Goal: Connect with others: Connect with others

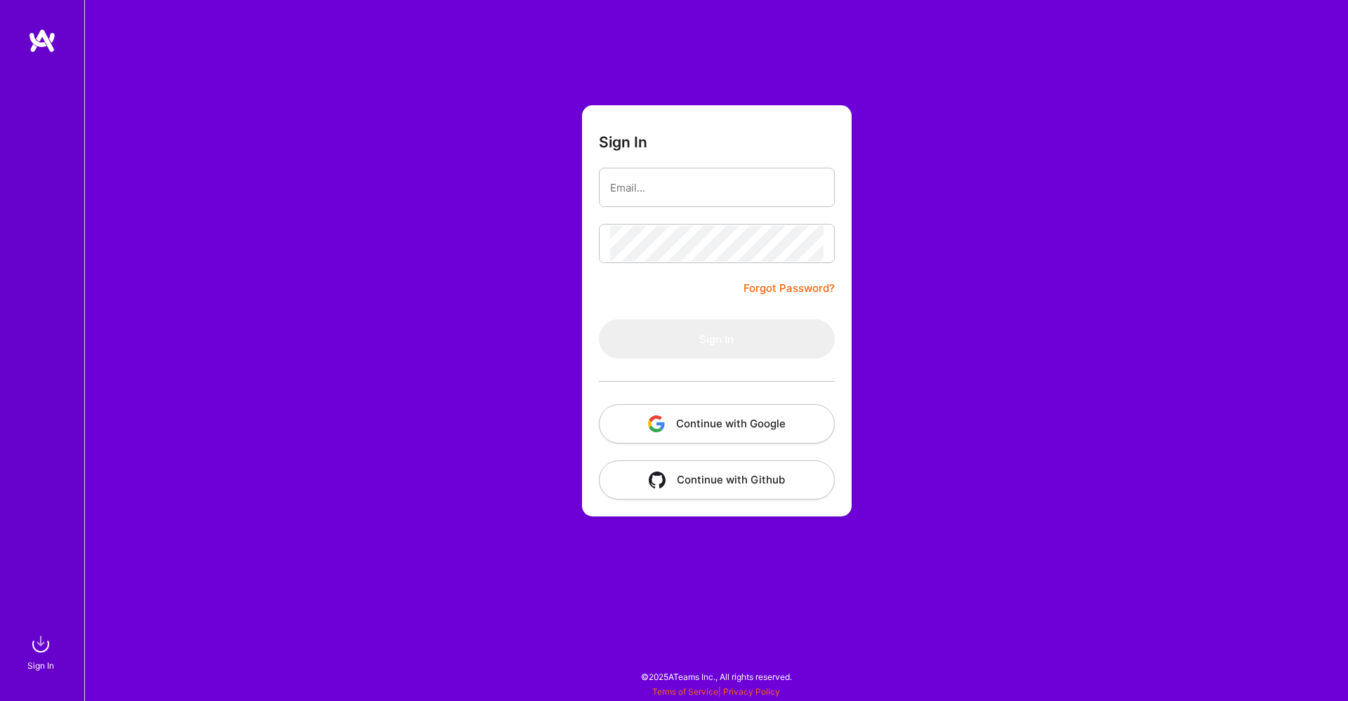
click at [683, 421] on button "Continue with Google" at bounding box center [717, 423] width 236 height 39
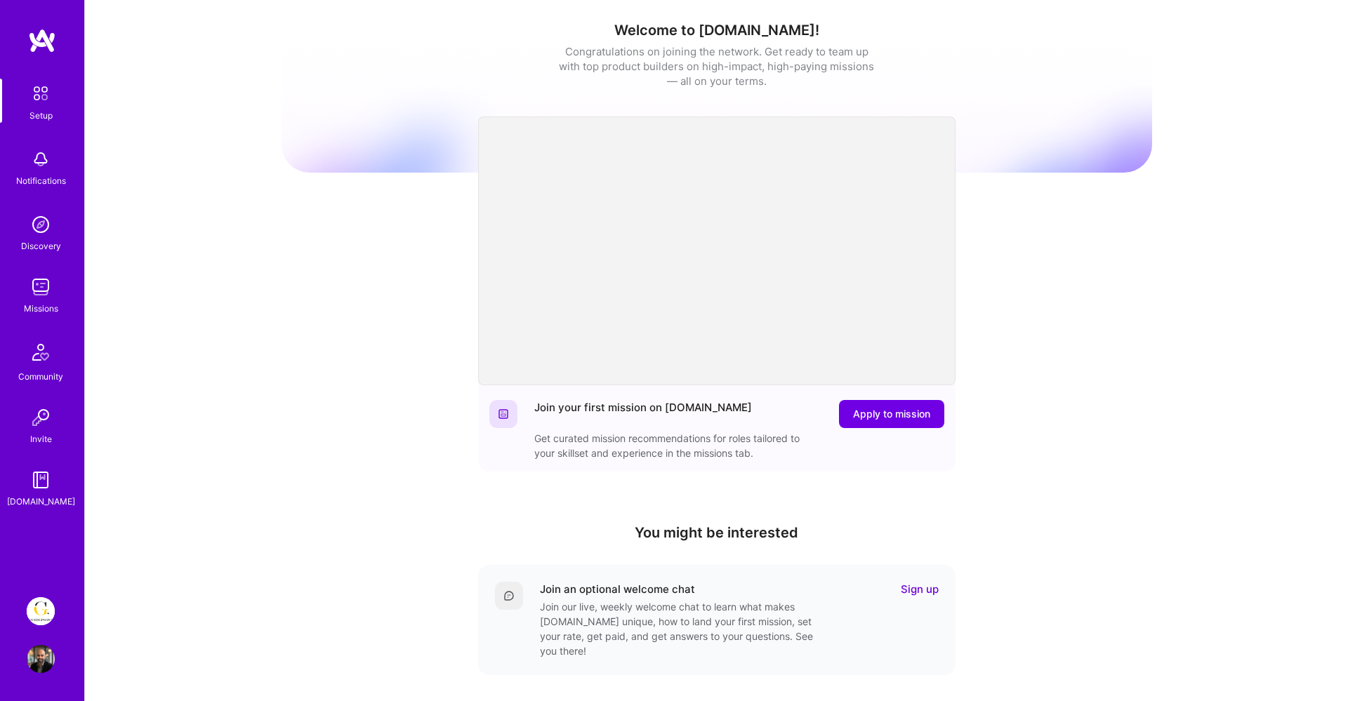
click at [42, 609] on img at bounding box center [41, 611] width 28 height 28
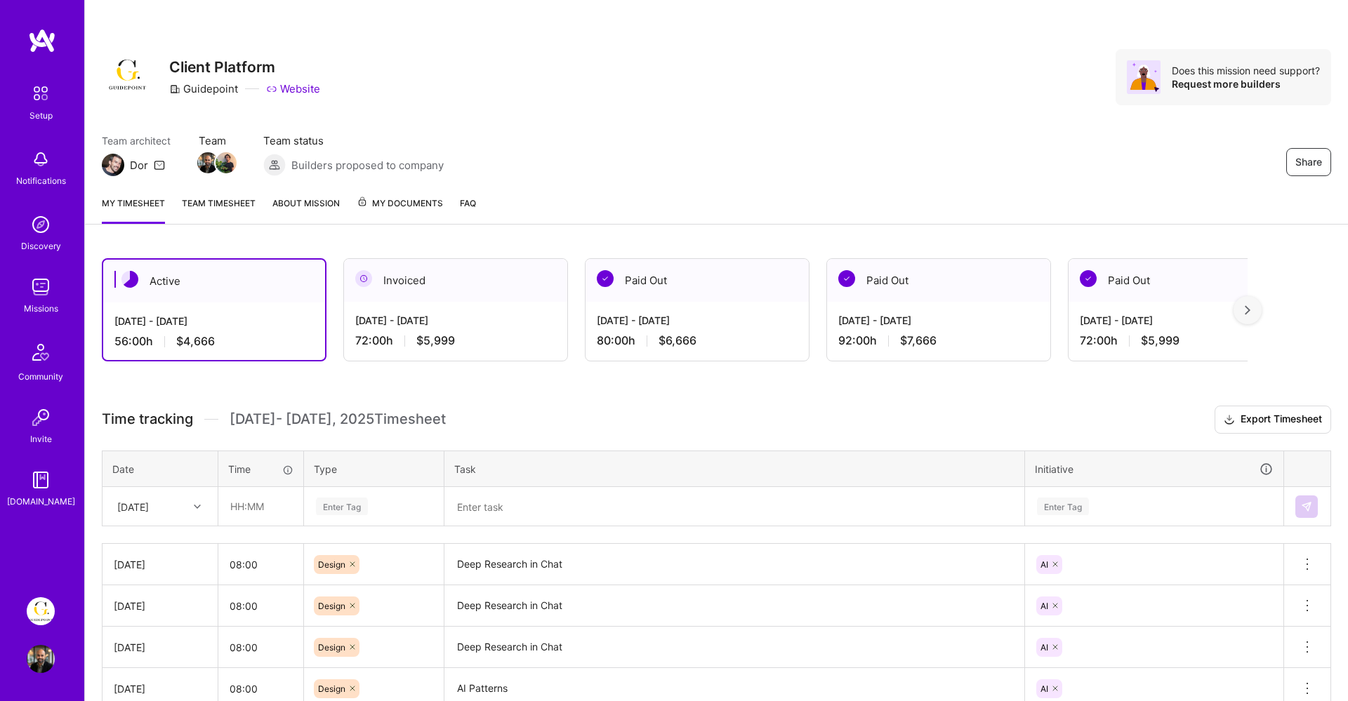
click at [47, 290] on img at bounding box center [41, 287] width 28 height 28
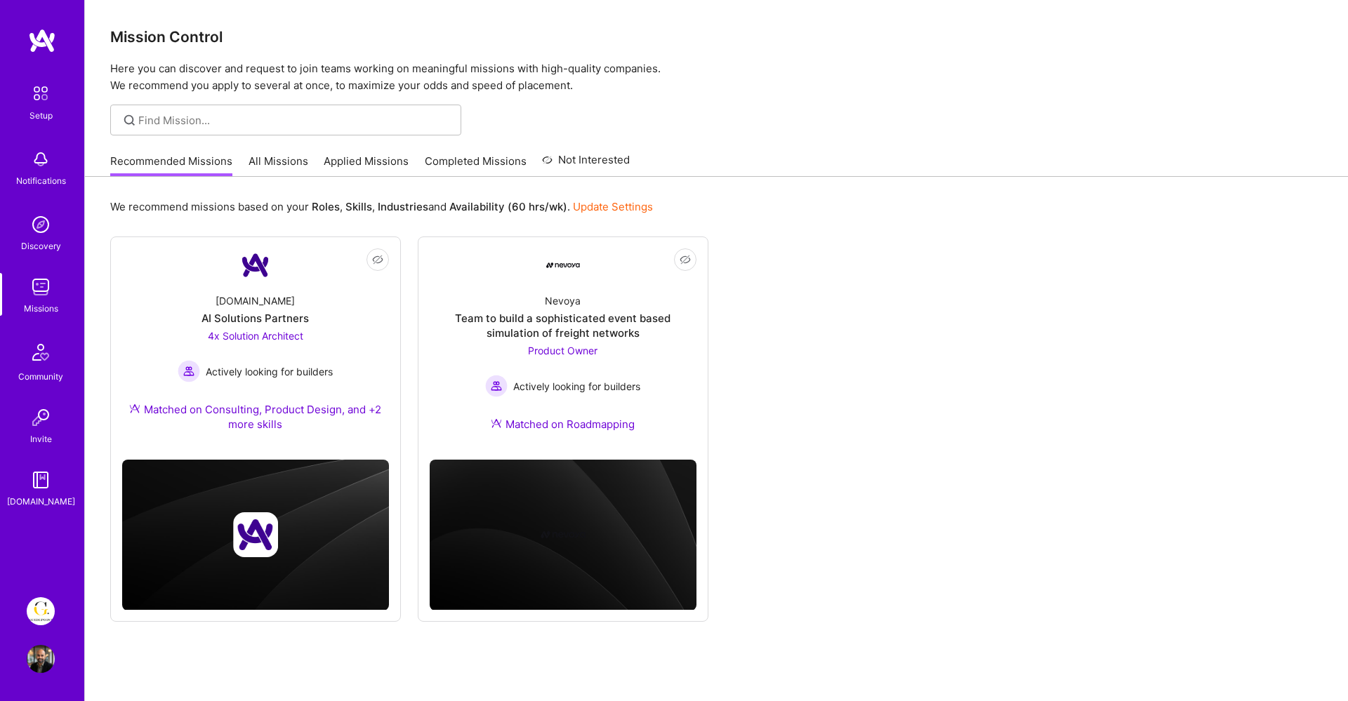
click at [288, 155] on link "All Missions" at bounding box center [279, 165] width 60 height 23
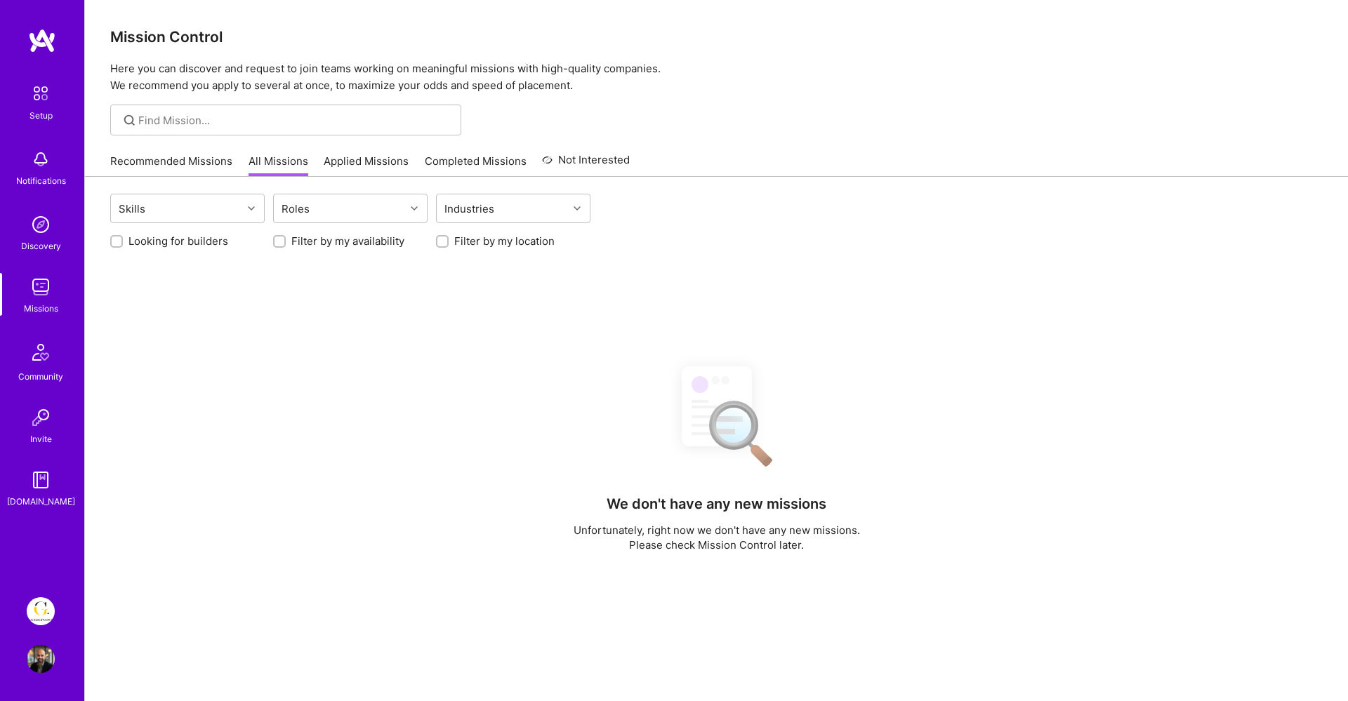
click at [223, 161] on link "Recommended Missions" at bounding box center [171, 165] width 122 height 23
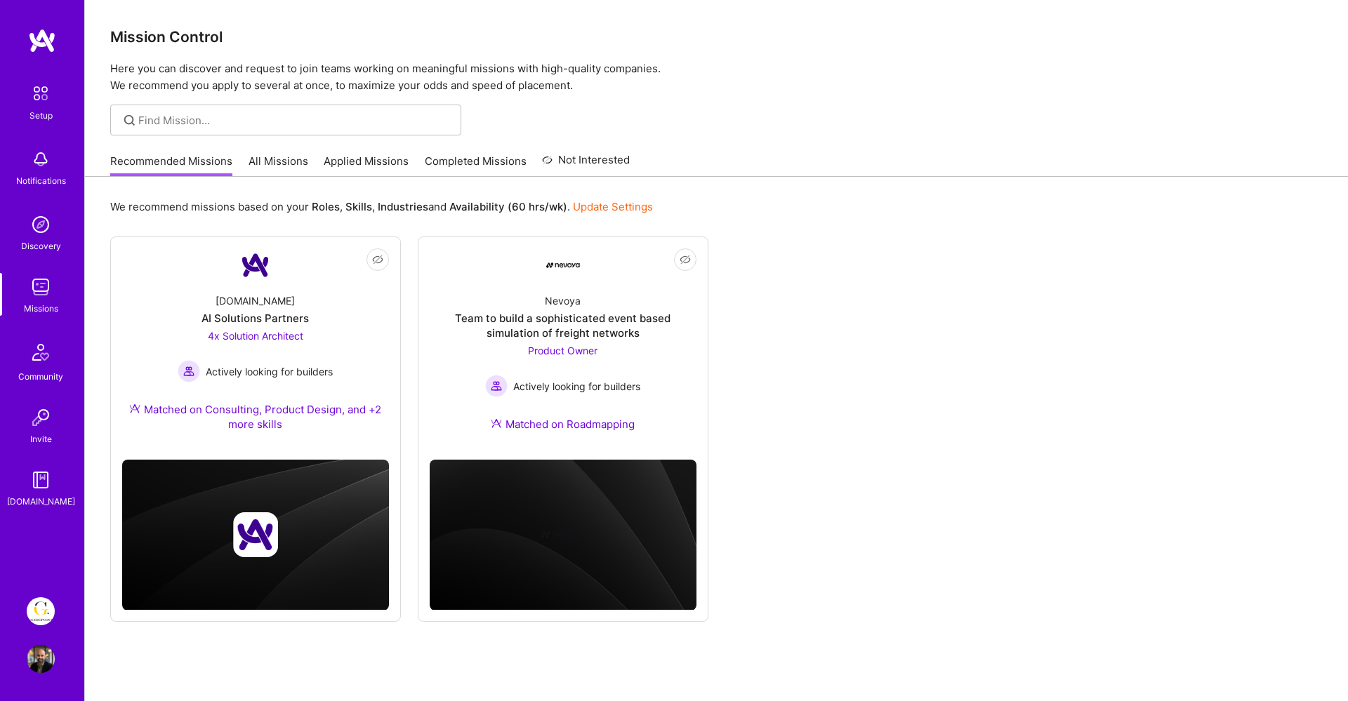
click at [264, 152] on div "Recommended Missions All Missions Applied Missions Completed Missions Not Inter…" at bounding box center [370, 161] width 520 height 30
drag, startPoint x: 252, startPoint y: 166, endPoint x: 341, endPoint y: 350, distance: 203.8
click at [341, 350] on div "[DOMAIN_NAME] AI Solutions Partners 4x Solution Architect Actively looking for …" at bounding box center [255, 365] width 267 height 166
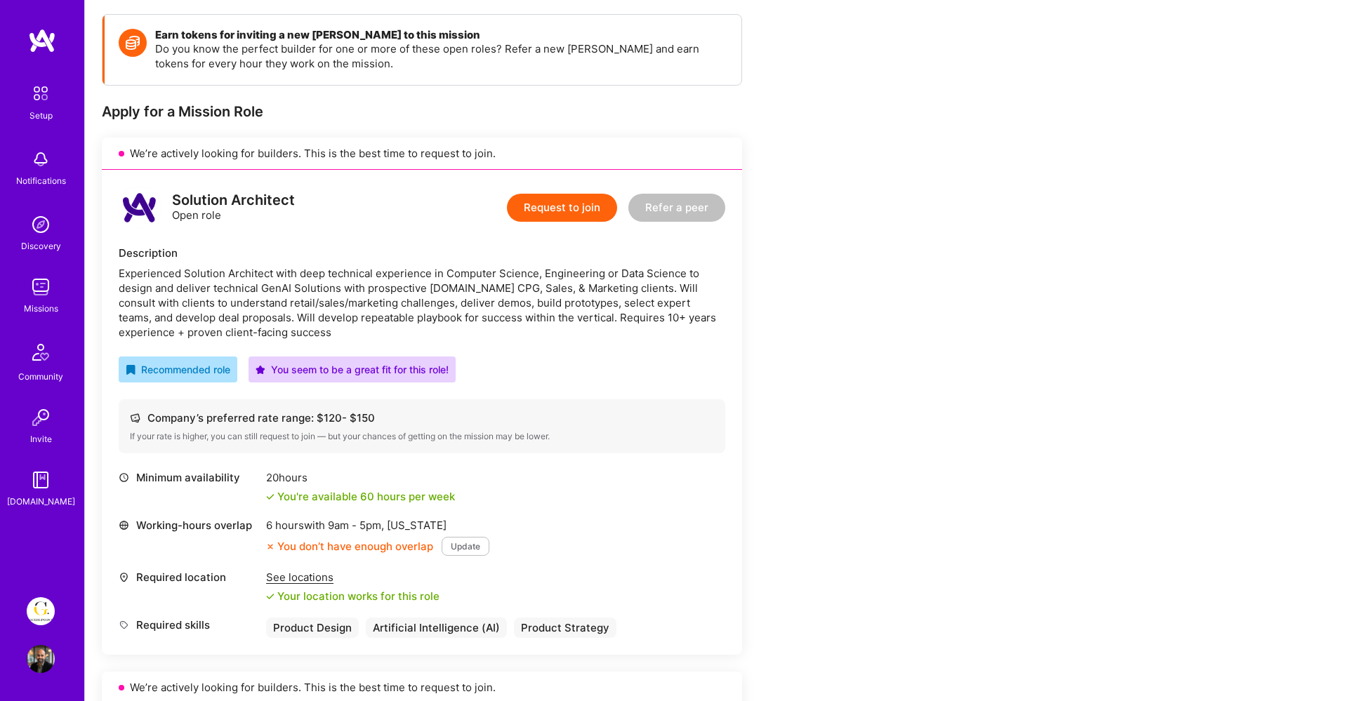
scroll to position [164, 0]
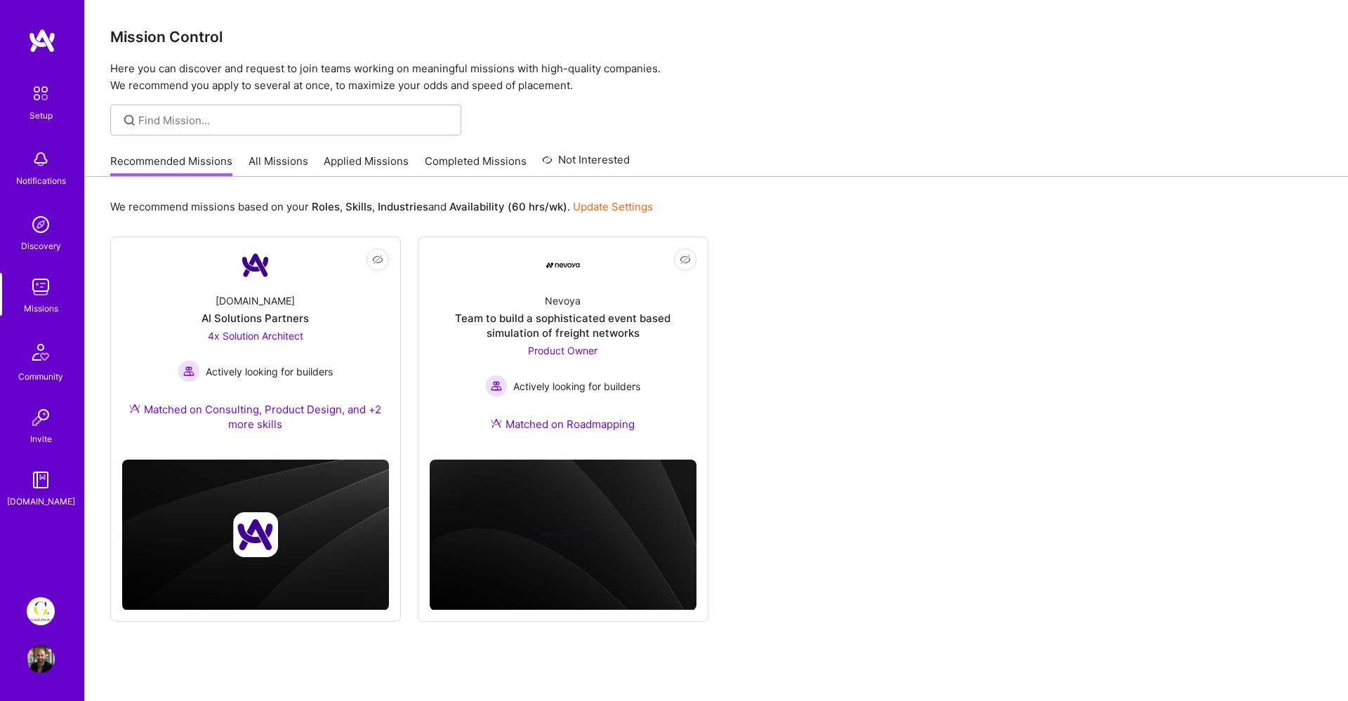
click at [284, 164] on link "All Missions" at bounding box center [279, 165] width 60 height 23
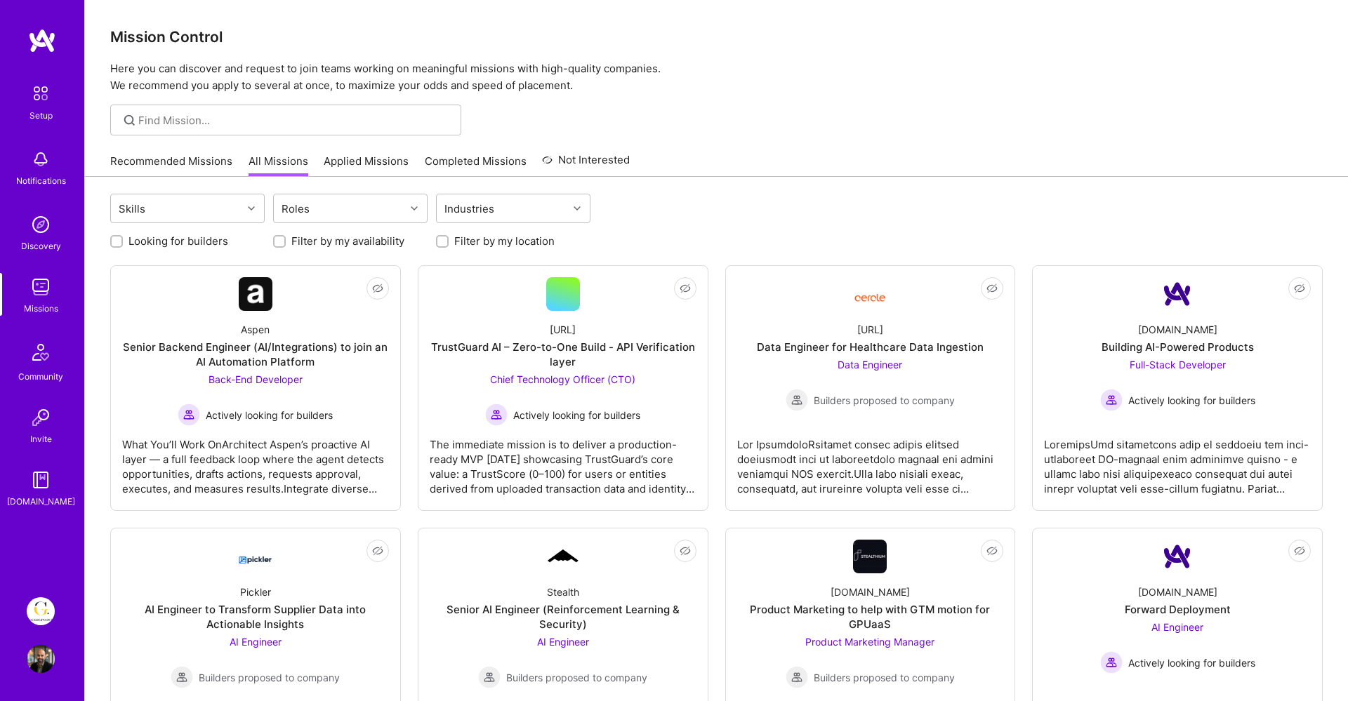
click at [334, 201] on div "Roles" at bounding box center [339, 208] width 131 height 28
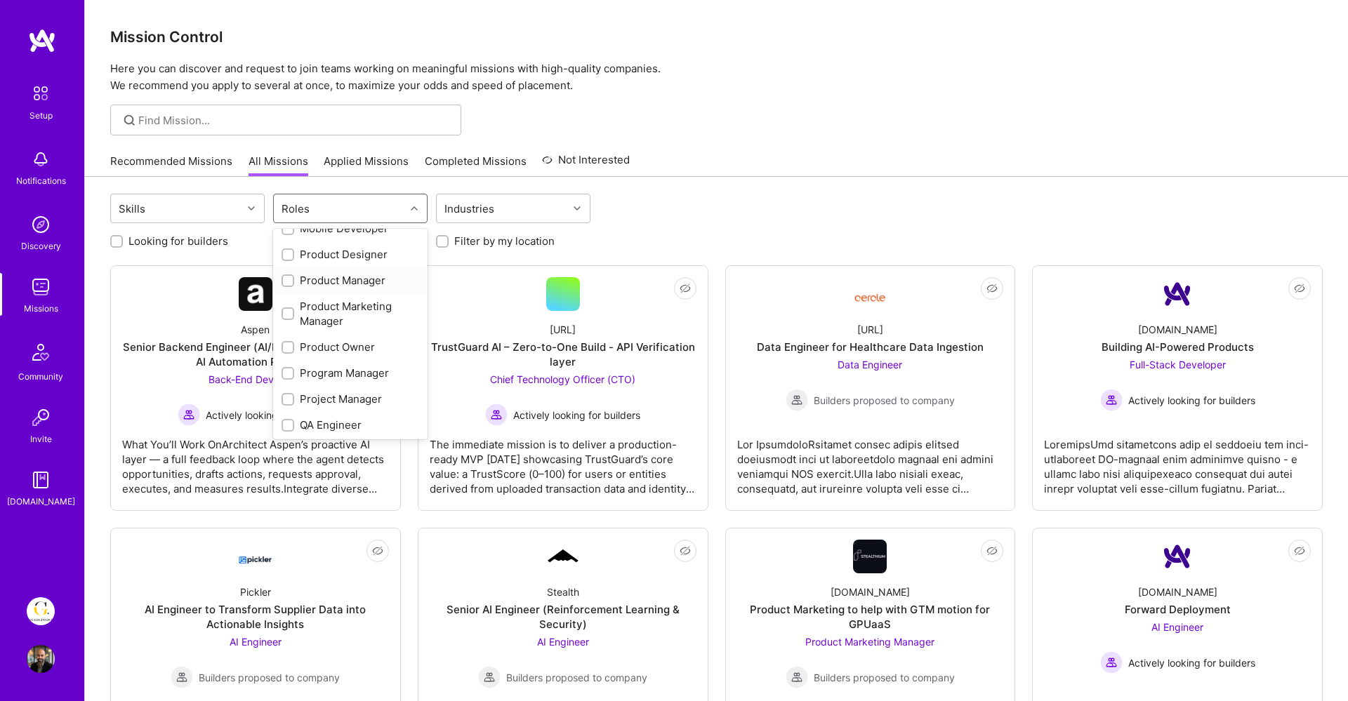
scroll to position [562, 0]
click at [288, 258] on input "checkbox" at bounding box center [289, 259] width 10 height 10
checkbox input "true"
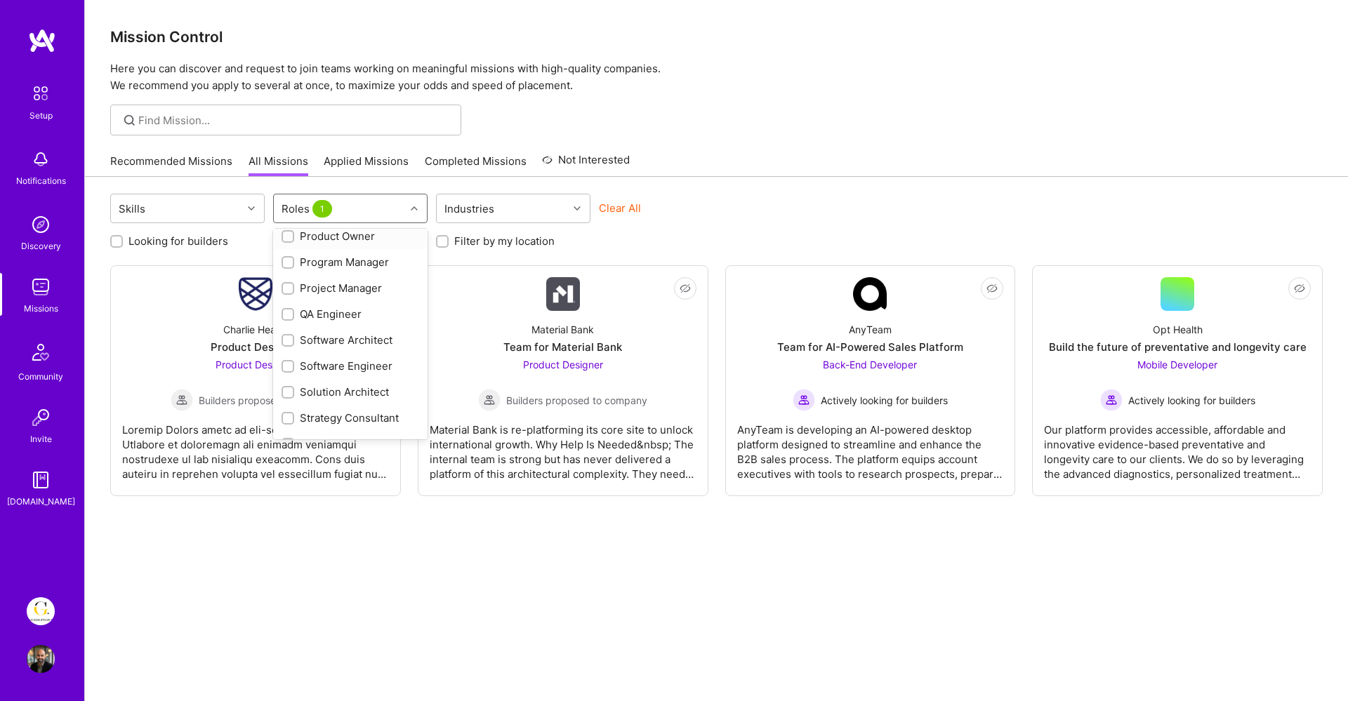
scroll to position [696, 0]
click at [283, 421] on div at bounding box center [288, 424] width 13 height 13
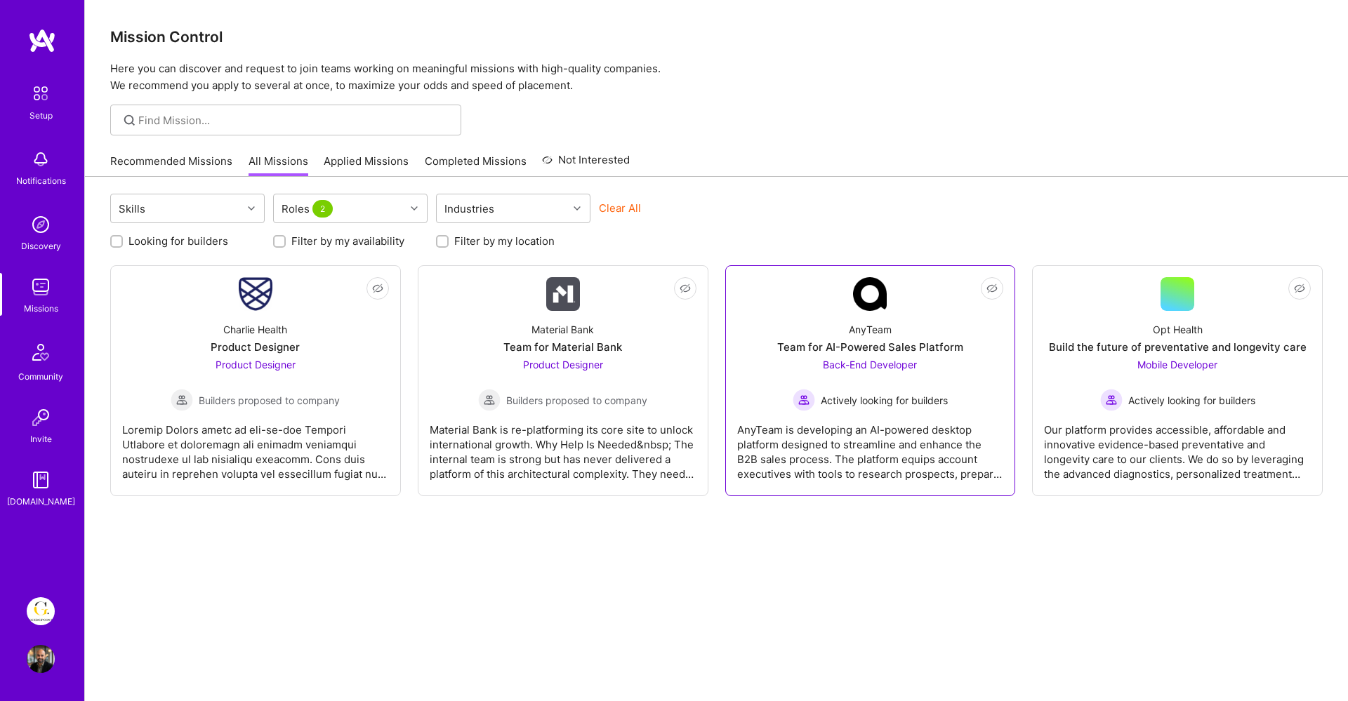
click at [894, 414] on div "AnyTeam is developing an AI-powered desktop platform designed to streamline and…" at bounding box center [870, 446] width 267 height 70
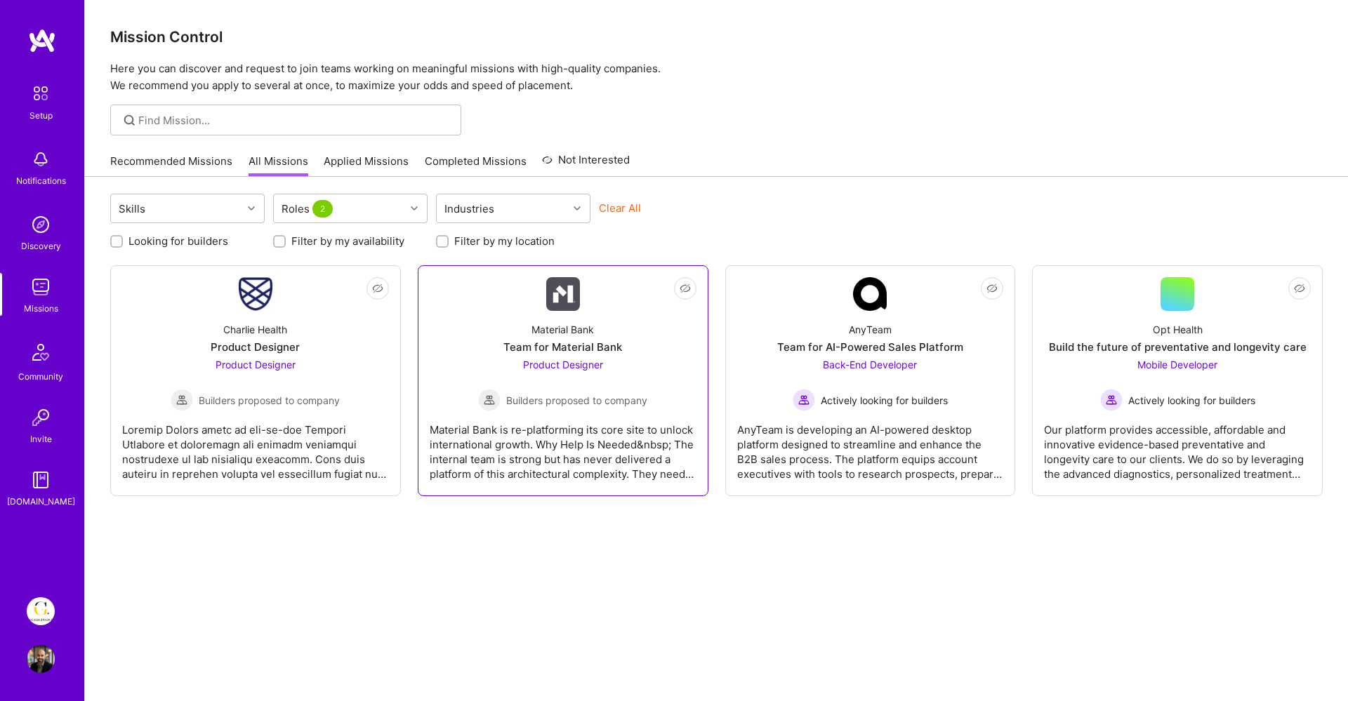
click at [620, 387] on div "Product Designer Builders proposed to company" at bounding box center [562, 384] width 169 height 54
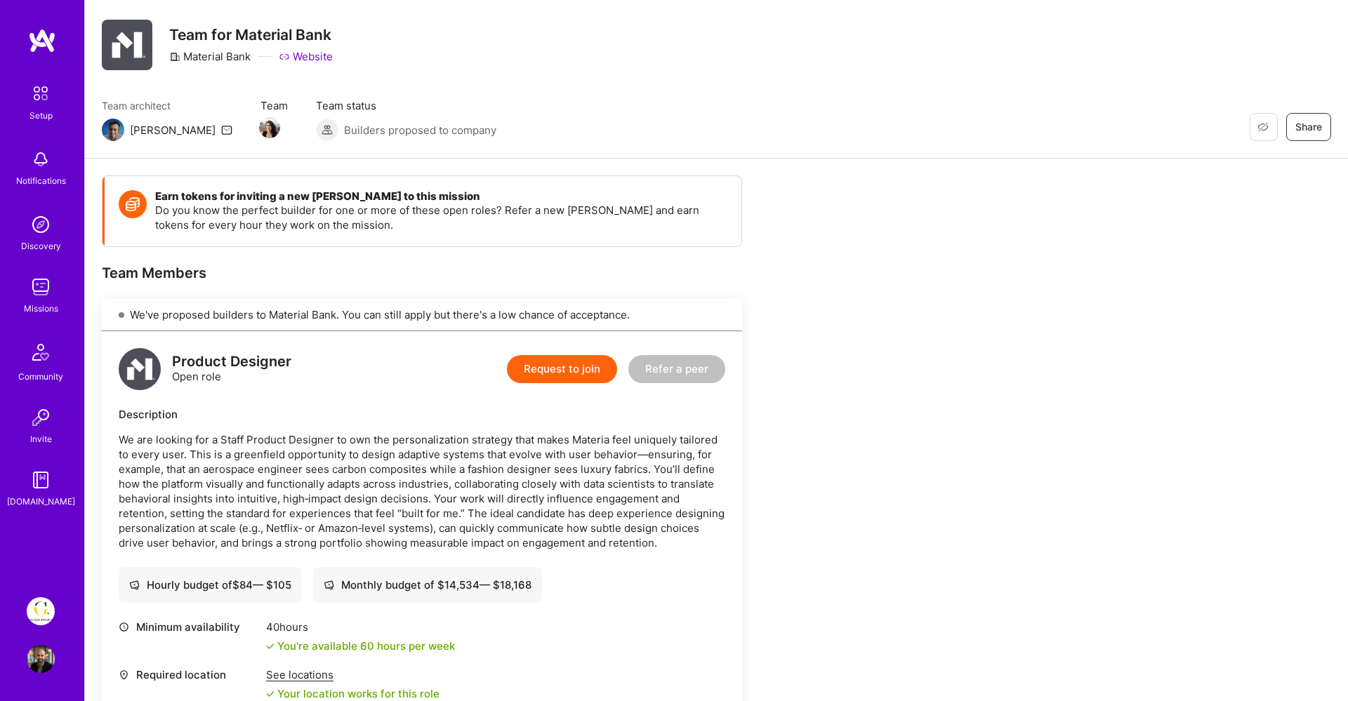
scroll to position [29, 0]
click at [279, 167] on div at bounding box center [341, 164] width 124 height 34
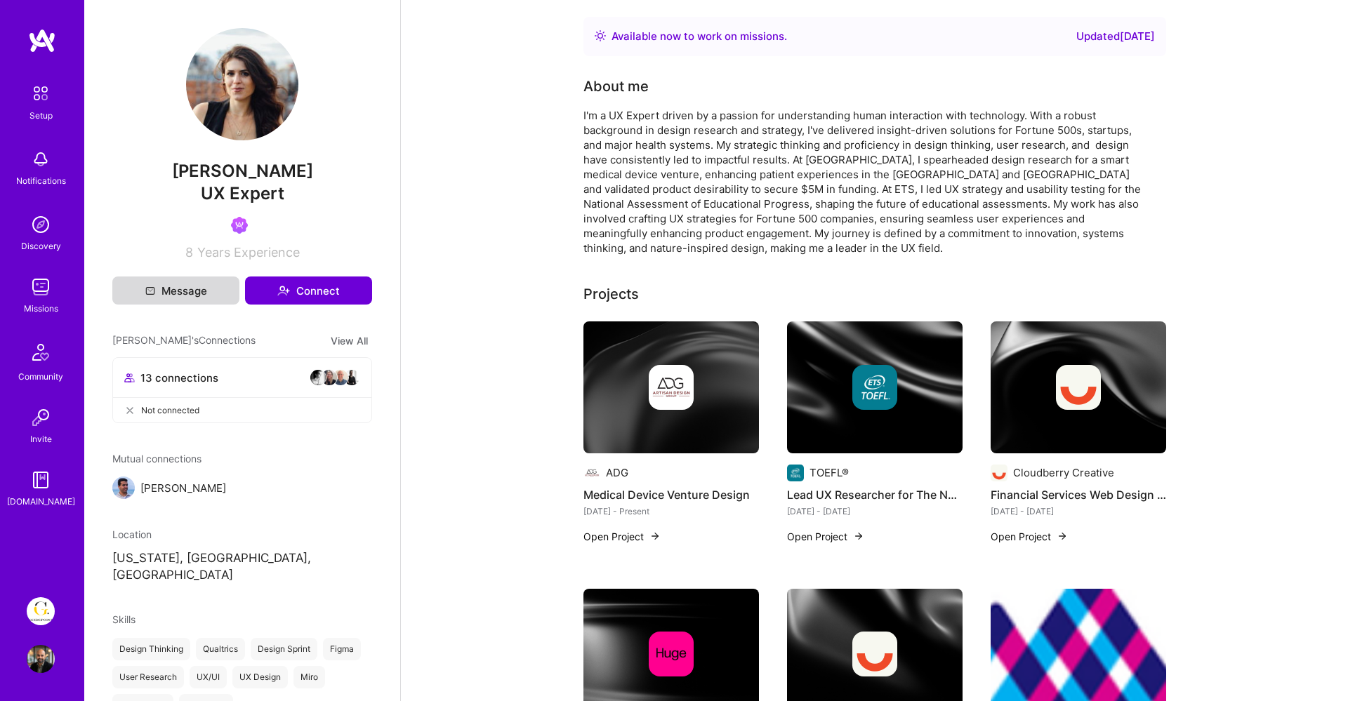
click at [194, 284] on button "Message" at bounding box center [175, 291] width 127 height 28
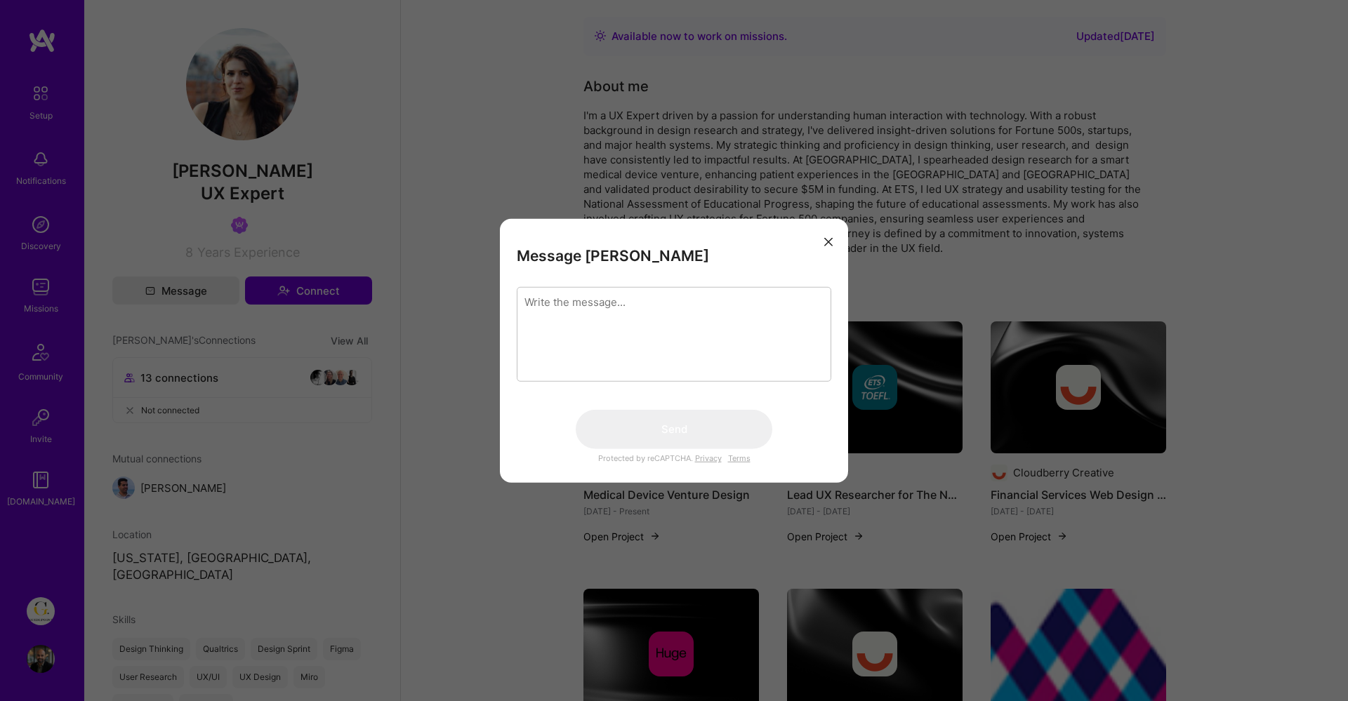
click at [835, 239] on button "modal" at bounding box center [828, 241] width 17 height 23
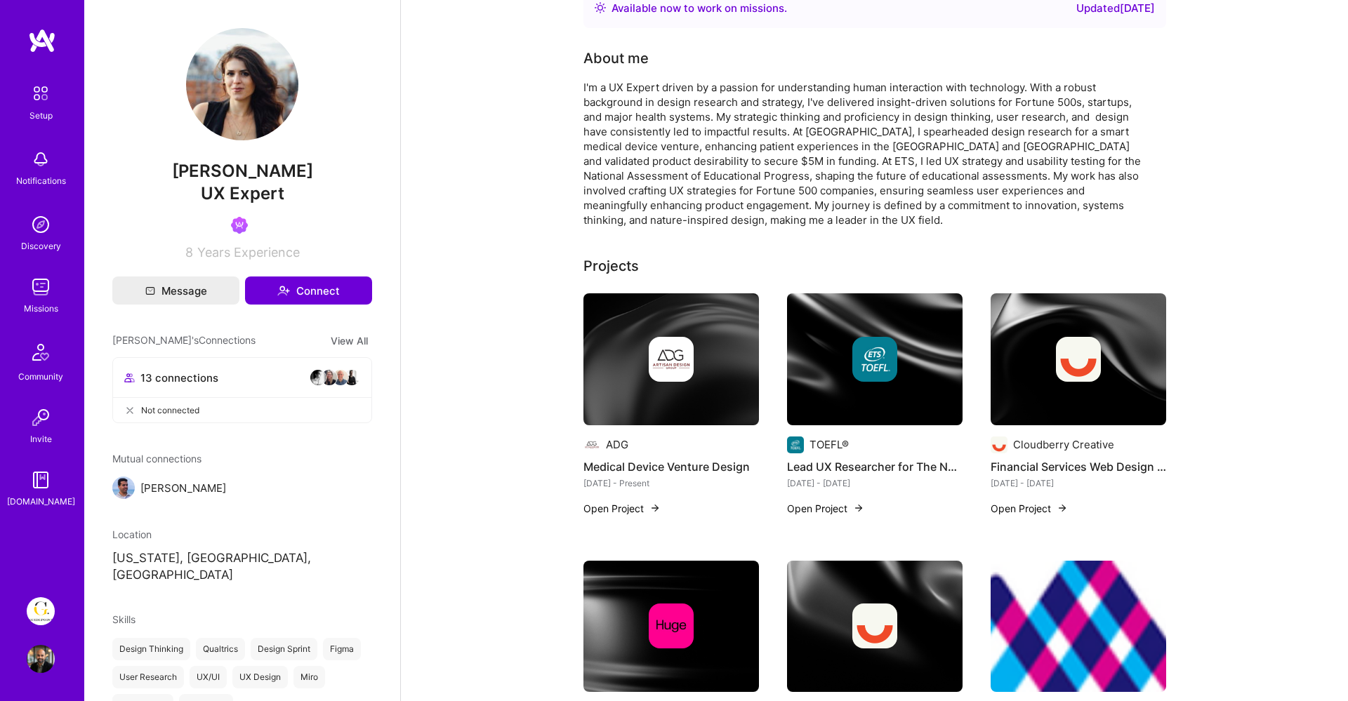
scroll to position [39, 0]
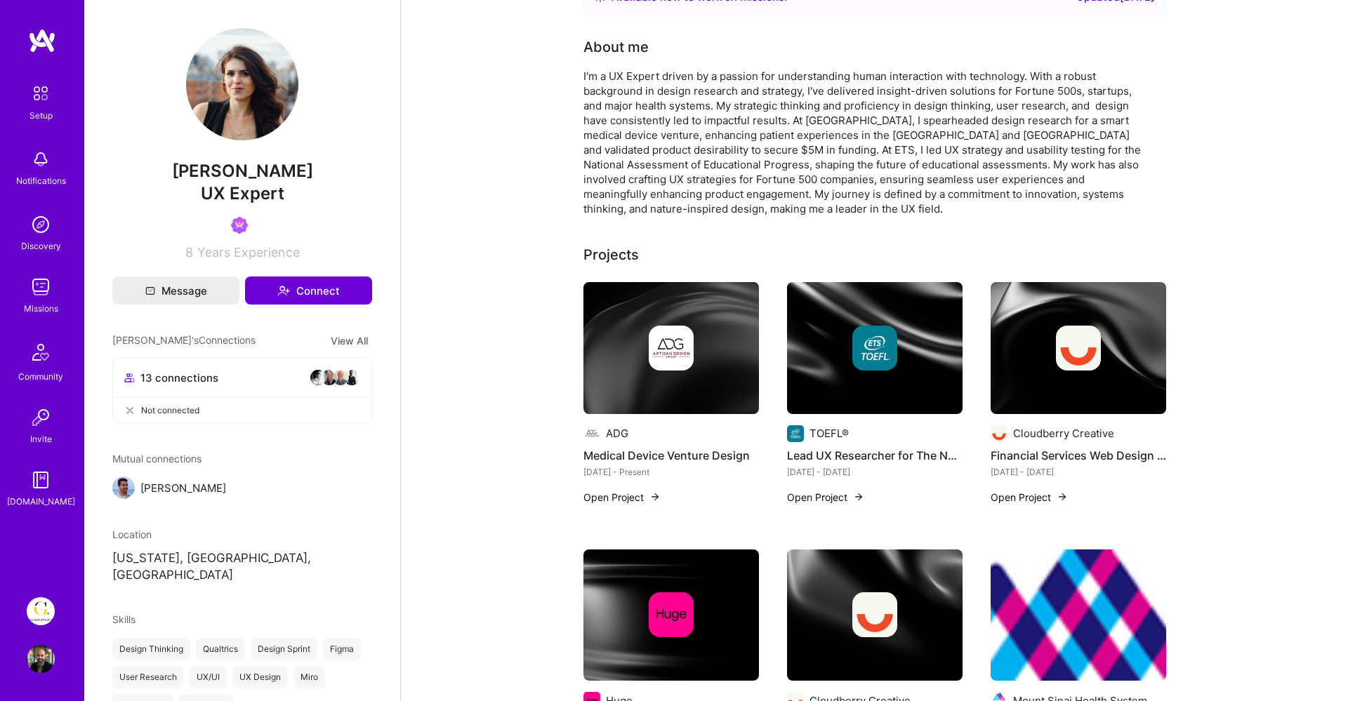
click at [251, 378] on div "13 connections" at bounding box center [242, 377] width 236 height 17
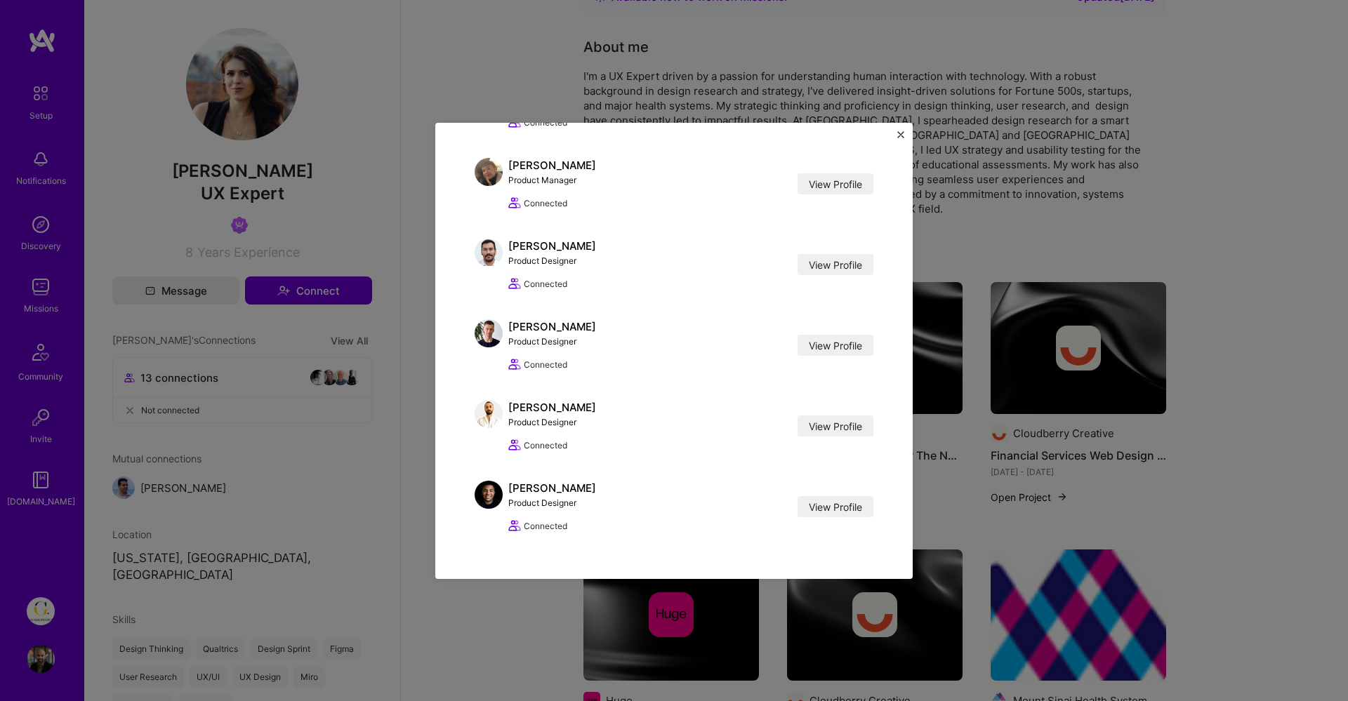
scroll to position [709, 0]
click at [425, 477] on div "[PERSON_NAME]'s Connections [PERSON_NAME] Product Manager View Profile Connecte…" at bounding box center [674, 350] width 1348 height 701
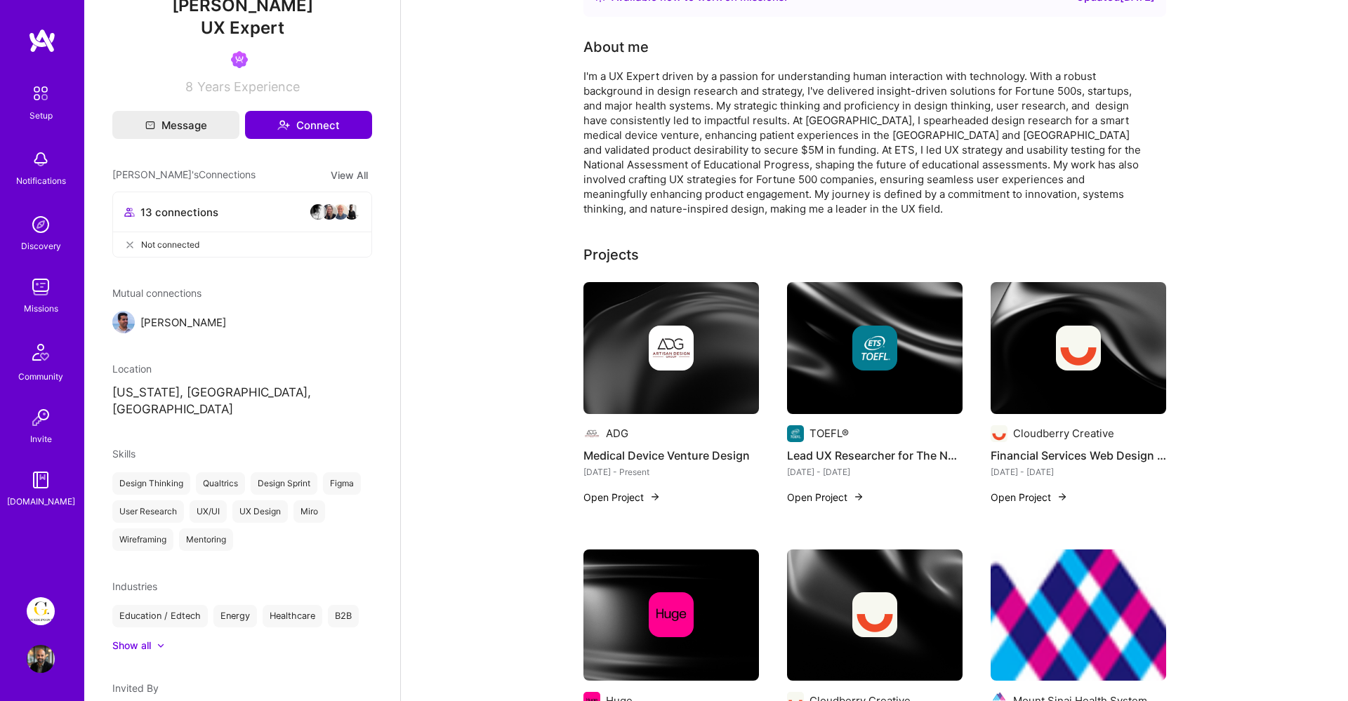
scroll to position [253, 0]
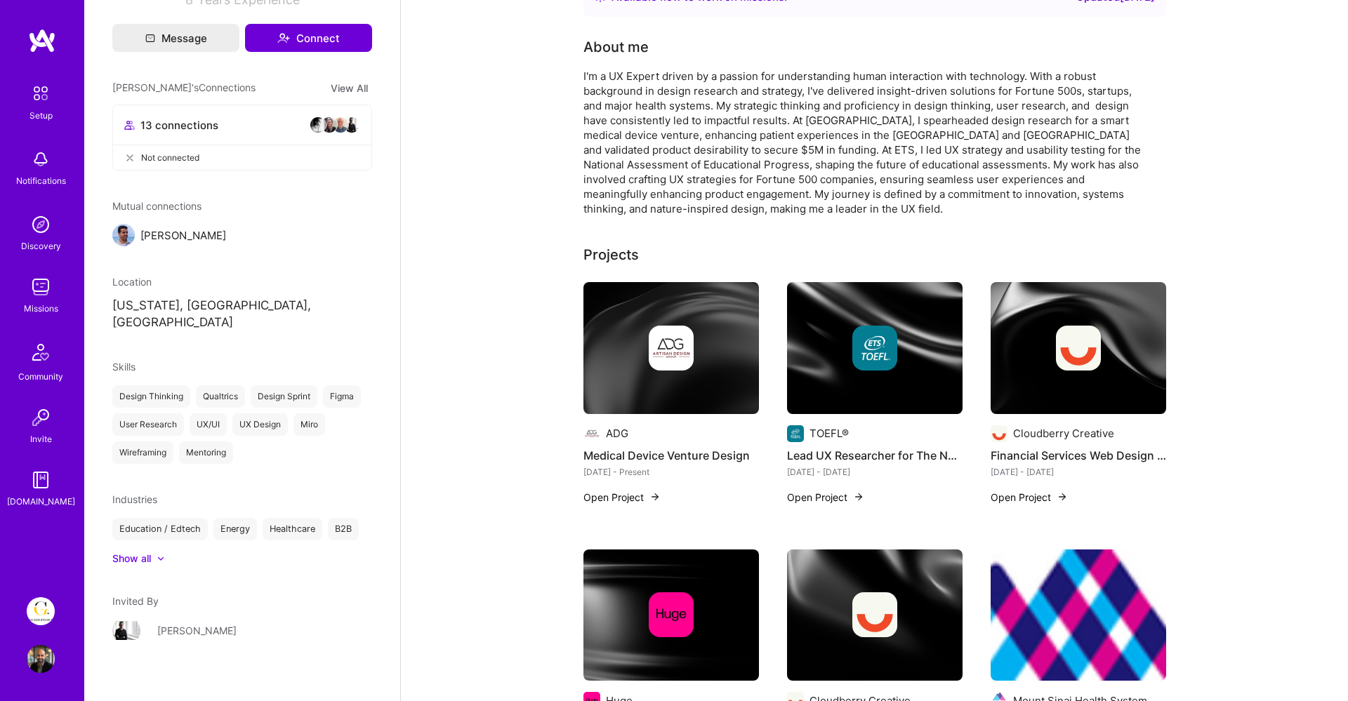
click at [135, 618] on img at bounding box center [126, 631] width 28 height 28
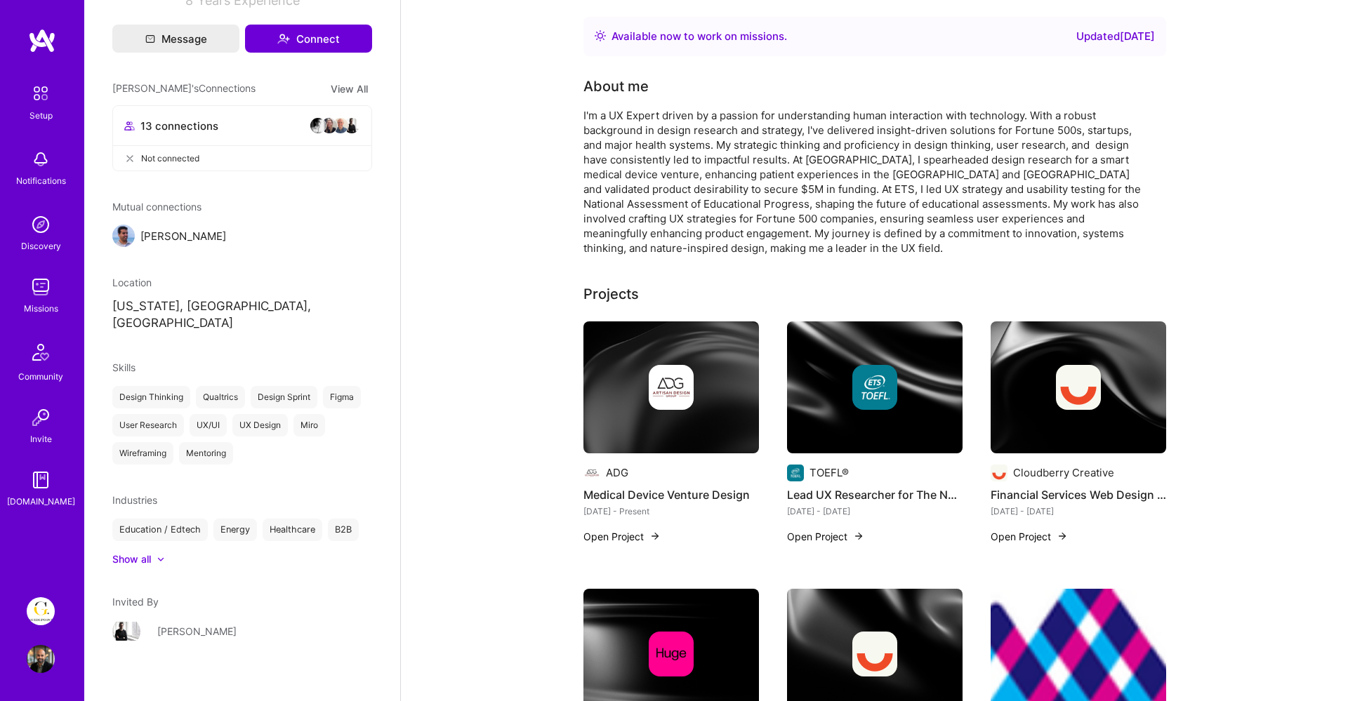
scroll to position [253, 0]
click at [723, 423] on img at bounding box center [671, 388] width 176 height 132
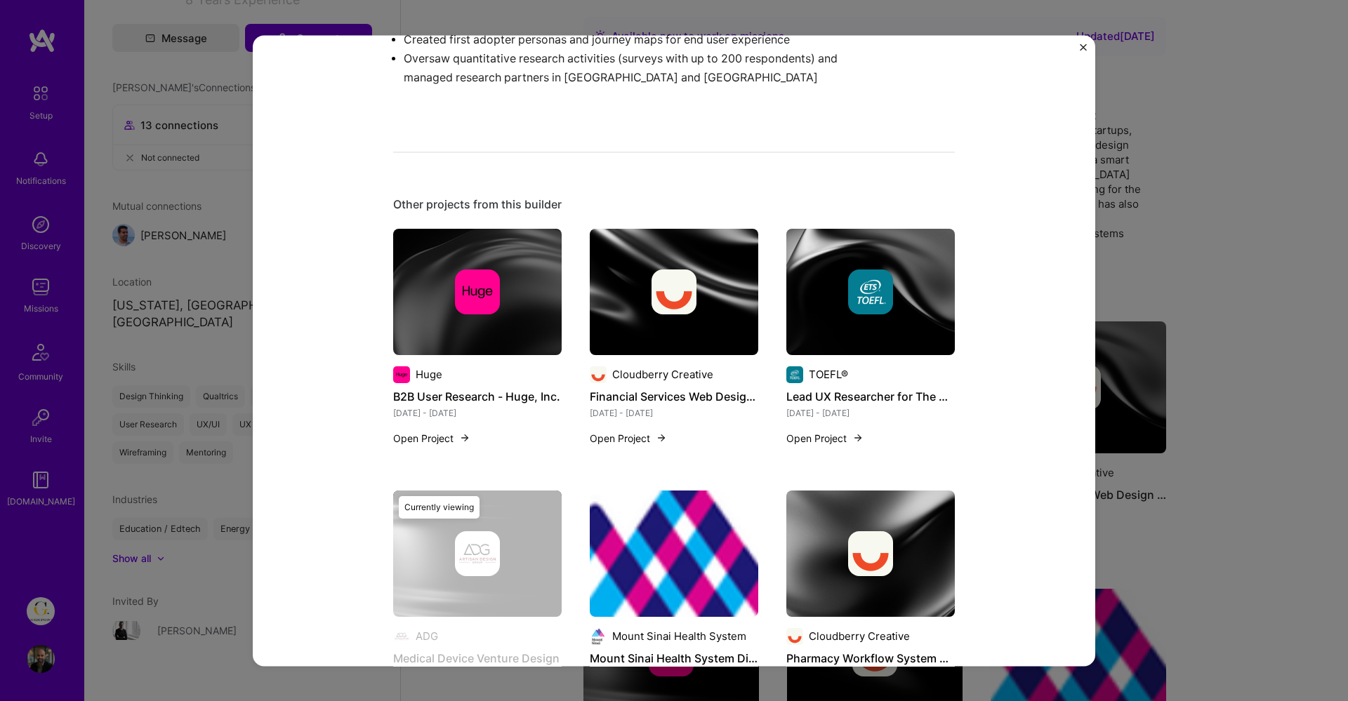
scroll to position [623, 0]
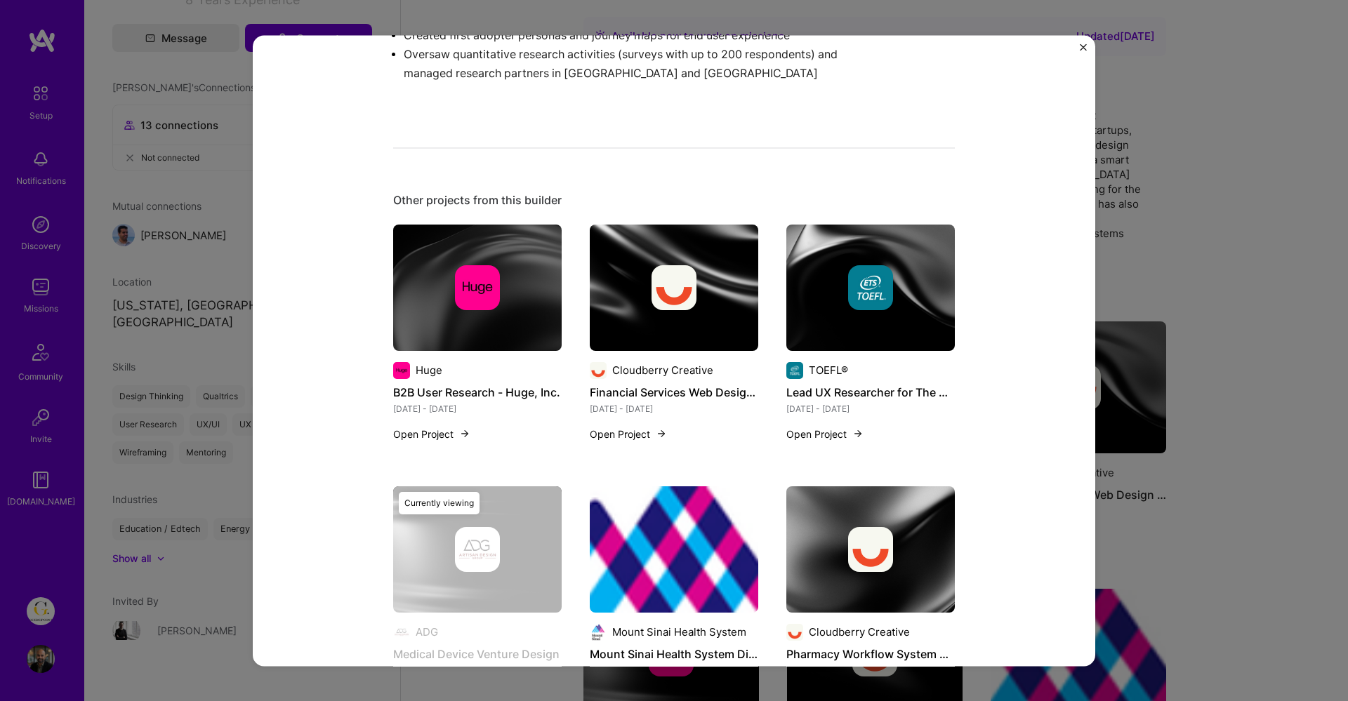
click at [494, 303] on img at bounding box center [477, 287] width 45 height 45
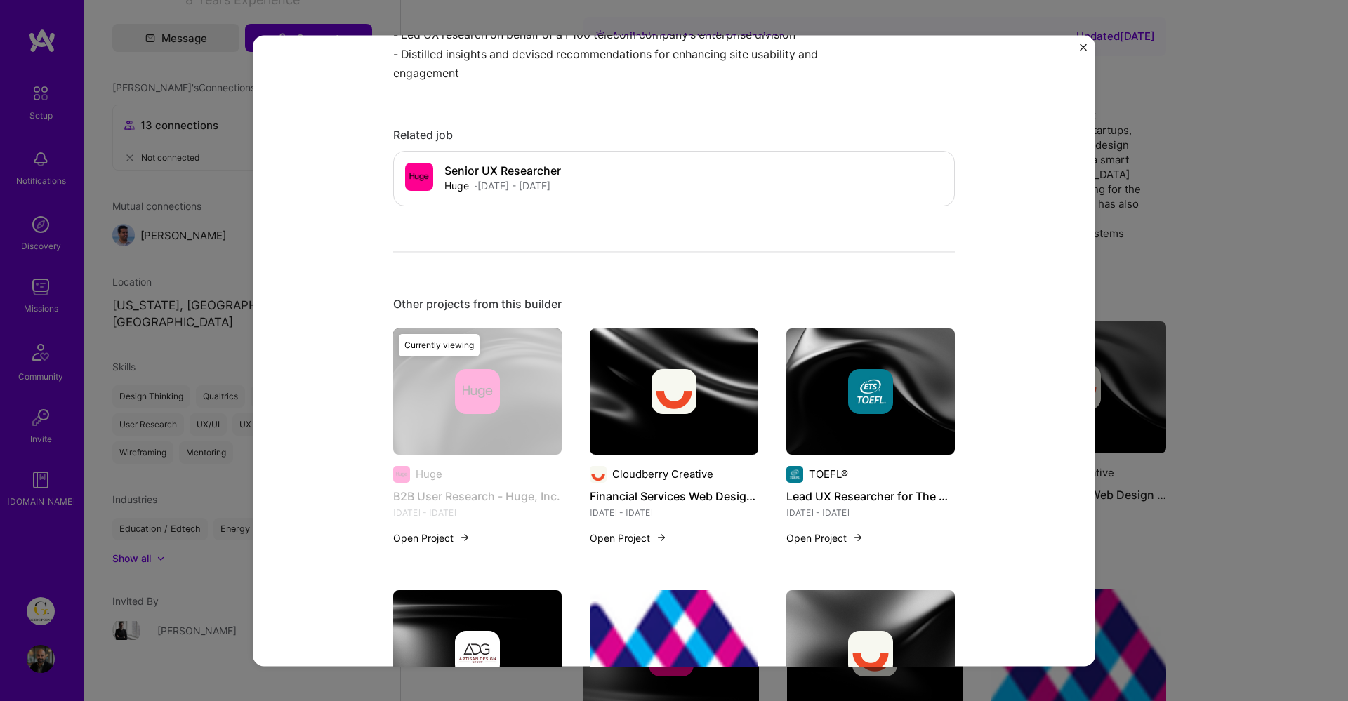
scroll to position [631, 0]
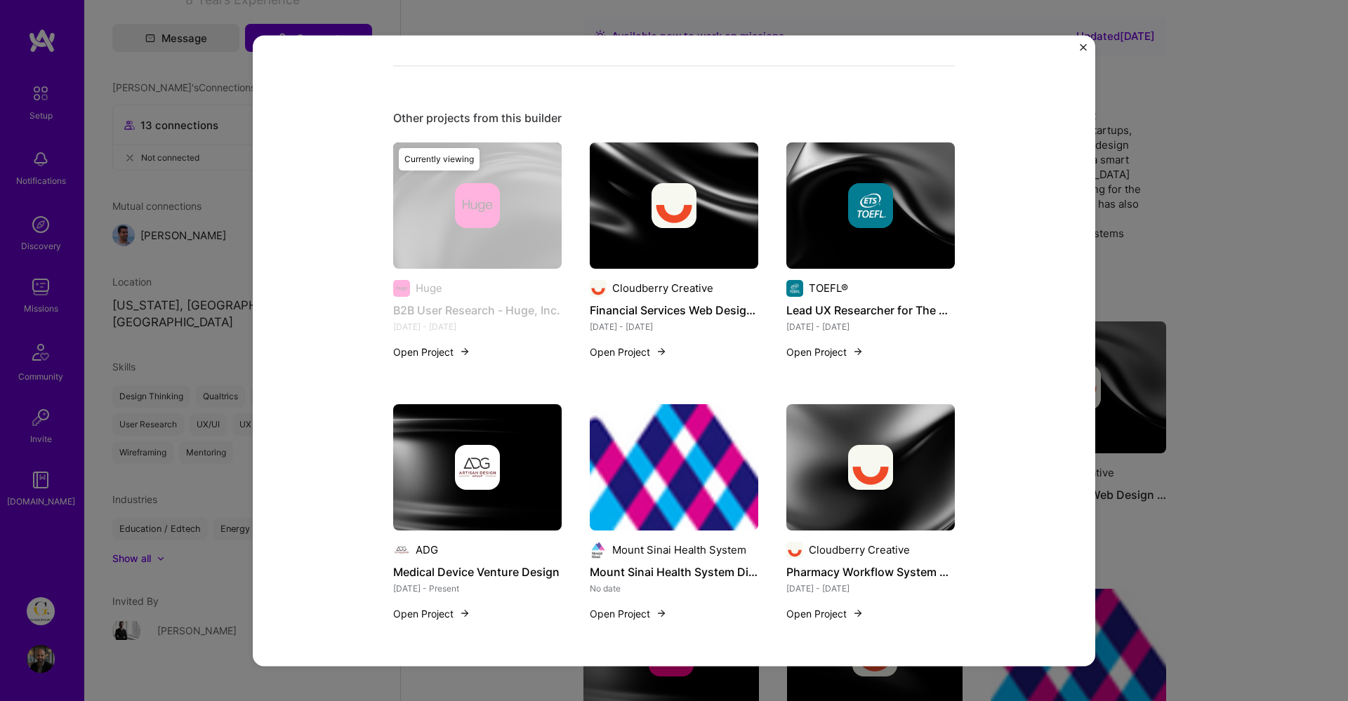
click at [713, 232] on img at bounding box center [674, 206] width 168 height 126
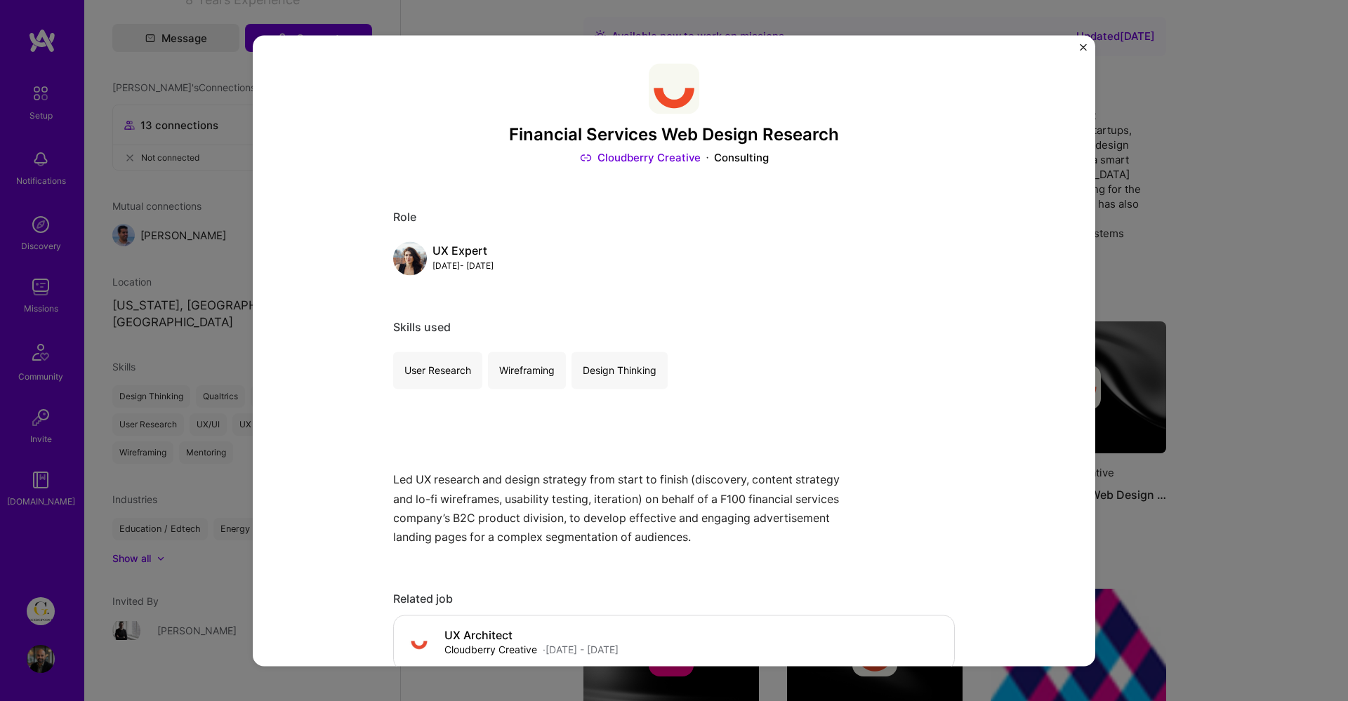
click at [1085, 50] on img "Close" at bounding box center [1083, 47] width 7 height 7
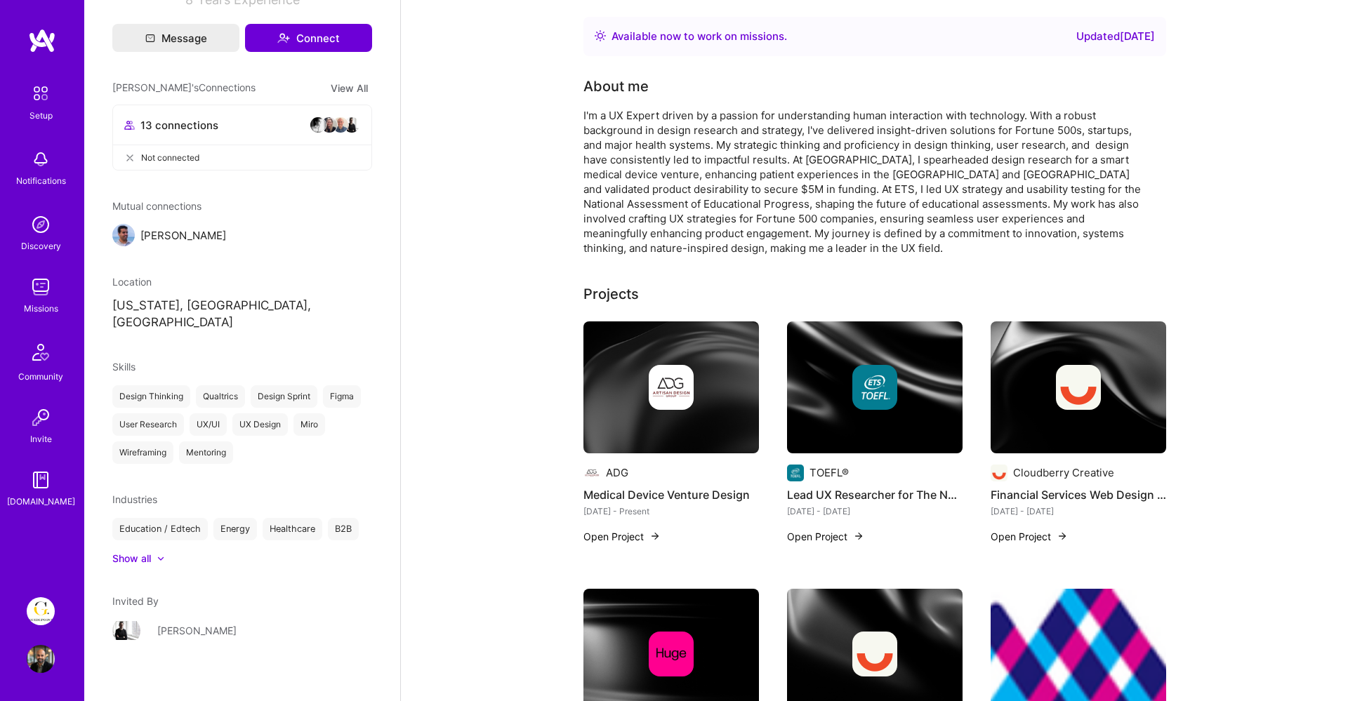
click at [1048, 451] on img at bounding box center [1079, 388] width 176 height 132
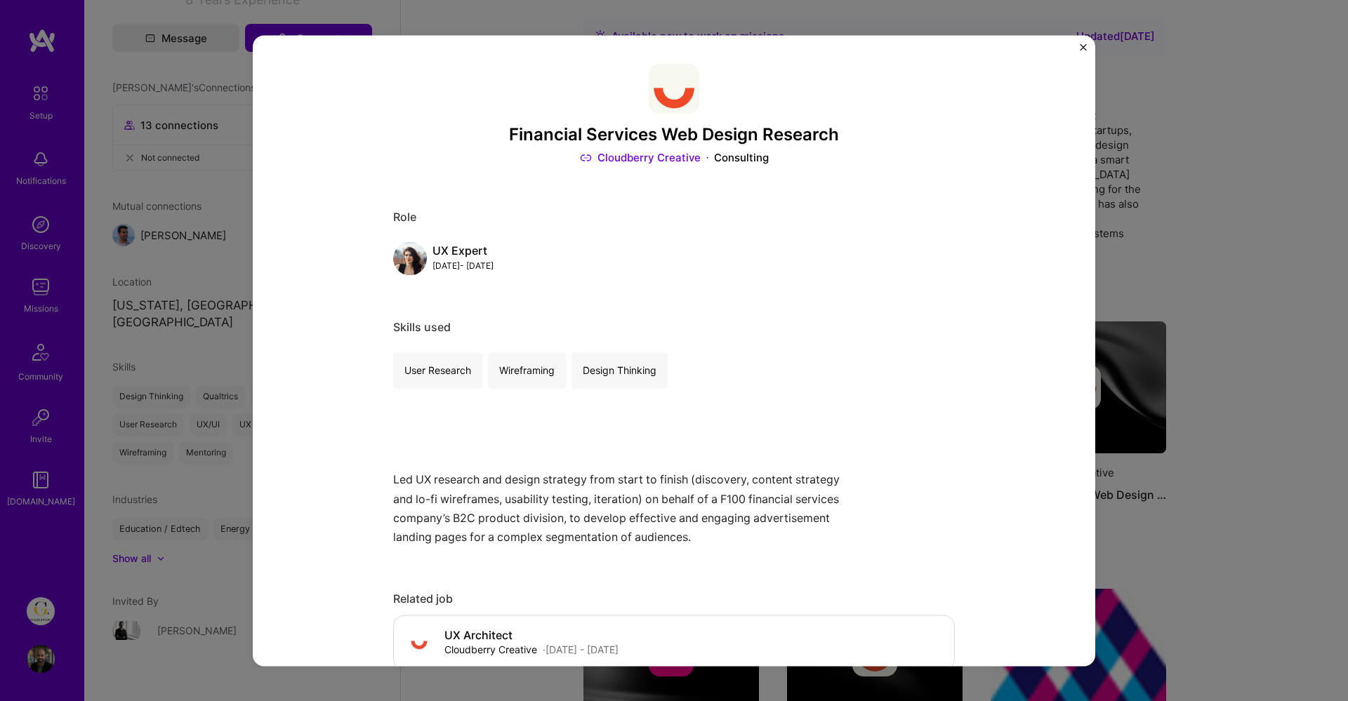
click at [666, 159] on link "Cloudberry Creative" at bounding box center [640, 158] width 121 height 15
click at [1084, 45] on img "Close" at bounding box center [1083, 47] width 7 height 7
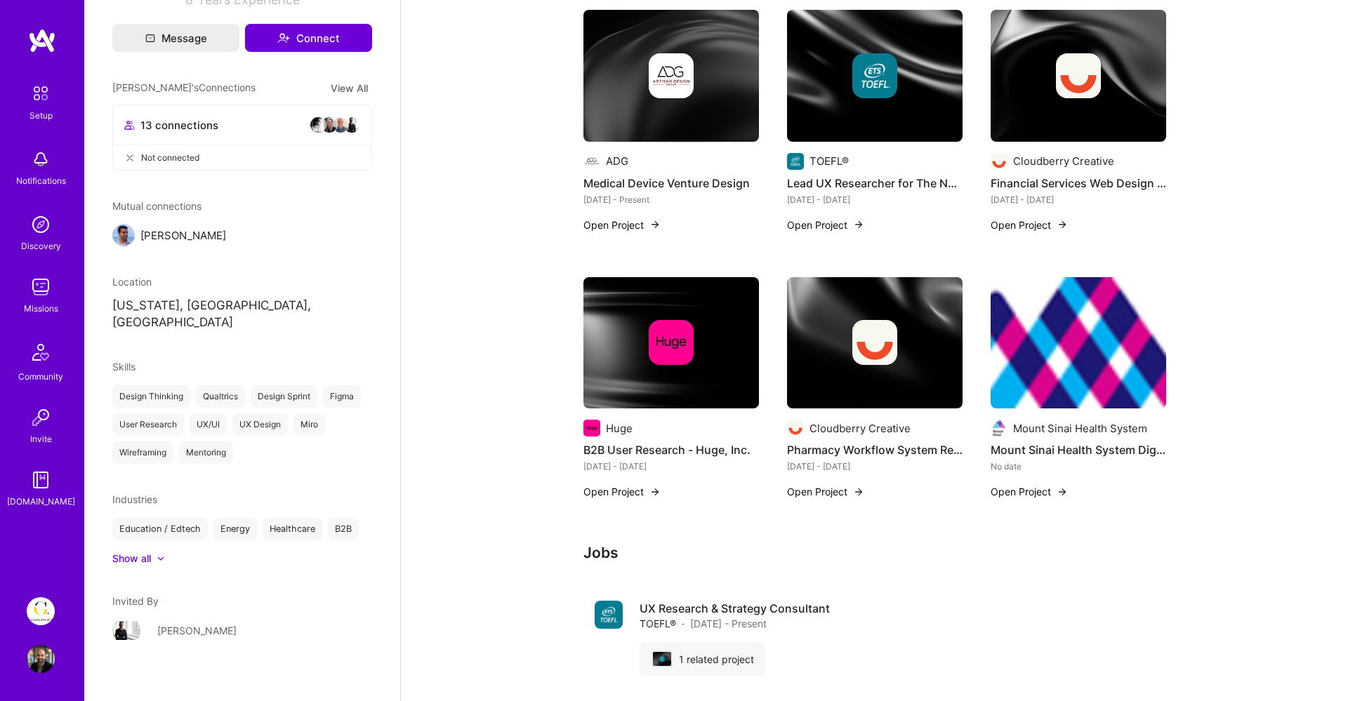
scroll to position [458, 0]
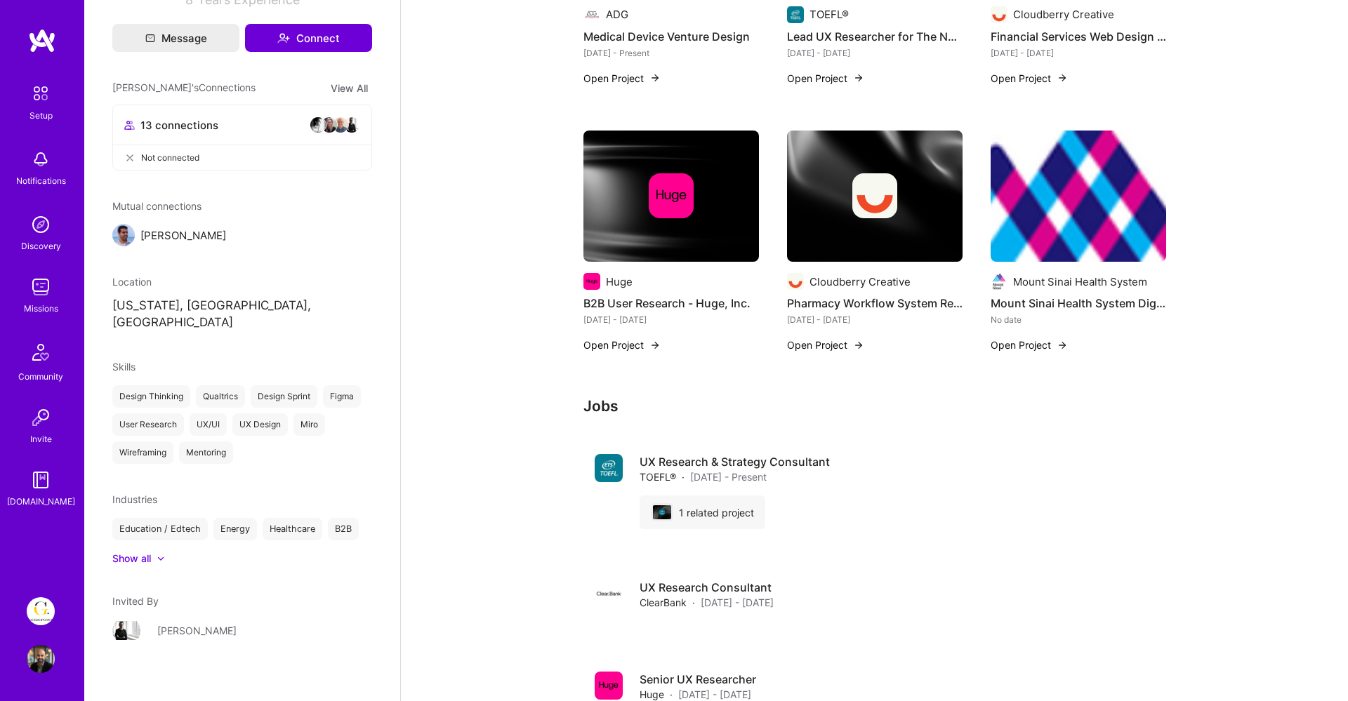
click at [1088, 191] on img at bounding box center [1079, 197] width 176 height 132
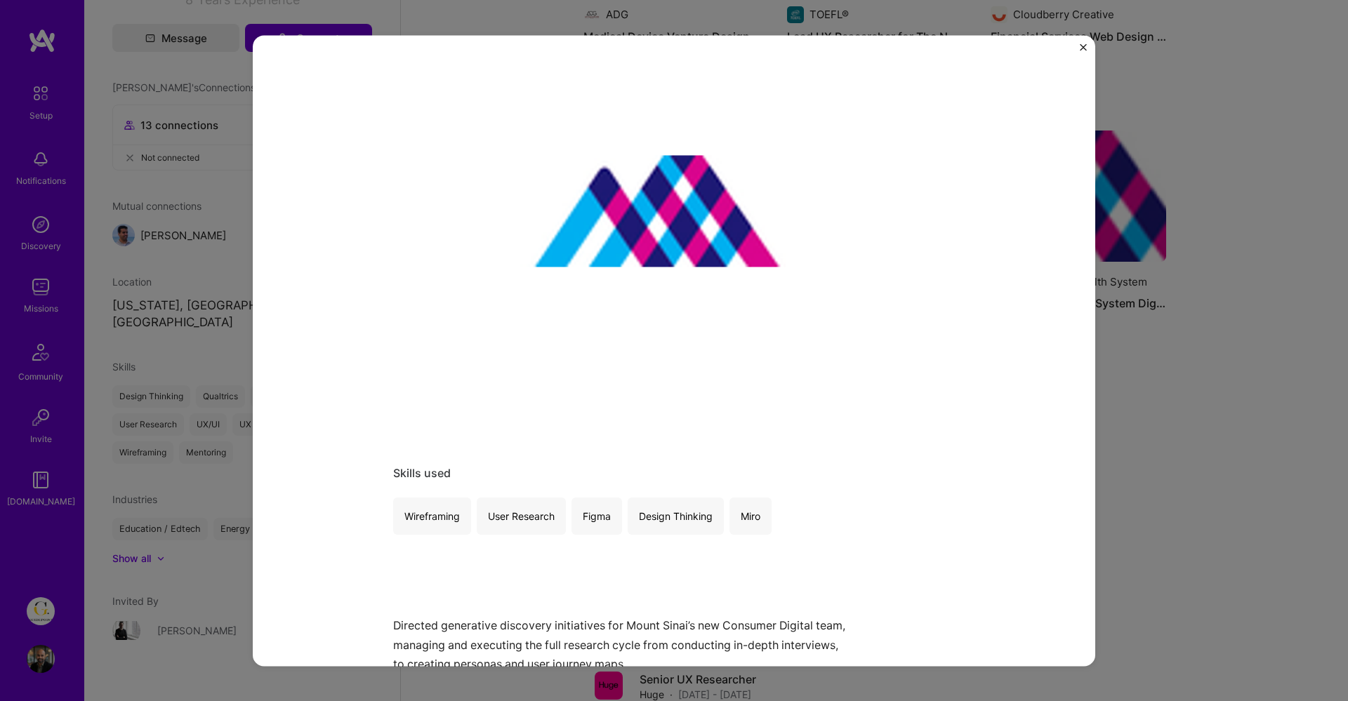
scroll to position [91, 0]
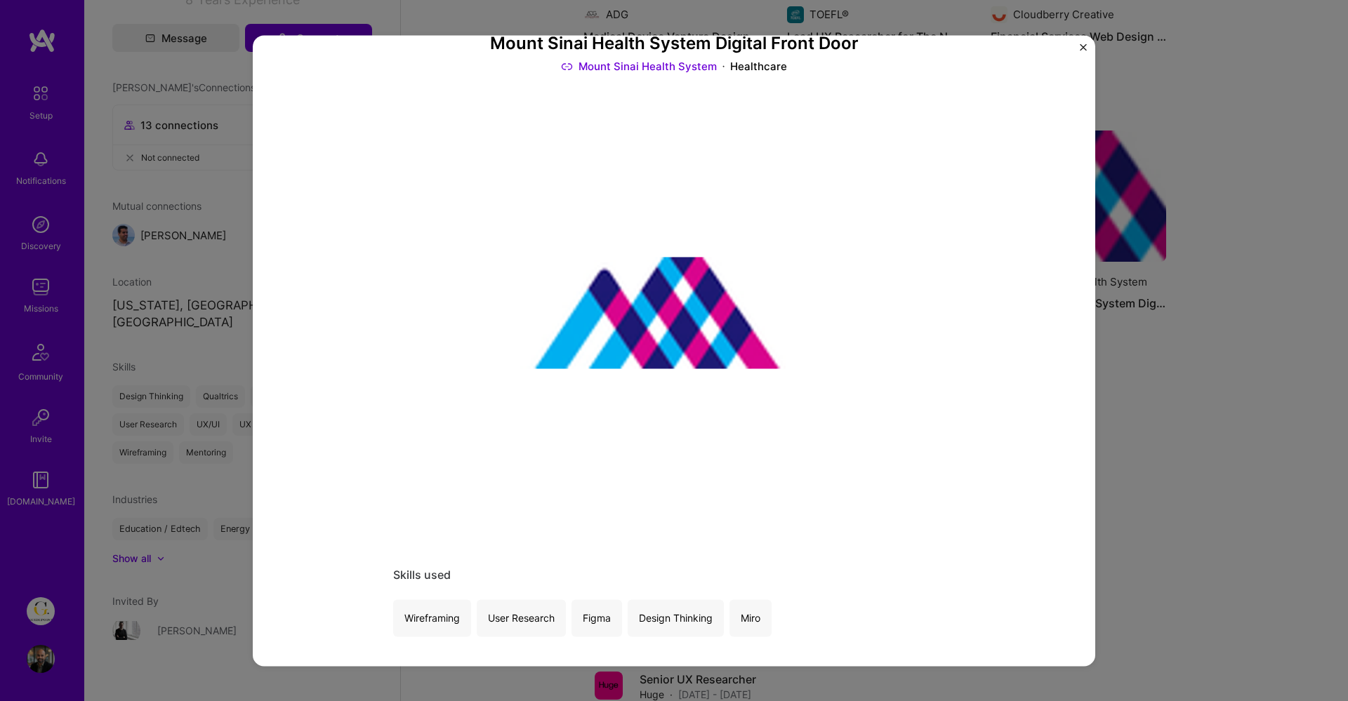
click at [1080, 49] on img "Close" at bounding box center [1083, 47] width 7 height 7
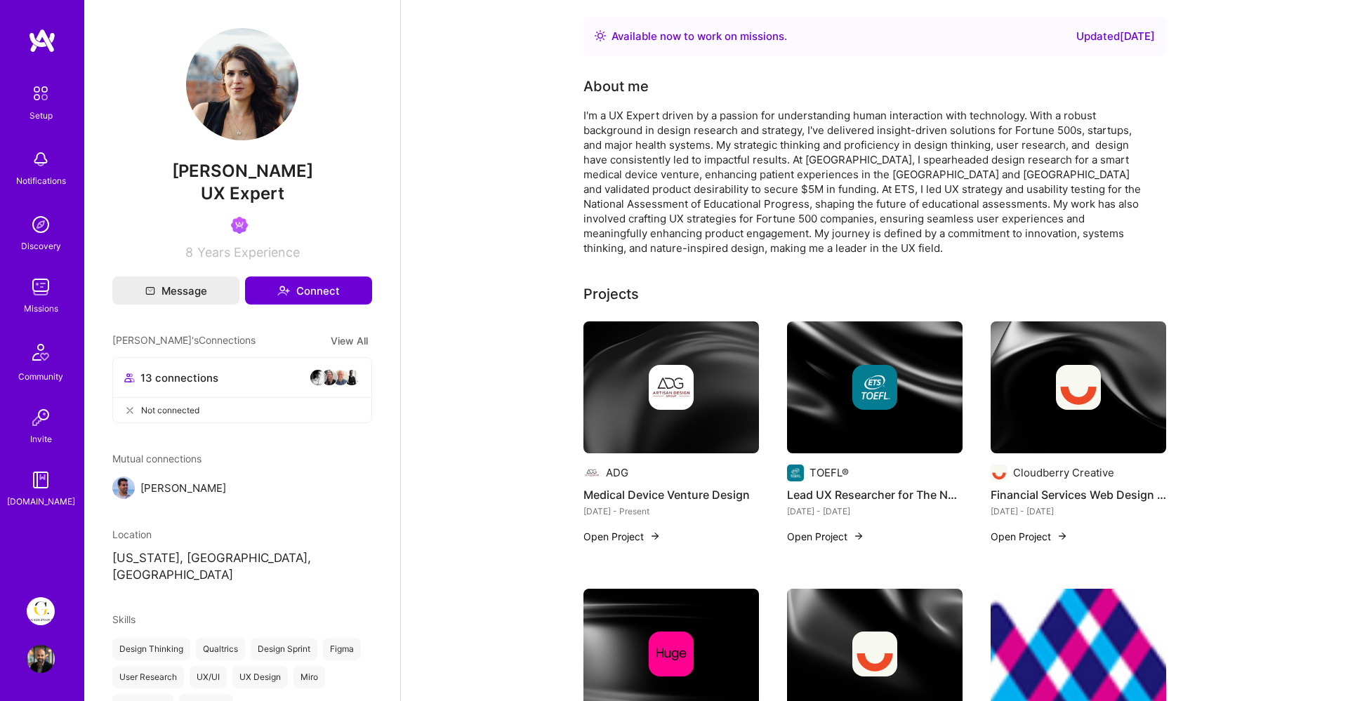
click at [48, 279] on img at bounding box center [41, 287] width 28 height 28
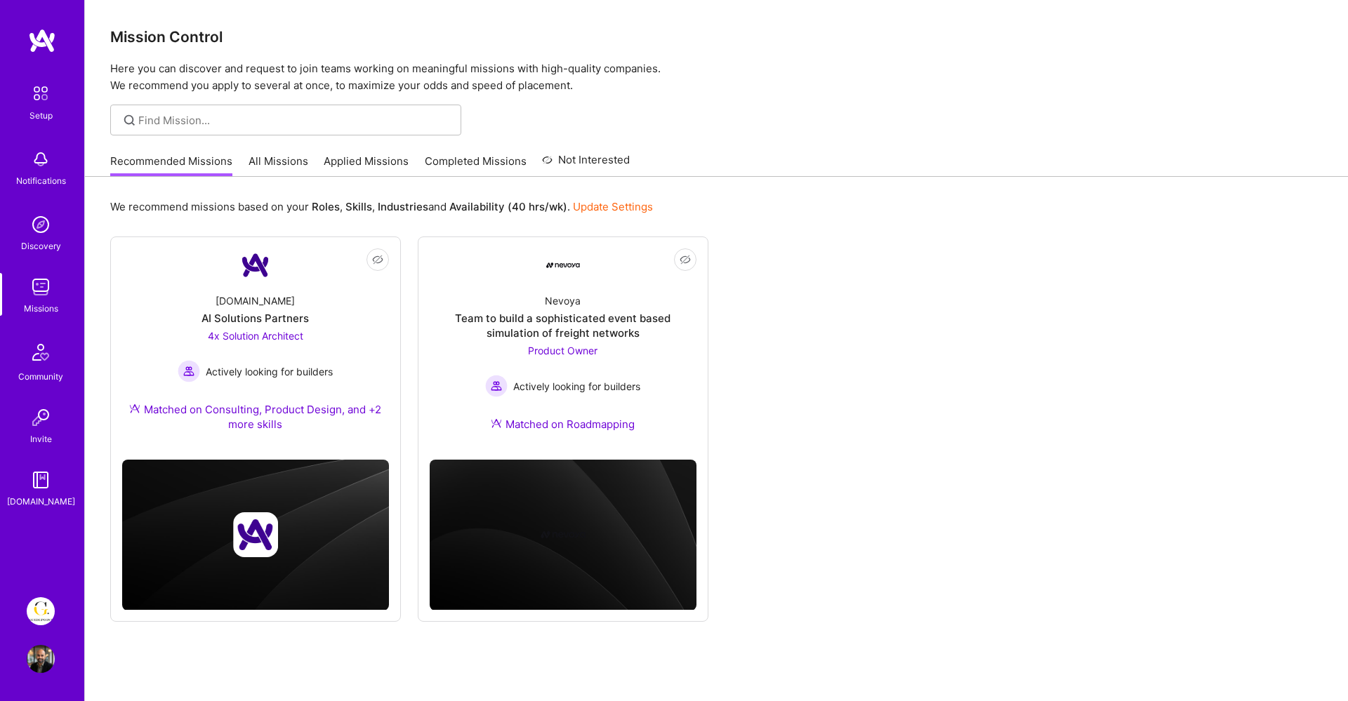
click at [279, 156] on link "All Missions" at bounding box center [279, 165] width 60 height 23
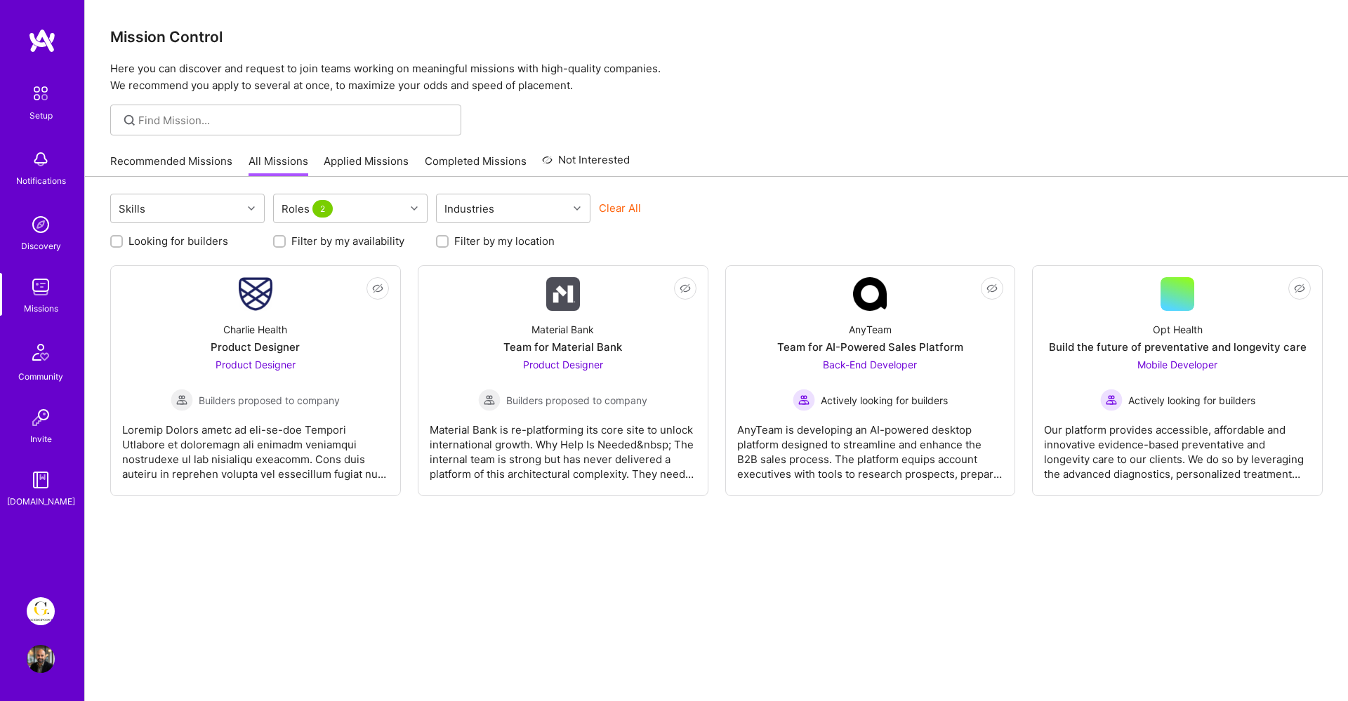
click at [333, 161] on link "Applied Missions" at bounding box center [366, 165] width 85 height 23
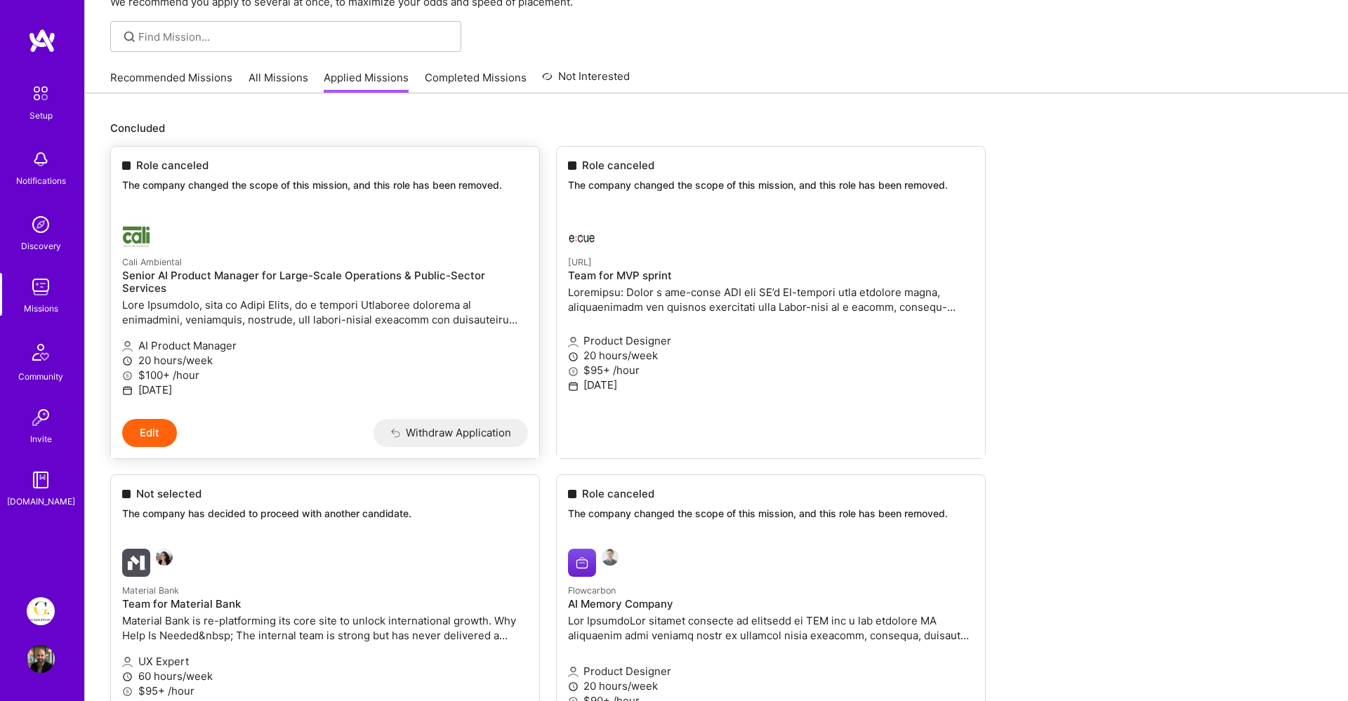
scroll to position [95, 0]
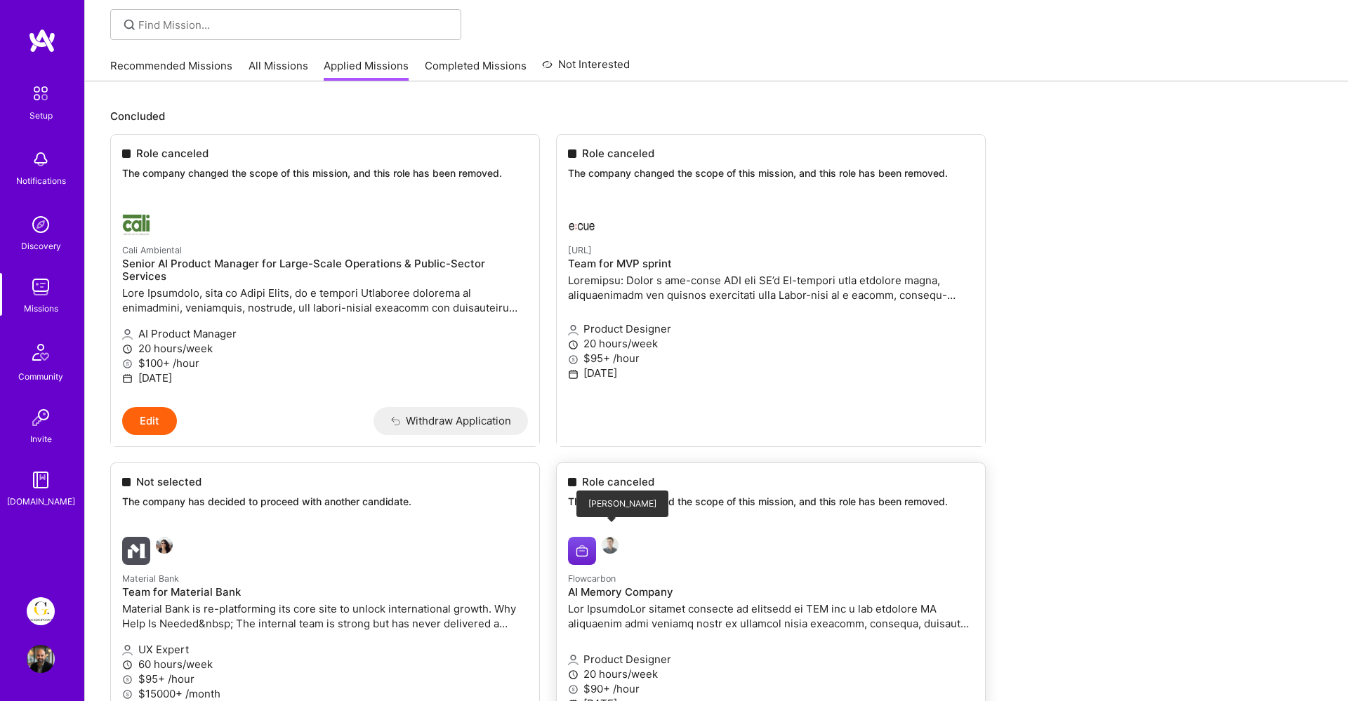
click at [608, 537] on img at bounding box center [610, 545] width 17 height 17
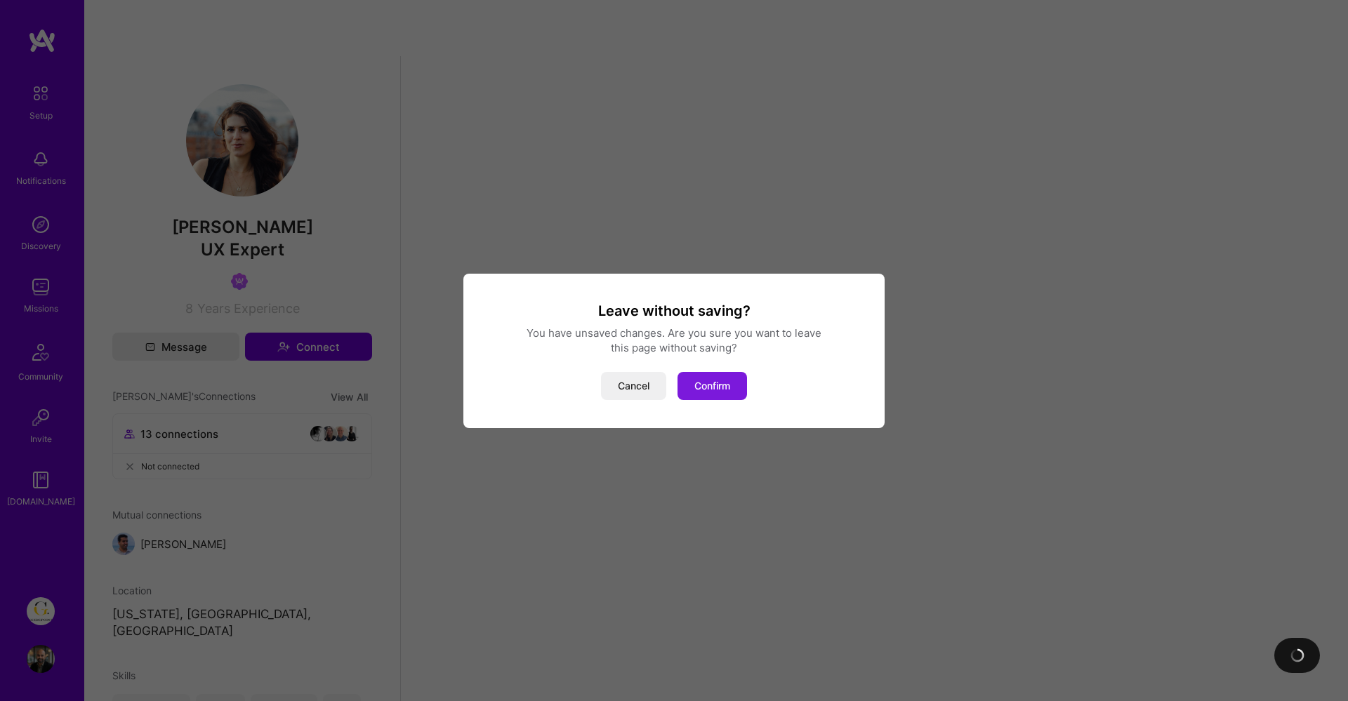
click at [726, 392] on button "Confirm" at bounding box center [712, 386] width 70 height 28
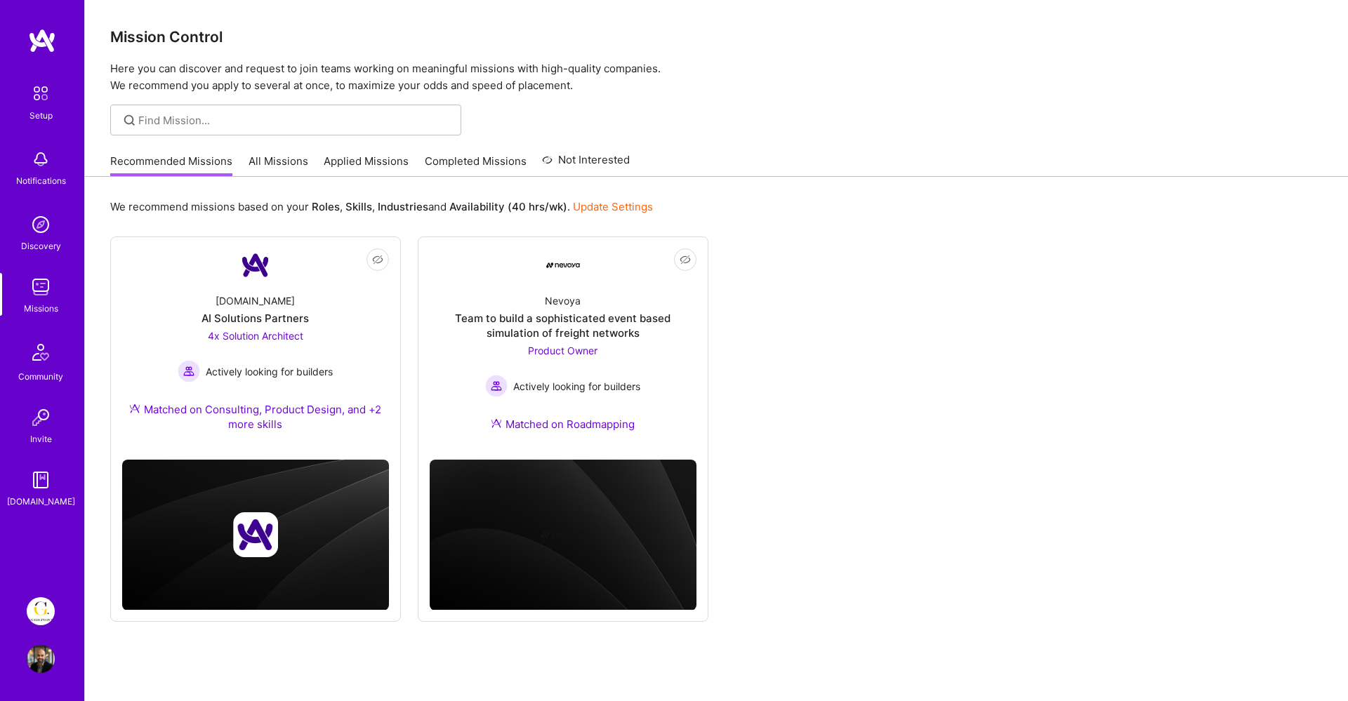
click at [361, 163] on link "Applied Missions" at bounding box center [366, 165] width 85 height 23
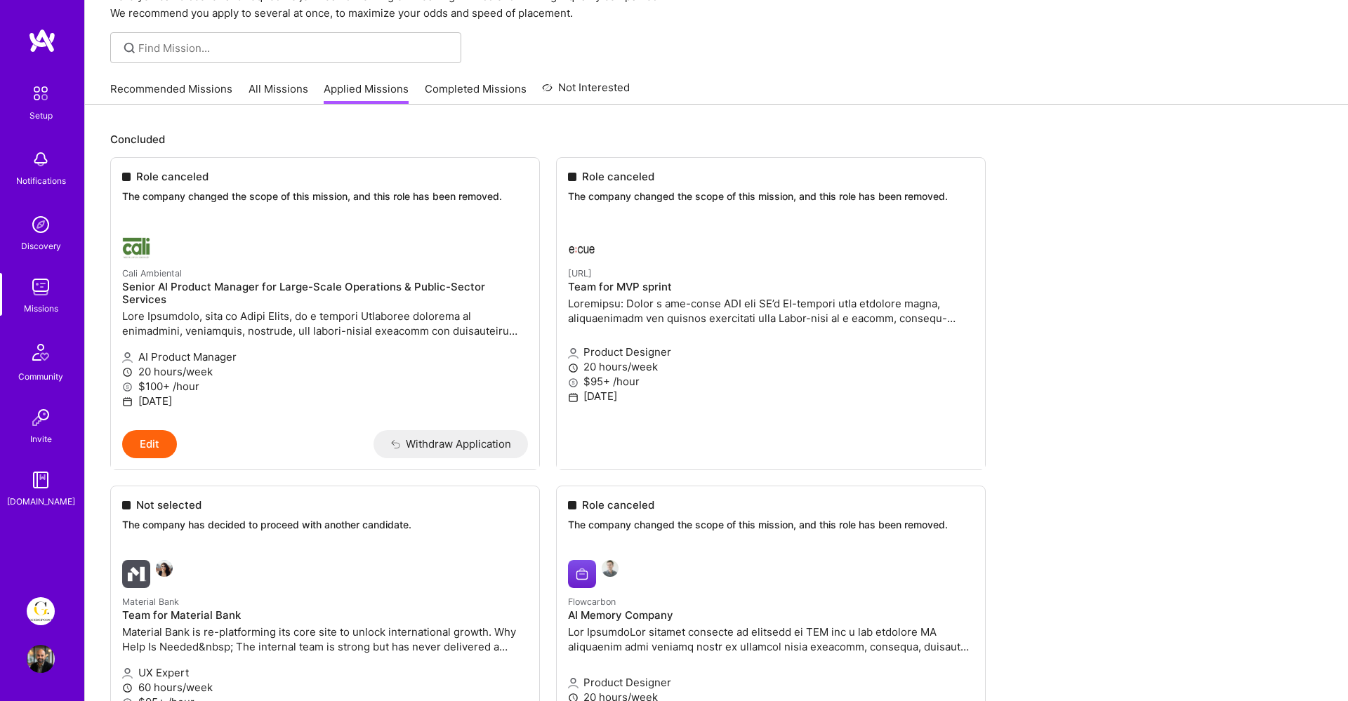
scroll to position [96, 0]
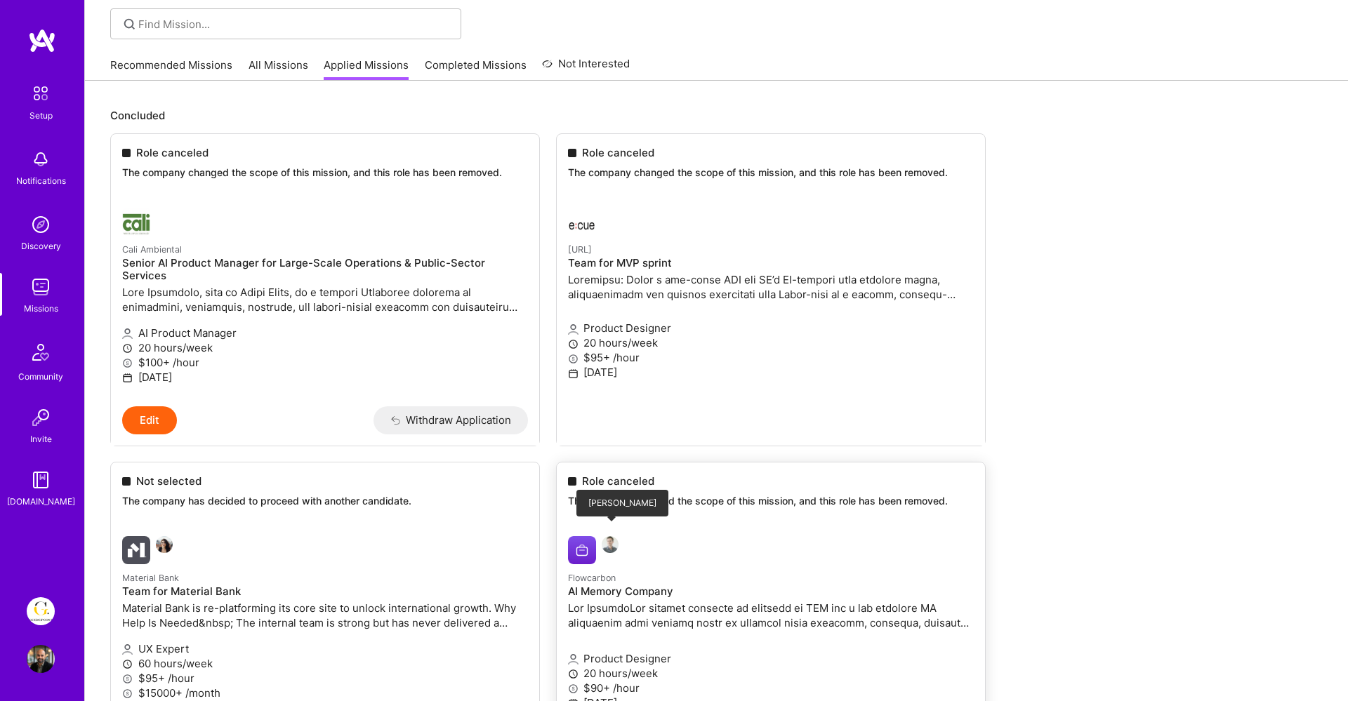
click at [613, 536] on img at bounding box center [610, 544] width 17 height 17
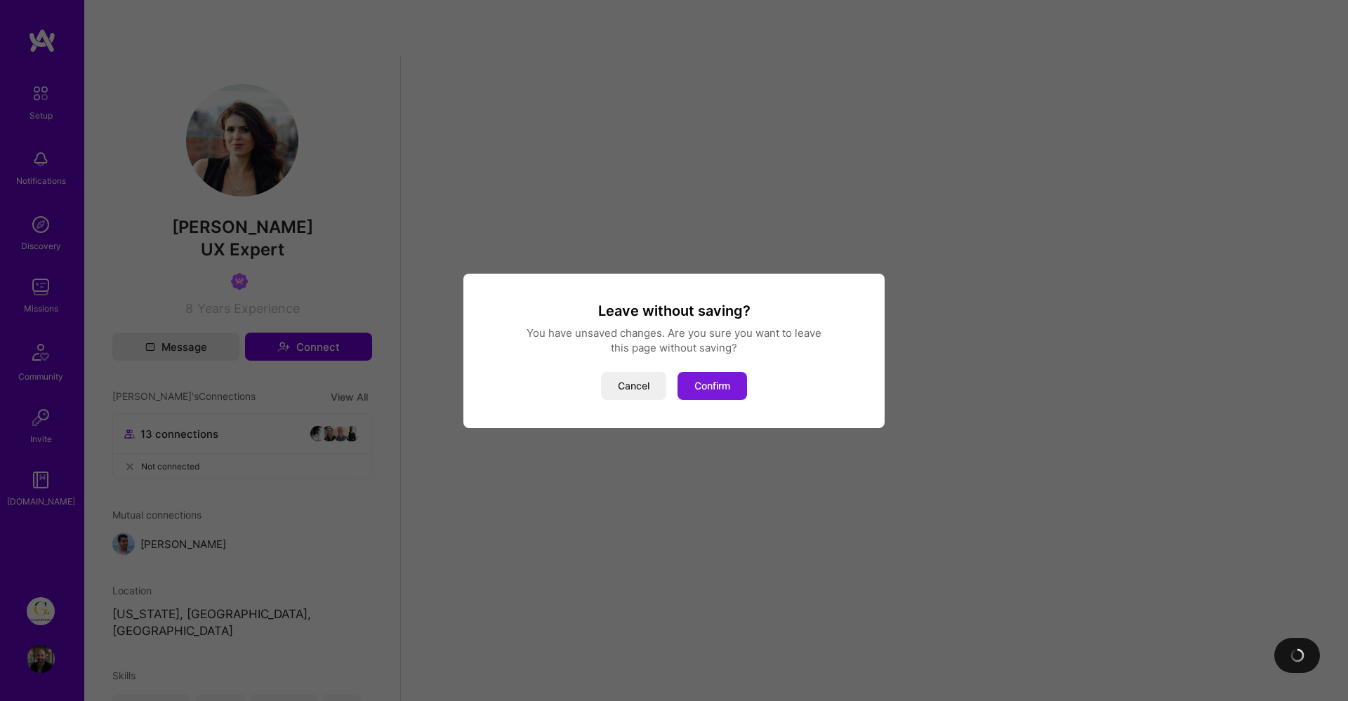
click at [692, 389] on button "Confirm" at bounding box center [712, 386] width 70 height 28
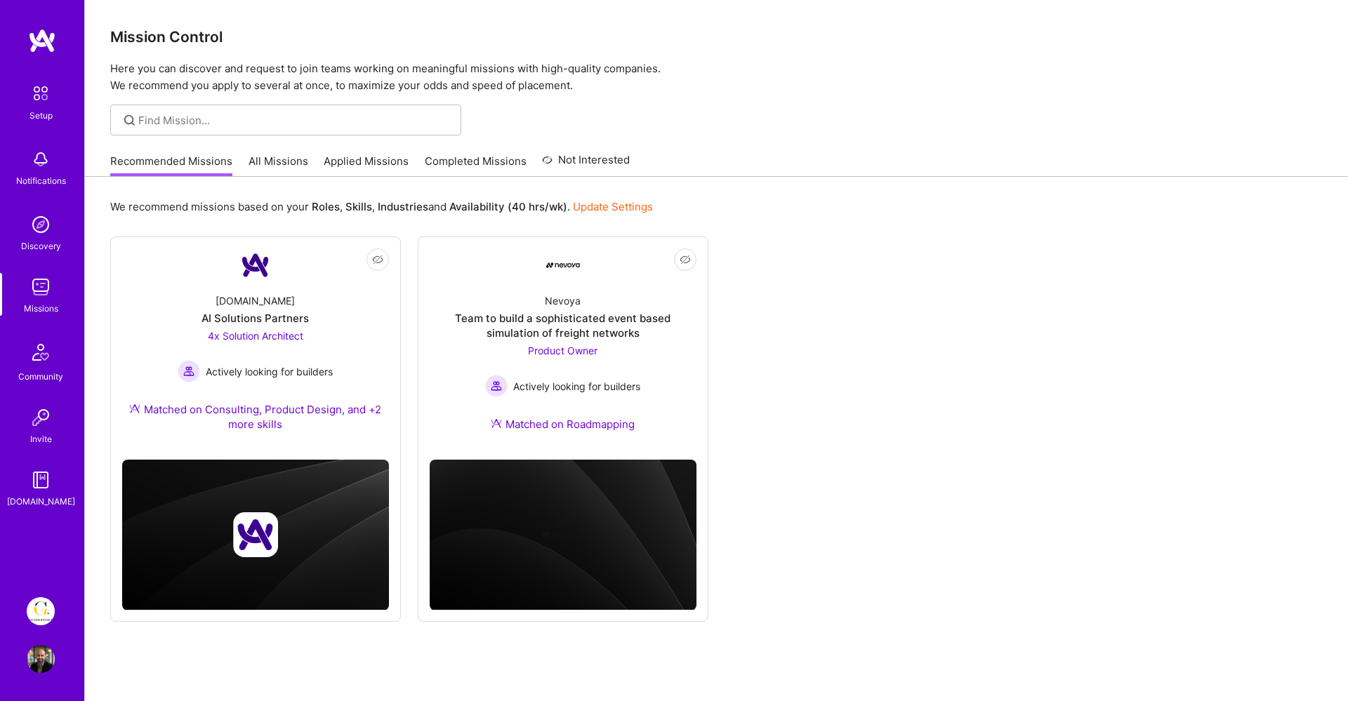
click at [274, 165] on link "All Missions" at bounding box center [279, 165] width 60 height 23
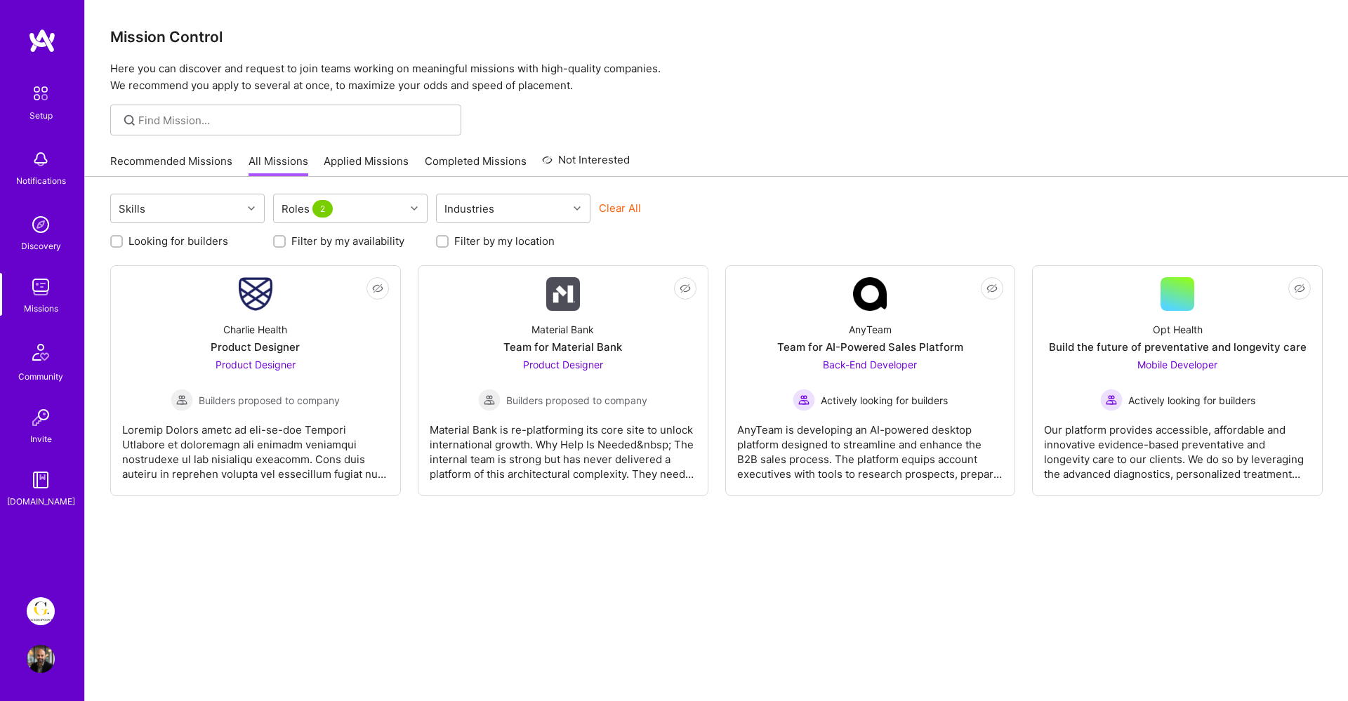
click at [449, 157] on link "Completed Missions" at bounding box center [476, 165] width 102 height 23
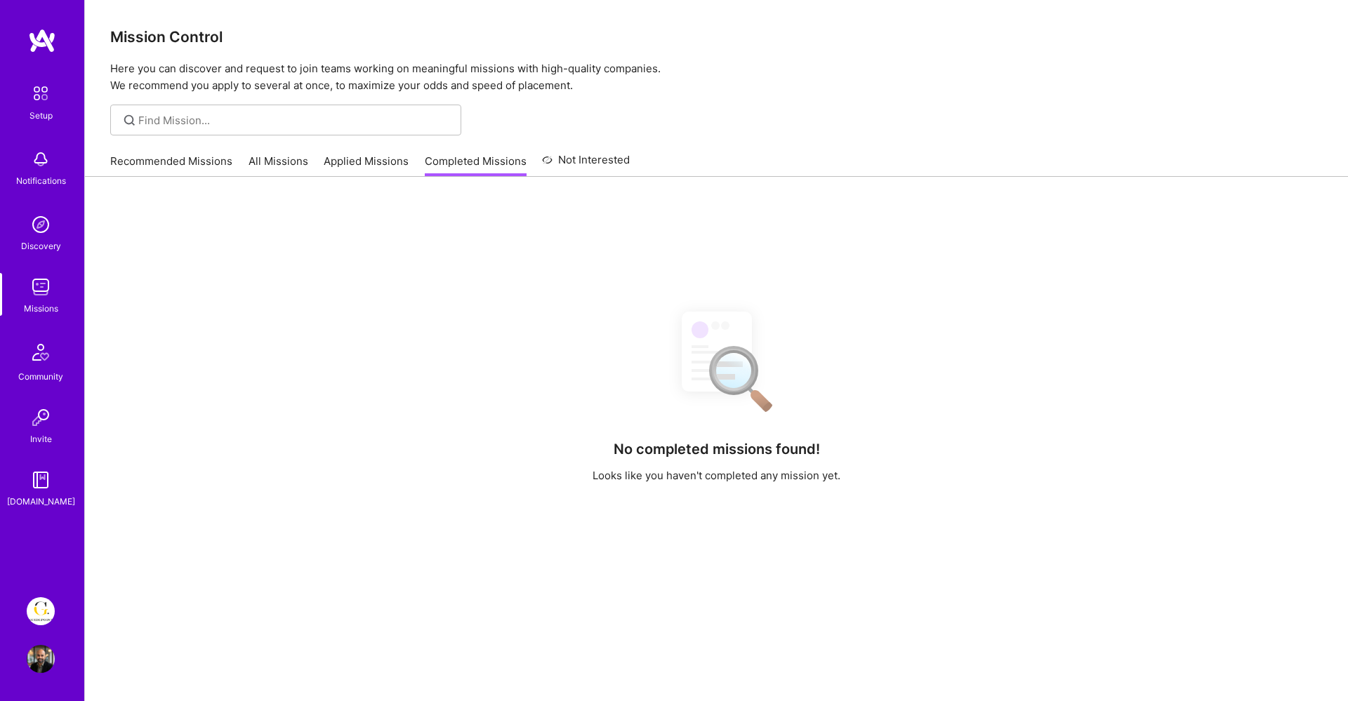
click at [371, 157] on link "Applied Missions" at bounding box center [366, 165] width 85 height 23
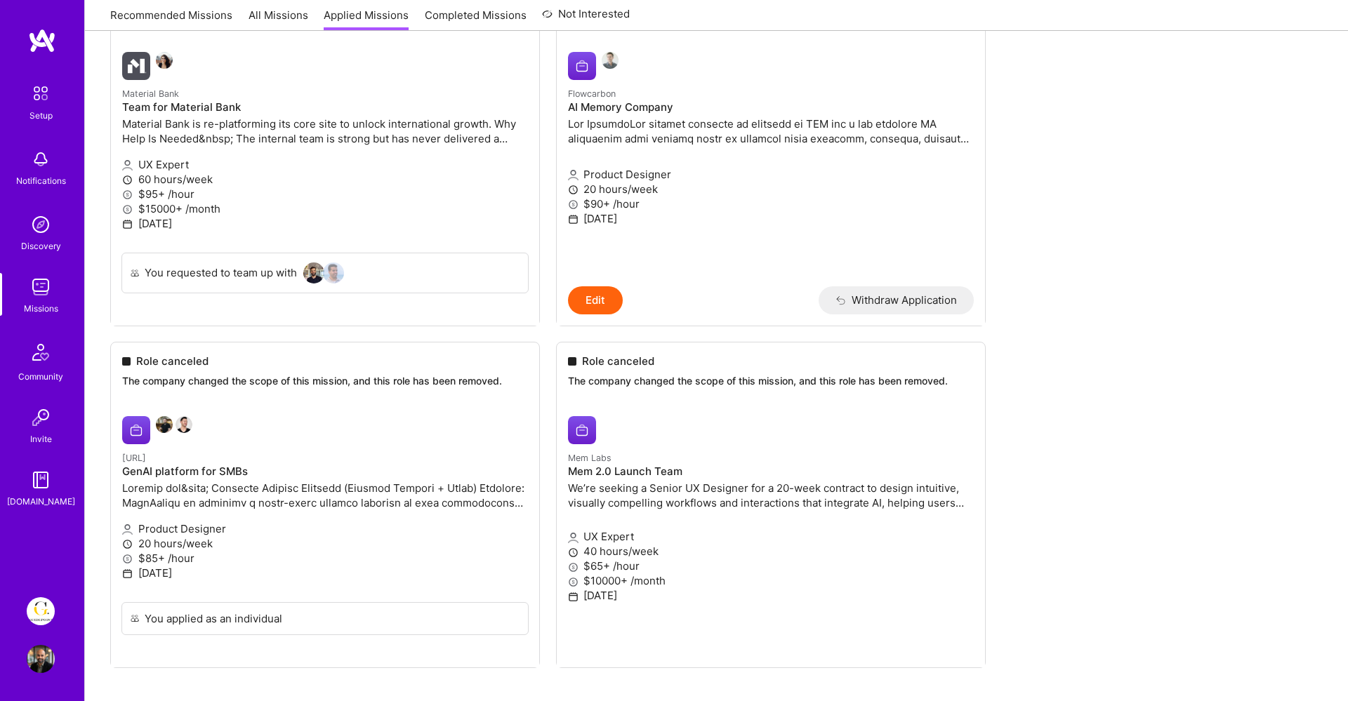
scroll to position [604, 0]
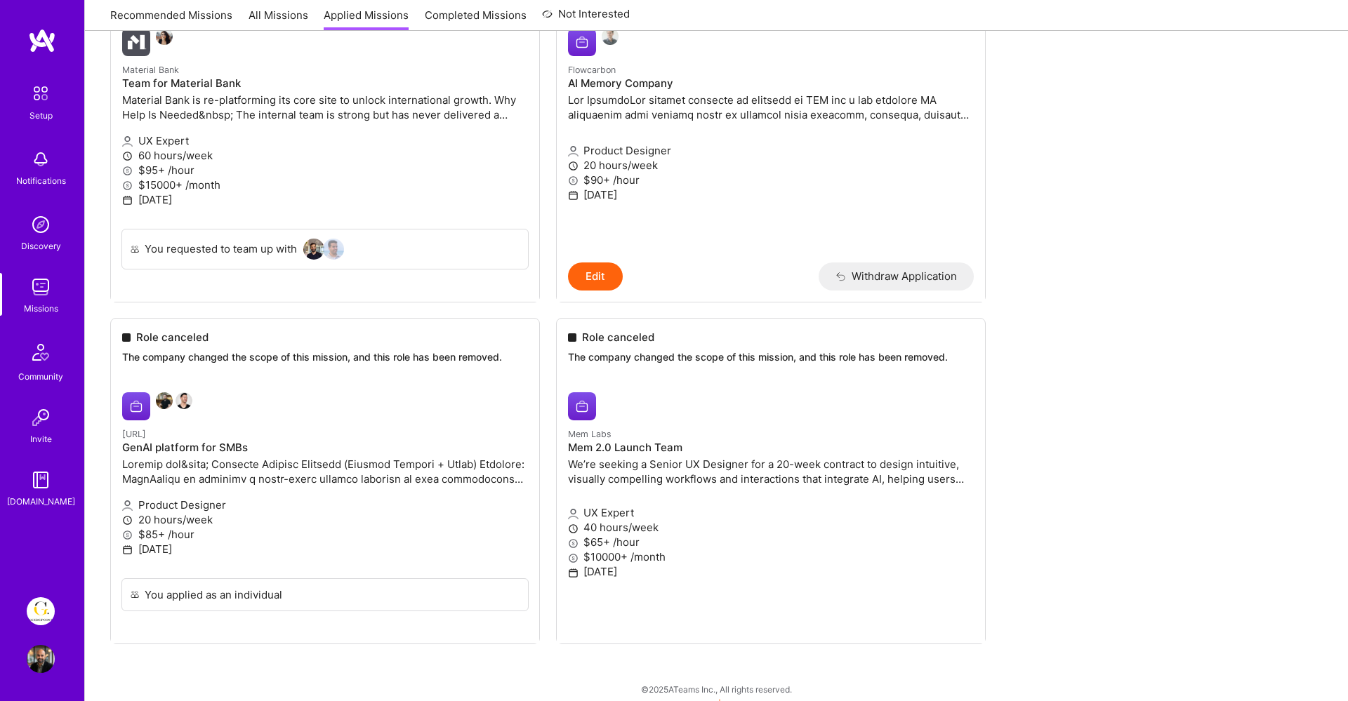
click at [197, 385] on ul "Role canceled The company changed the scope of this mission, and this role has …" at bounding box center [716, 156] width 1212 height 1062
click at [169, 391] on ul "Role canceled The company changed the scope of this mission, and this role has …" at bounding box center [716, 156] width 1212 height 1062
click at [220, 392] on ul "Role canceled The company changed the scope of this mission, and this role has …" at bounding box center [716, 156] width 1212 height 1062
click at [235, 363] on ul "Role canceled The company changed the scope of this mission, and this role has …" at bounding box center [716, 156] width 1212 height 1062
click at [188, 338] on ul "Role canceled The company changed the scope of this mission, and this role has …" at bounding box center [716, 156] width 1212 height 1062
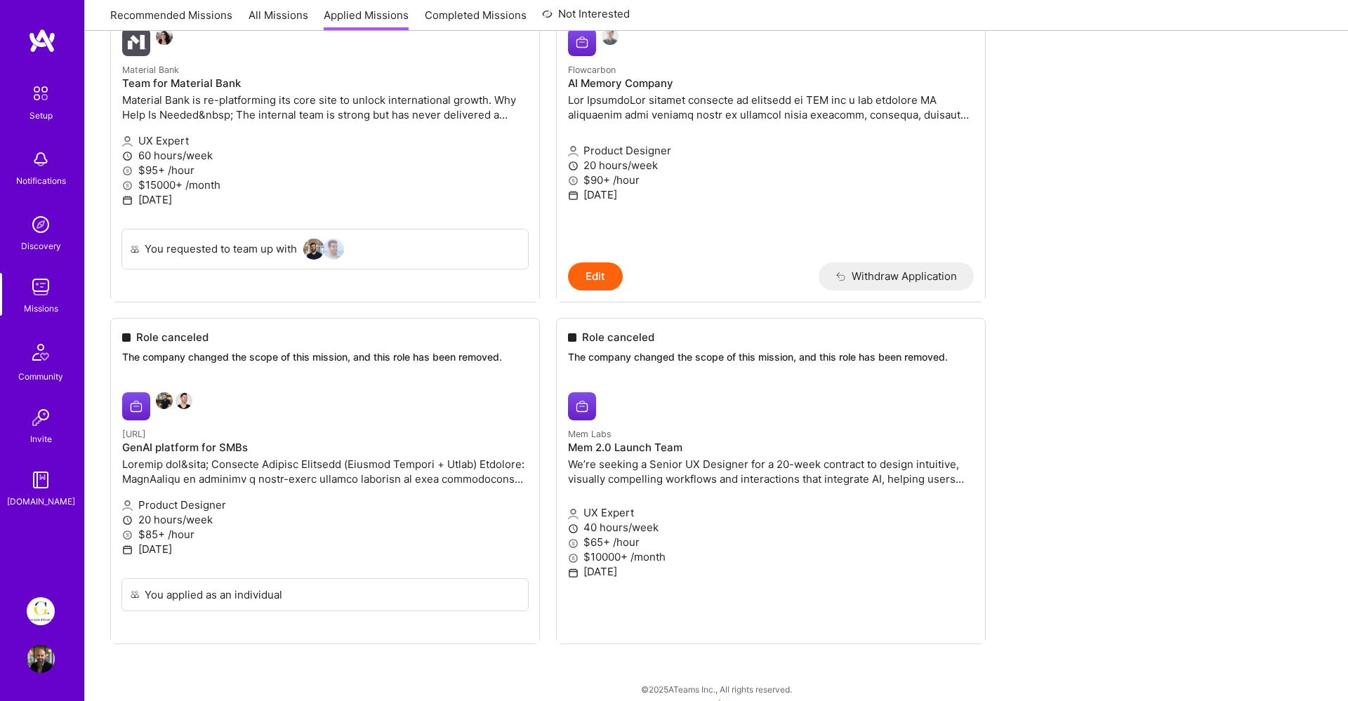
click at [156, 435] on ul "Role canceled The company changed the scope of this mission, and this role has …" at bounding box center [716, 156] width 1212 height 1062
click at [157, 435] on ul "Role canceled The company changed the scope of this mission, and this role has …" at bounding box center [716, 156] width 1212 height 1062
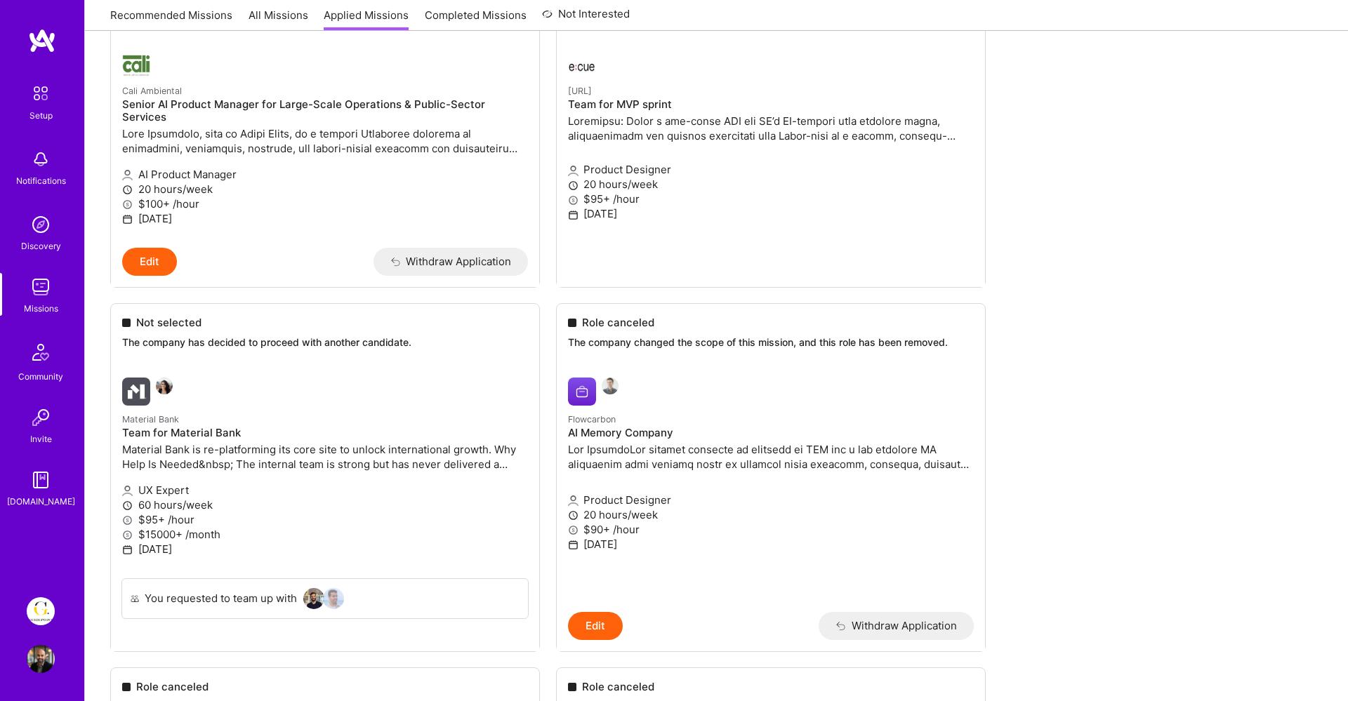
scroll to position [232, 0]
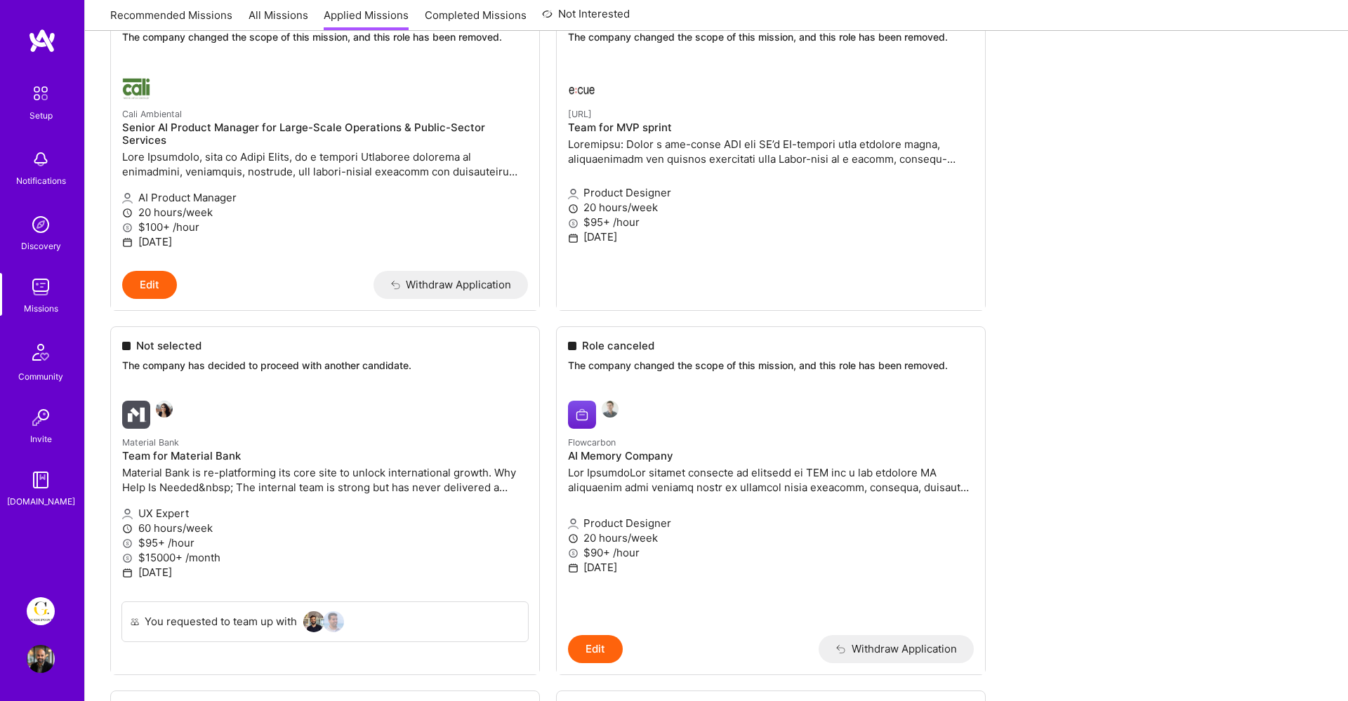
click at [172, 423] on ul "Role canceled The company changed the scope of this mission, and this role has …" at bounding box center [716, 529] width 1212 height 1062
click at [156, 392] on ul "Role canceled The company changed the scope of this mission, and this role has …" at bounding box center [716, 529] width 1212 height 1062
click at [166, 399] on ul "Role canceled The company changed the scope of this mission, and this role has …" at bounding box center [716, 529] width 1212 height 1062
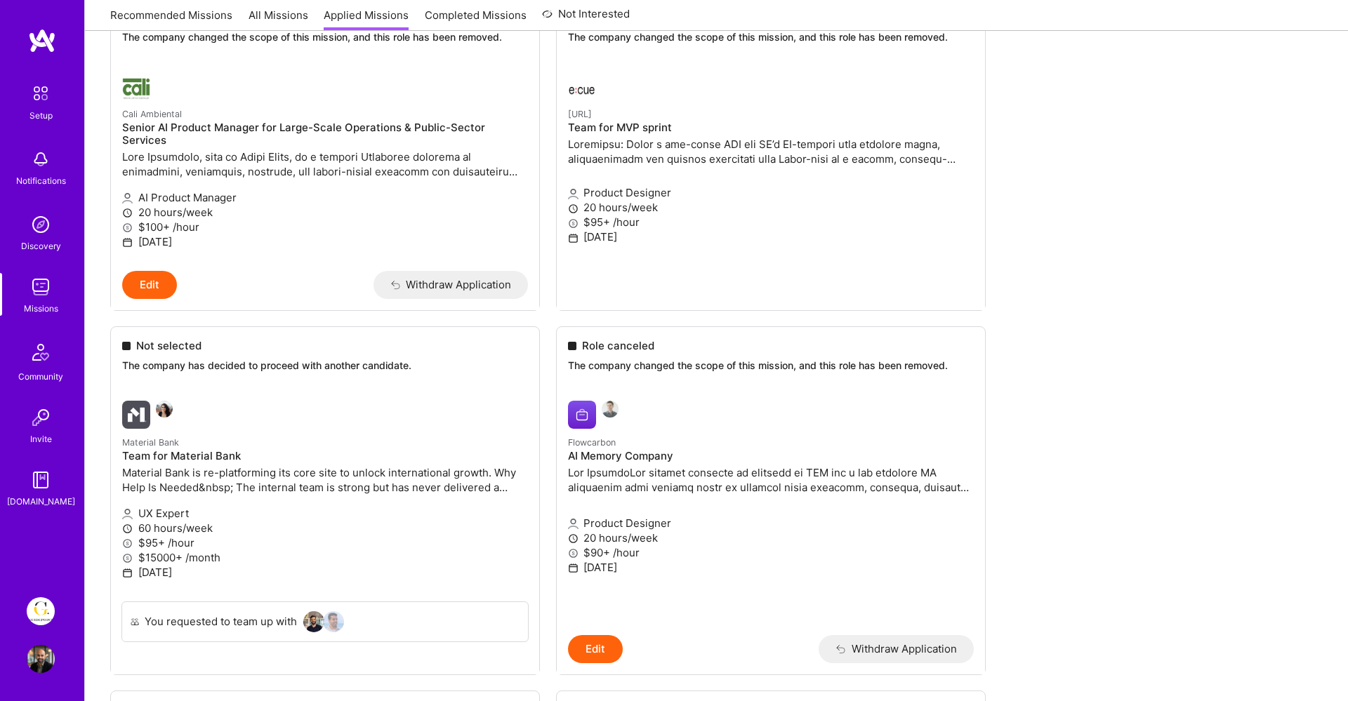
click at [138, 404] on ul "Role canceled The company changed the scope of this mission, and this role has …" at bounding box center [716, 529] width 1212 height 1062
click at [154, 402] on ul "Role canceled The company changed the scope of this mission, and this role has …" at bounding box center [716, 529] width 1212 height 1062
click at [159, 400] on ul "Role canceled The company changed the scope of this mission, and this role has …" at bounding box center [716, 529] width 1212 height 1062
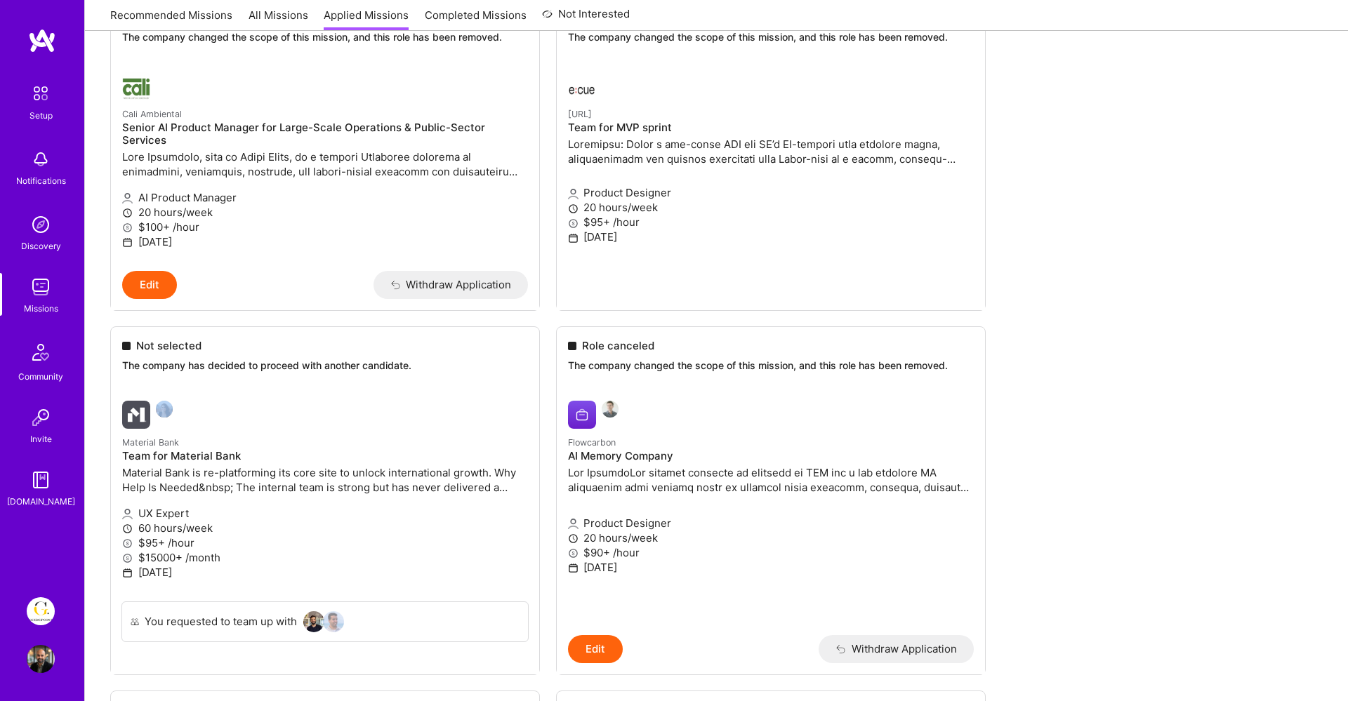
click at [180, 400] on ul "Role canceled The company changed the scope of this mission, and this role has …" at bounding box center [716, 529] width 1212 height 1062
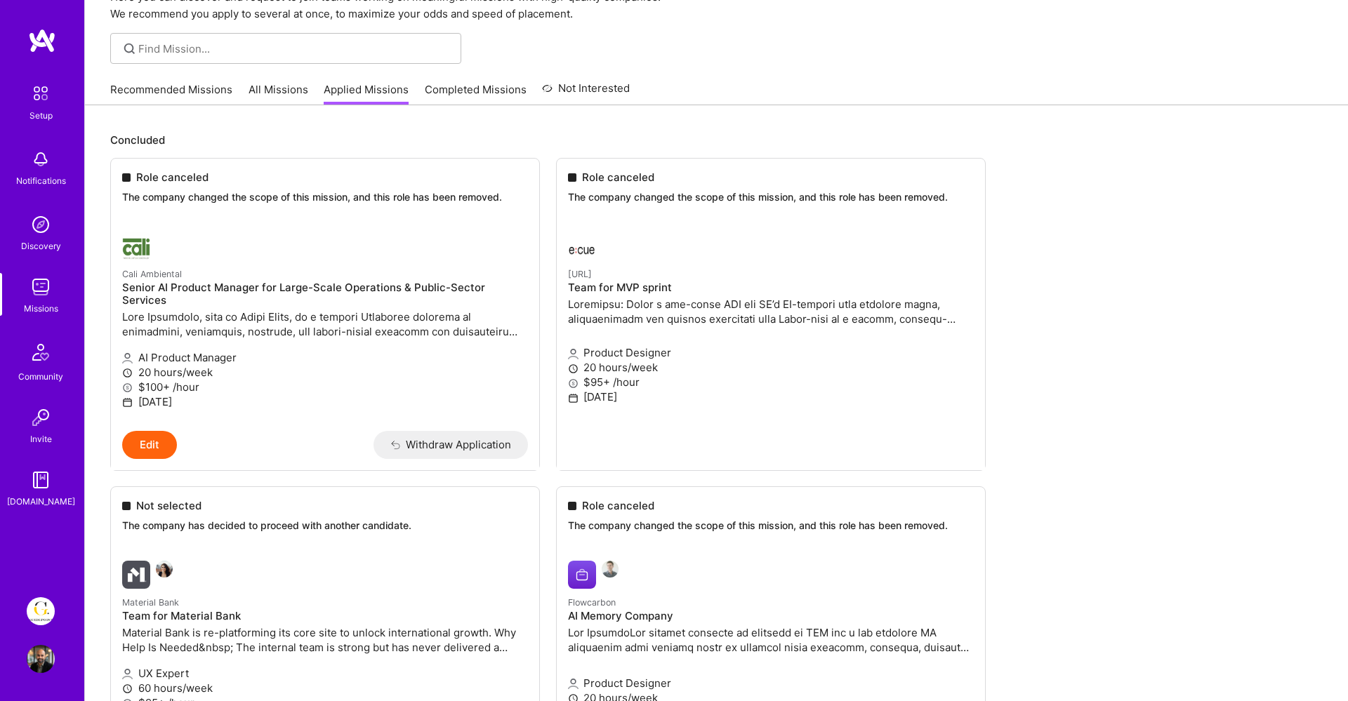
scroll to position [0, 0]
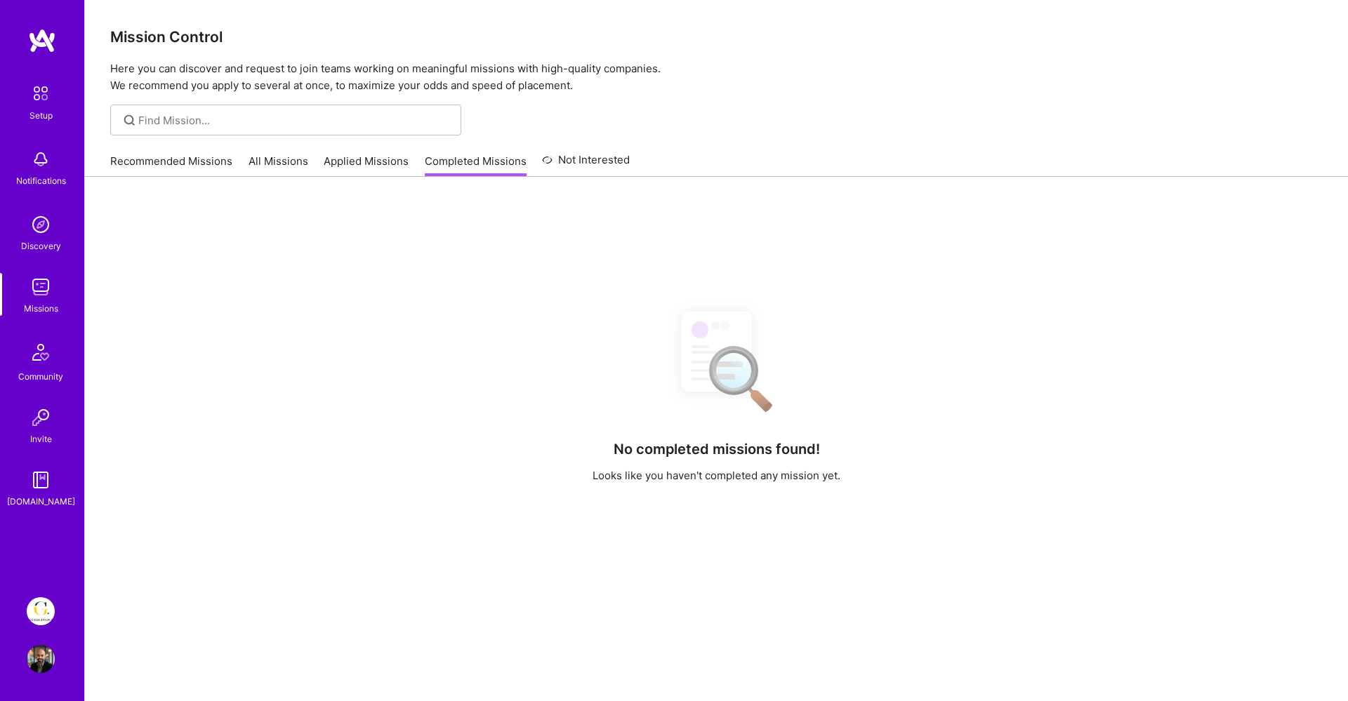
click at [274, 157] on link "All Missions" at bounding box center [279, 165] width 60 height 23
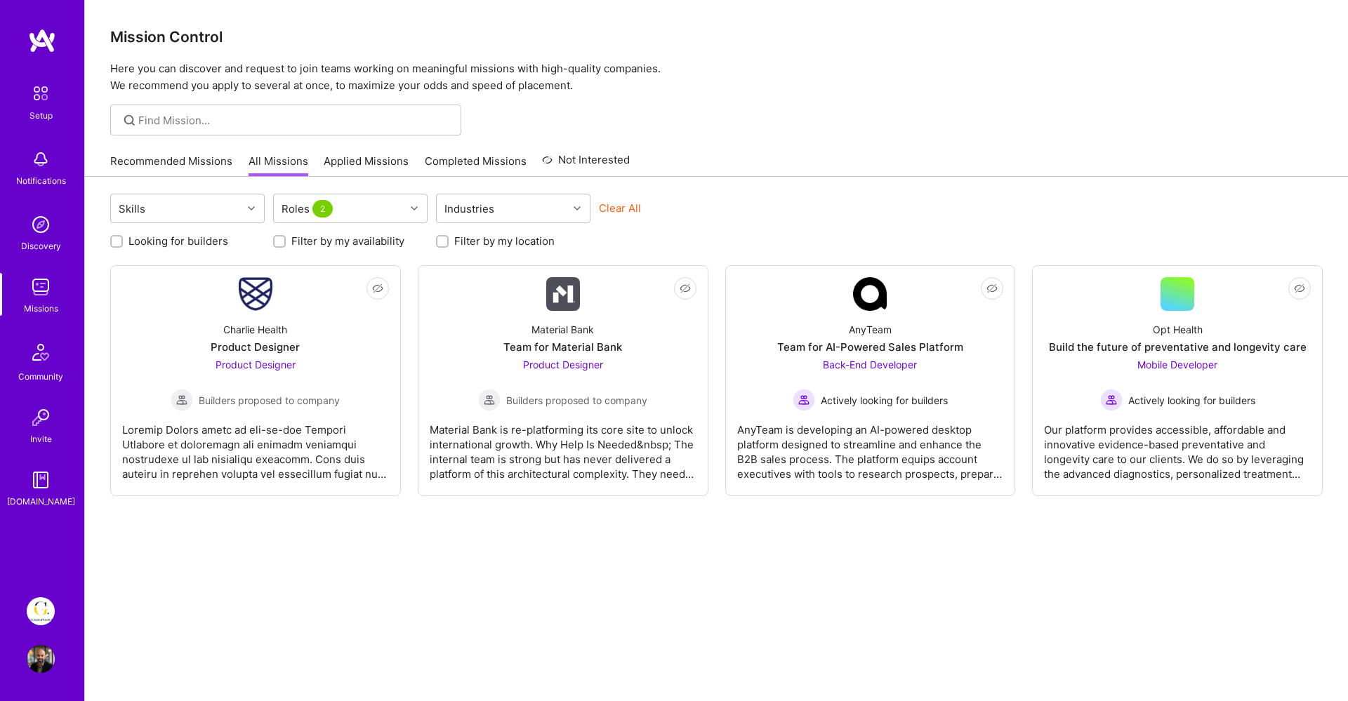
click at [49, 229] on img at bounding box center [41, 225] width 28 height 28
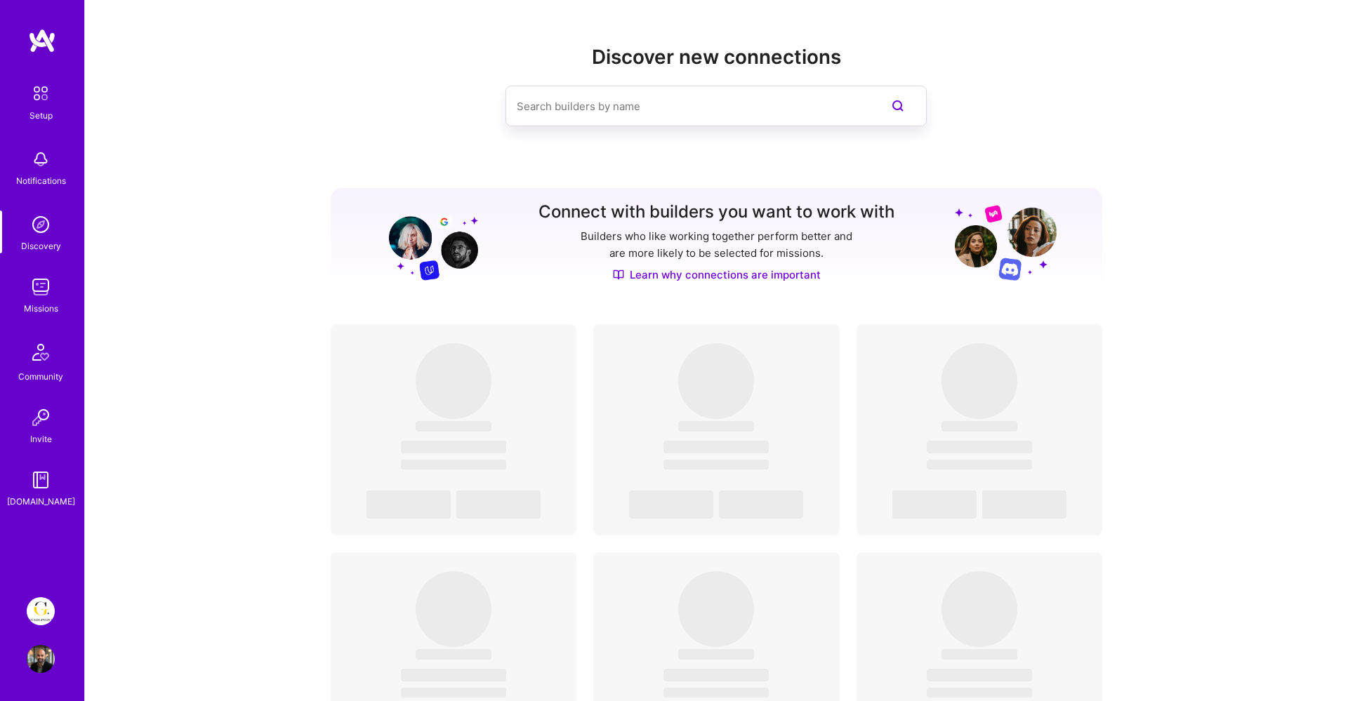
click at [761, 272] on link "Learn why connections are important" at bounding box center [717, 274] width 208 height 15
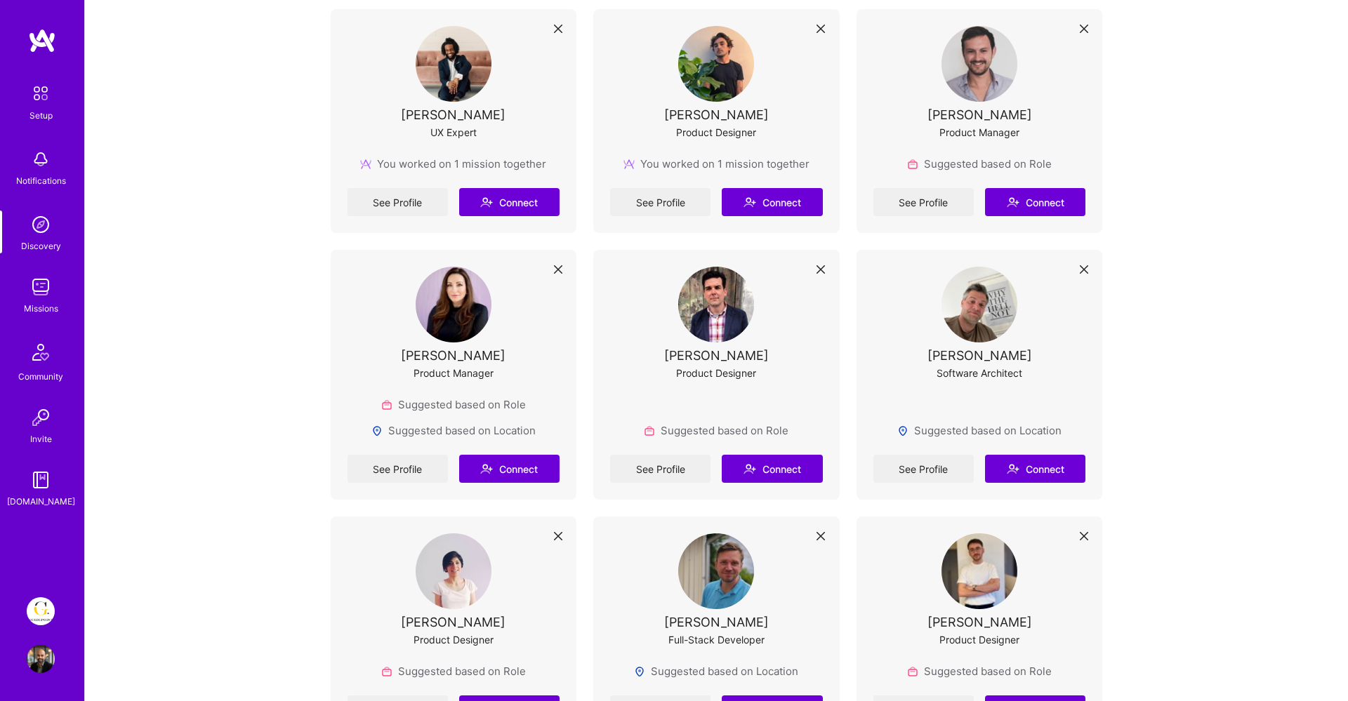
scroll to position [286, 0]
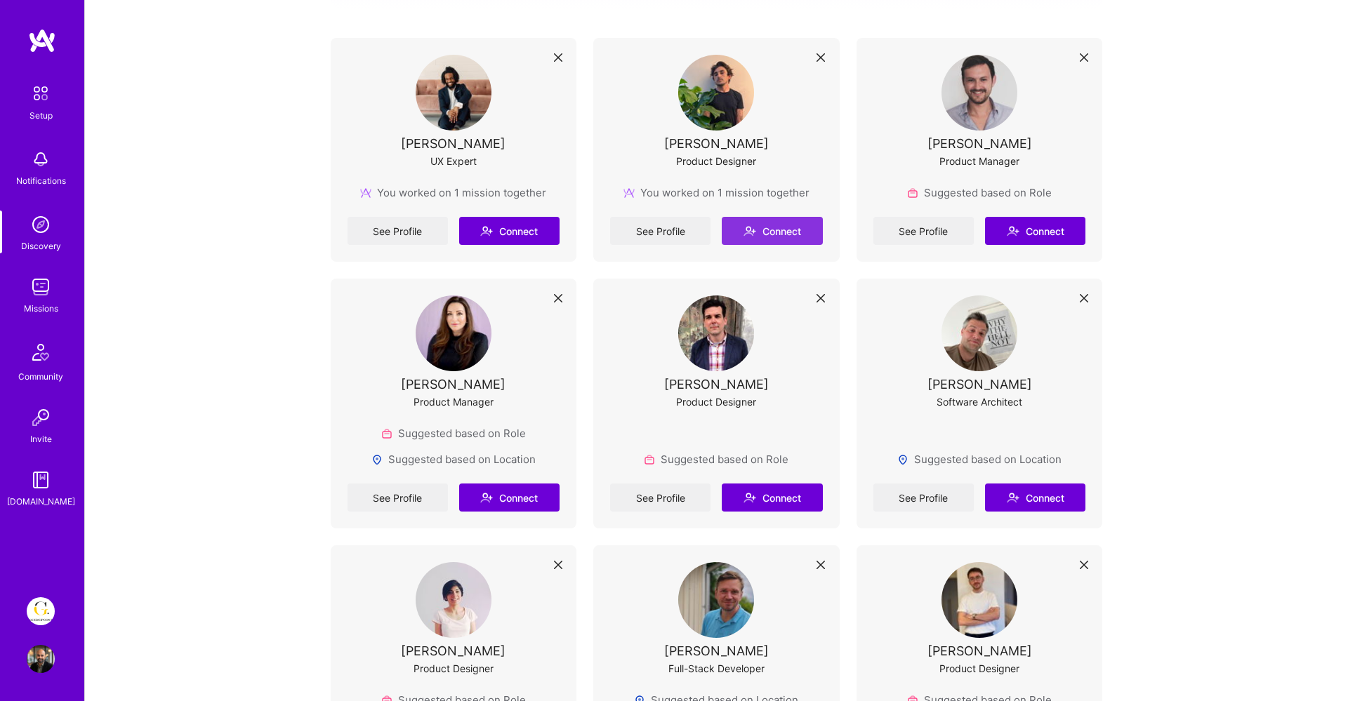
click at [763, 237] on button "Connect" at bounding box center [772, 231] width 100 height 28
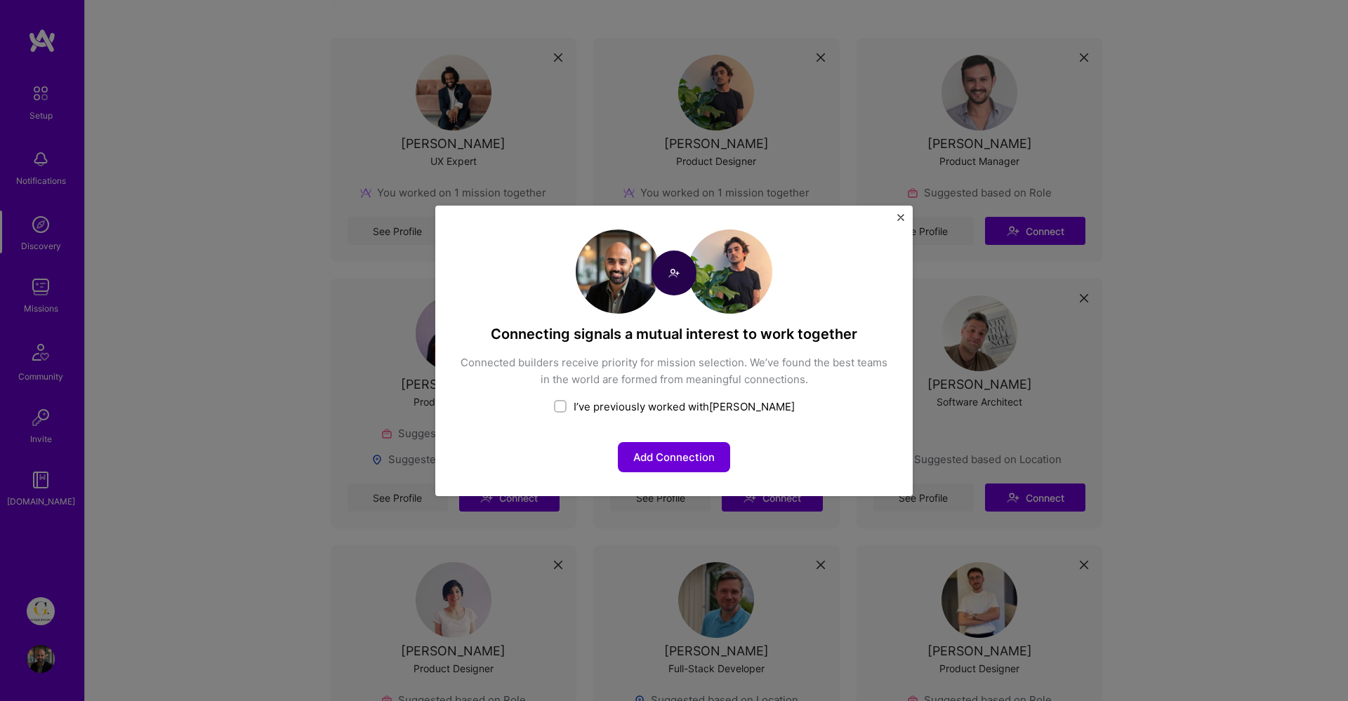
drag, startPoint x: 662, startPoint y: 456, endPoint x: 656, endPoint y: 408, distance: 48.2
click at [656, 408] on div "I’ve previously worked with [PERSON_NAME] Add Connection" at bounding box center [674, 435] width 430 height 73
click at [656, 408] on div "I’ve previously worked with [PERSON_NAME]" at bounding box center [674, 406] width 430 height 15
checkbox input "true"
drag, startPoint x: 666, startPoint y: 451, endPoint x: 731, endPoint y: 444, distance: 65.7
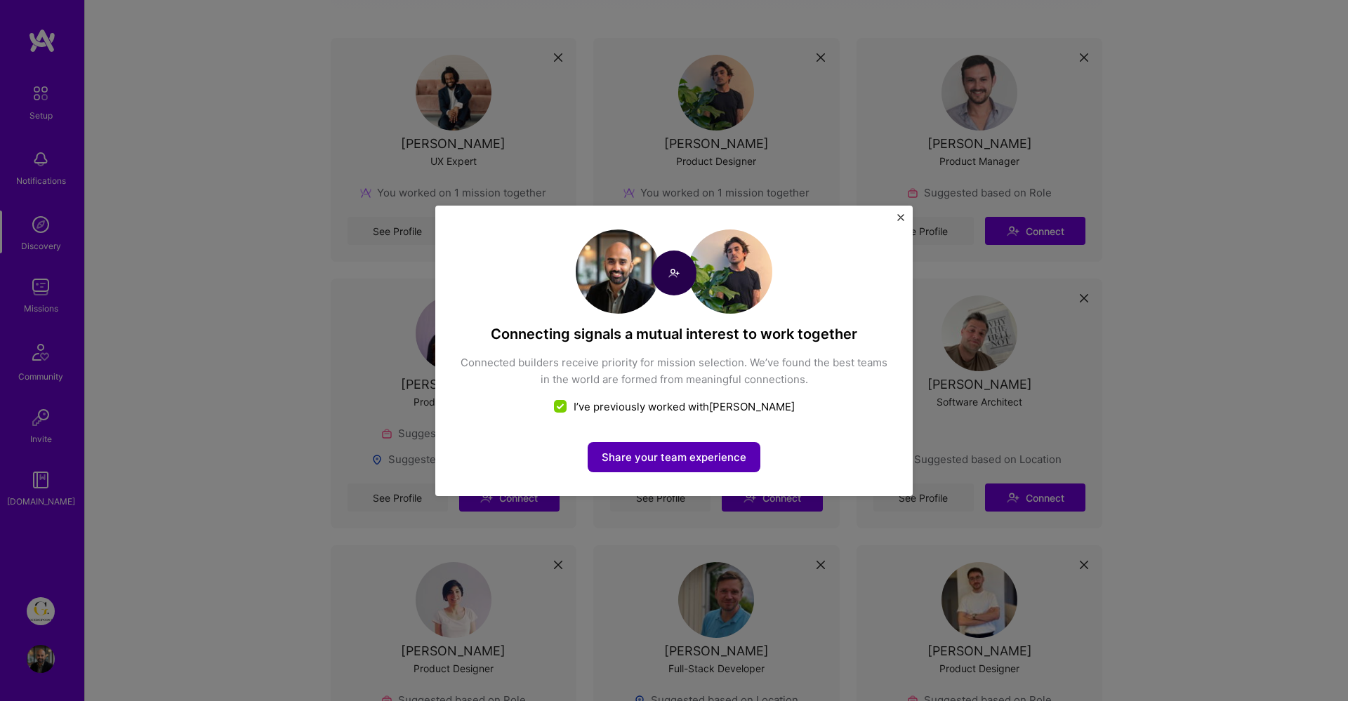
click at [731, 444] on button "Share your team experience" at bounding box center [674, 457] width 173 height 30
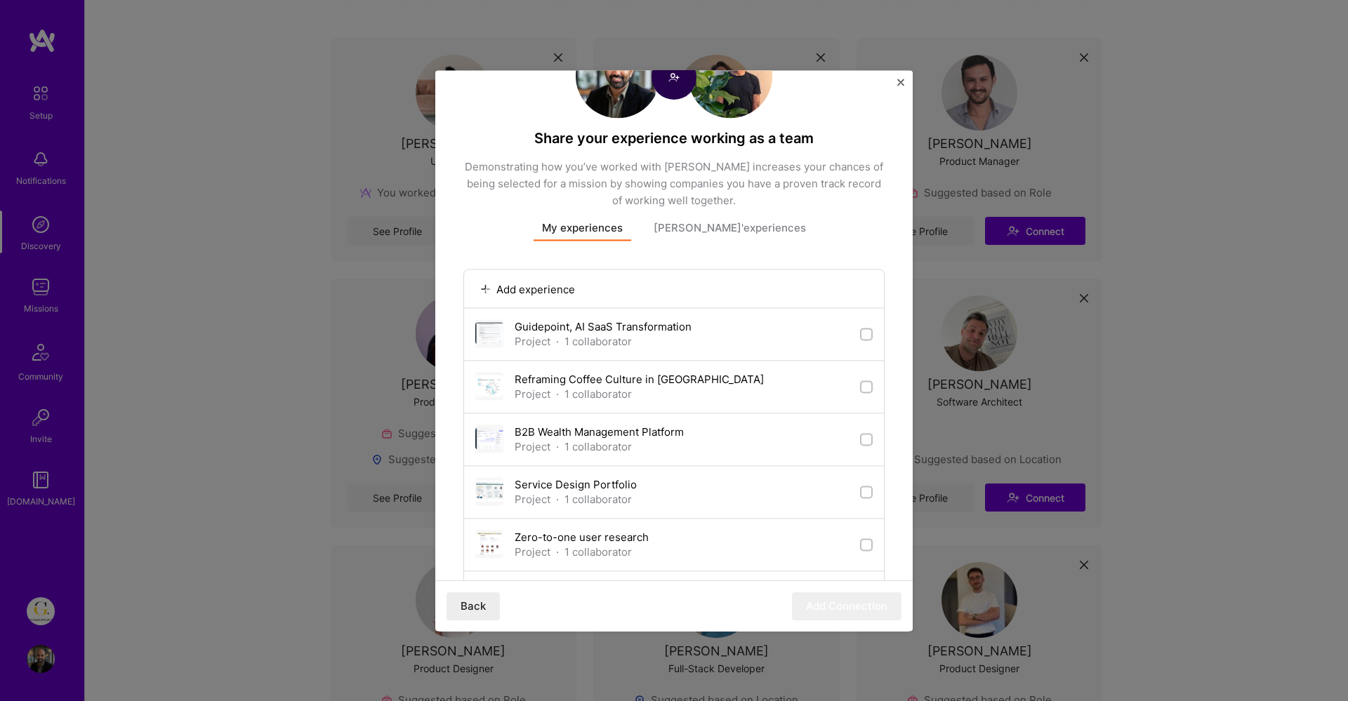
scroll to position [72, 0]
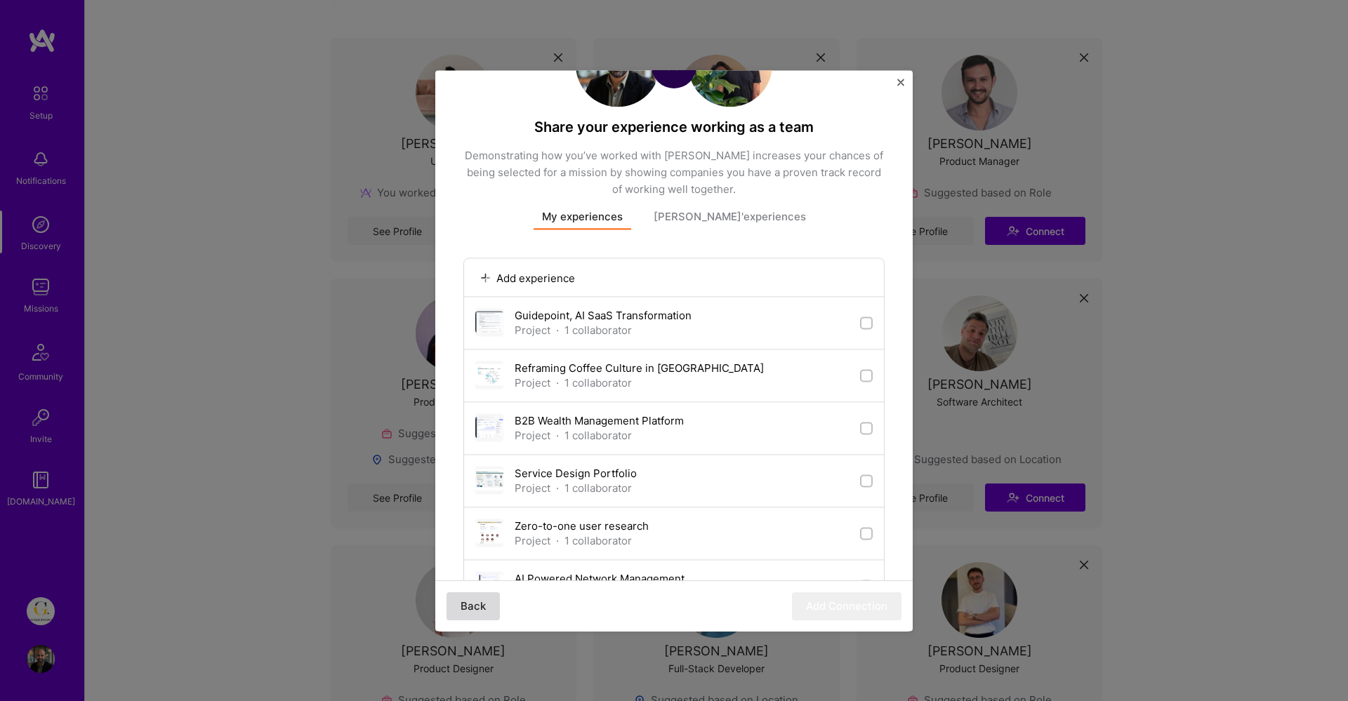
click at [472, 604] on button "Back" at bounding box center [473, 606] width 53 height 28
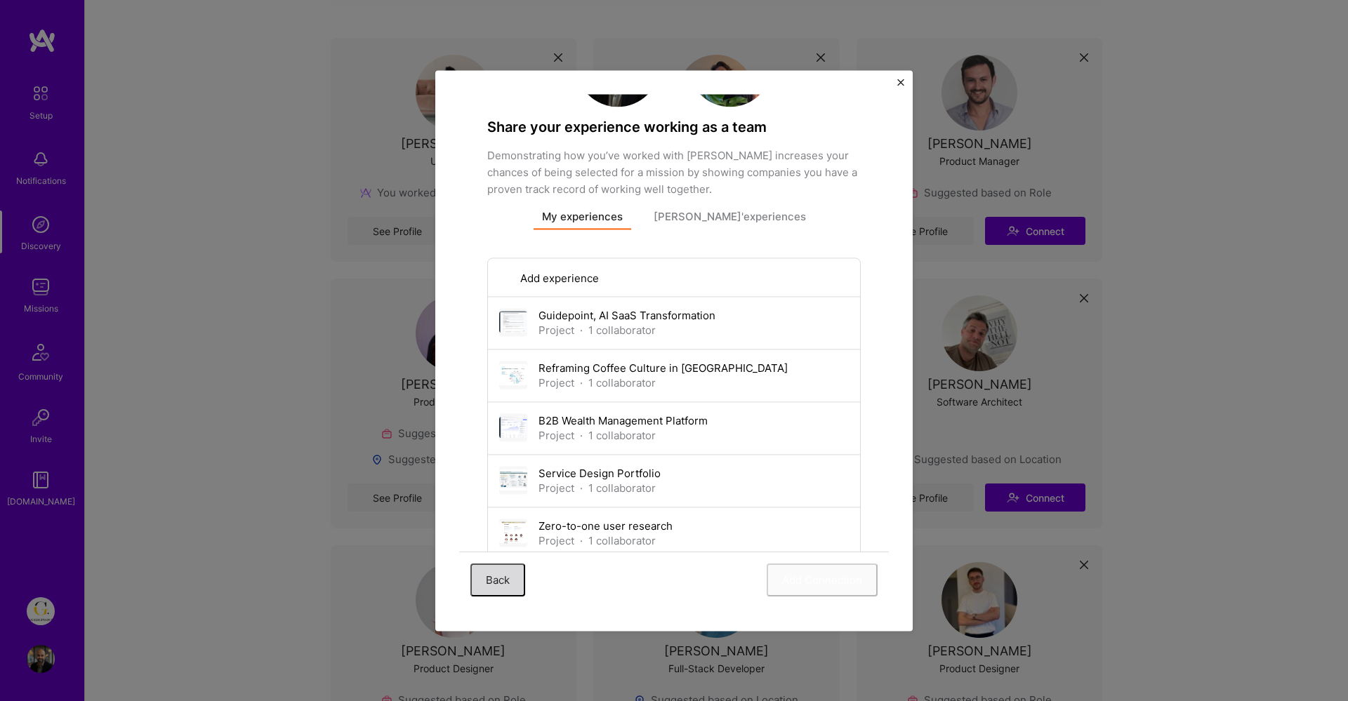
scroll to position [0, 0]
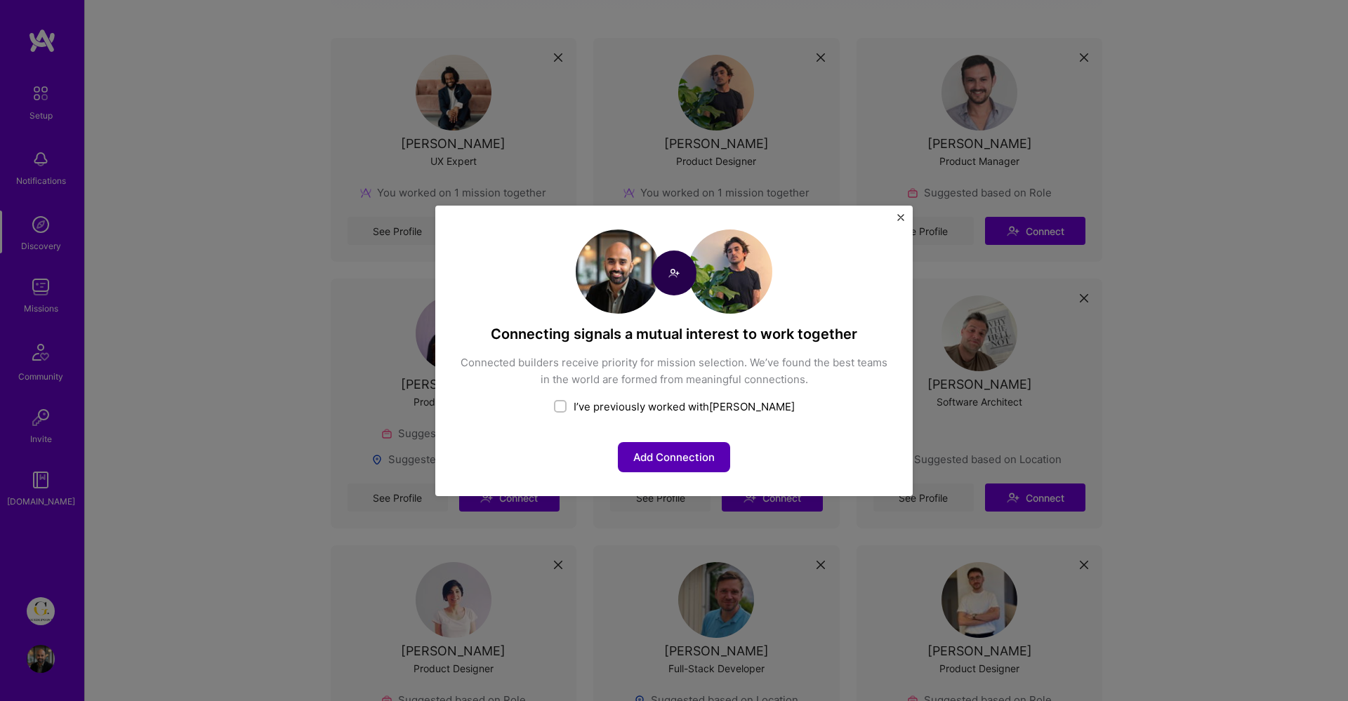
click at [646, 445] on button "Add Connection" at bounding box center [674, 457] width 112 height 30
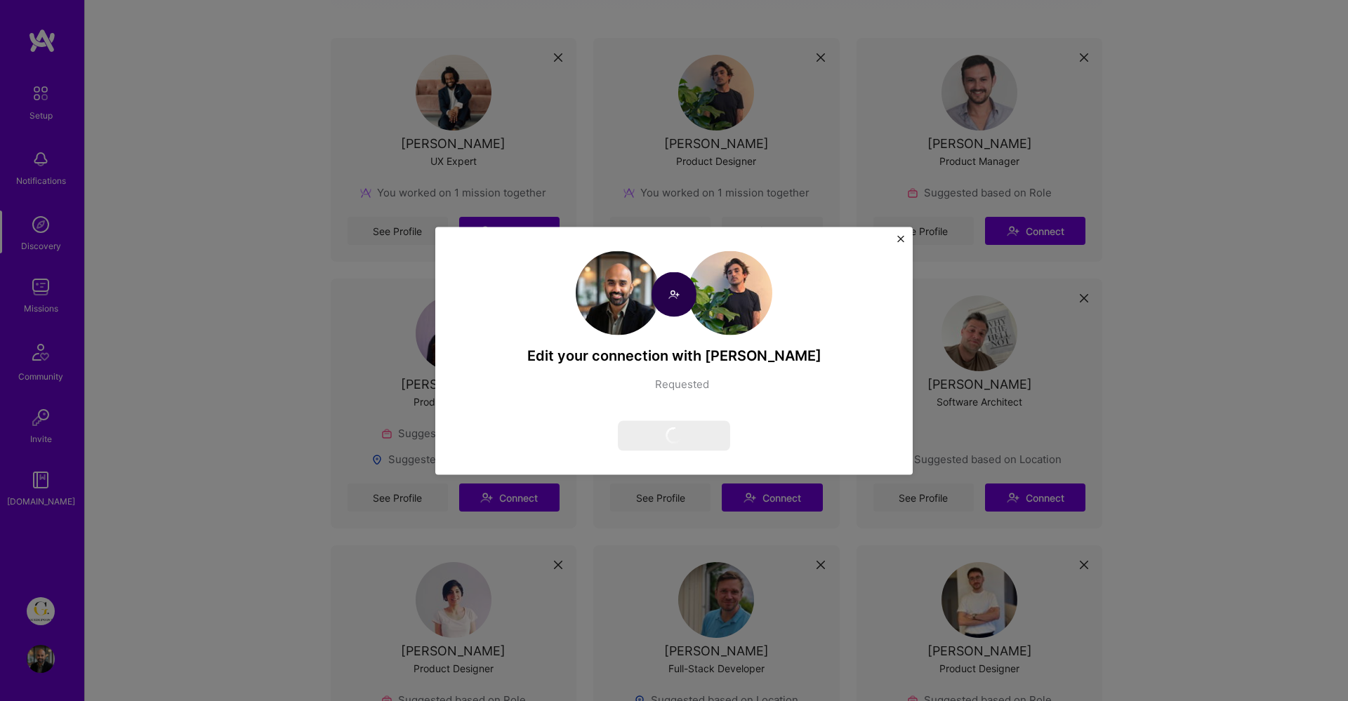
click at [485, 108] on div "Edit your connection with [PERSON_NAME] Requested Cancel request" at bounding box center [674, 350] width 1348 height 701
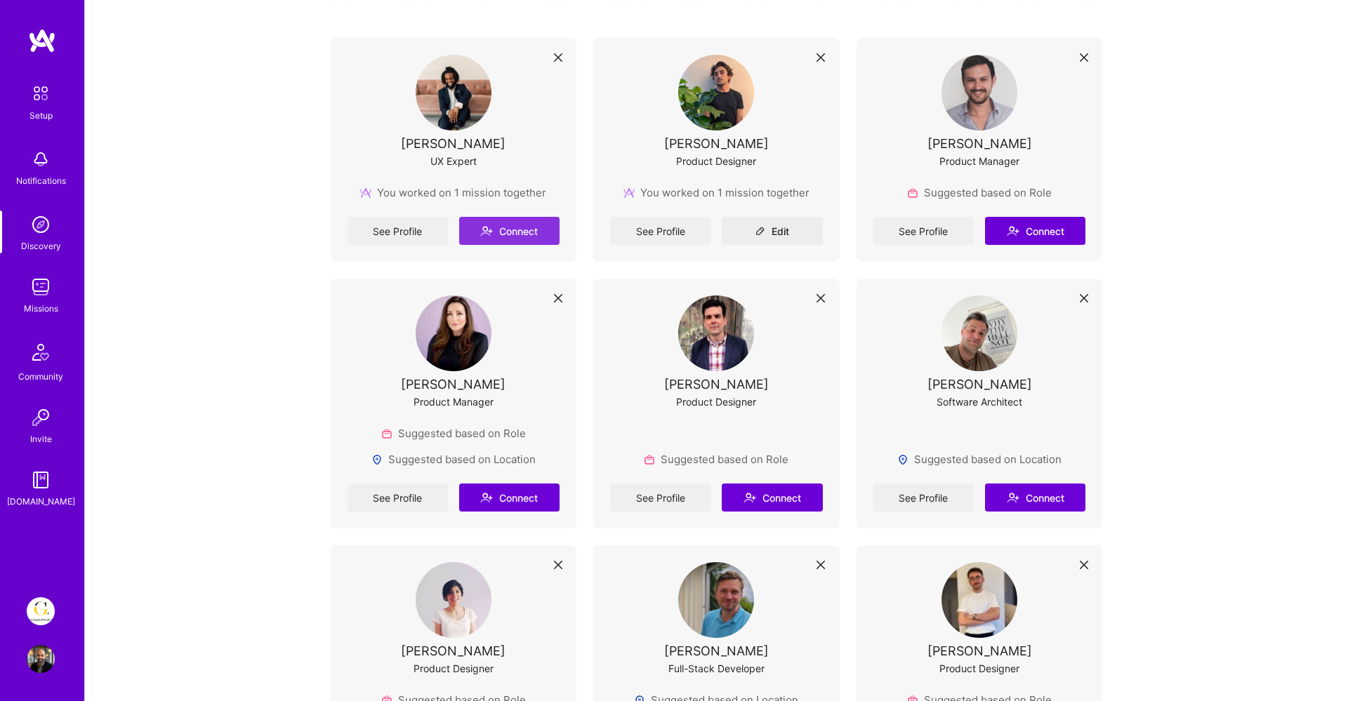
click at [496, 236] on button "Connect" at bounding box center [509, 231] width 100 height 28
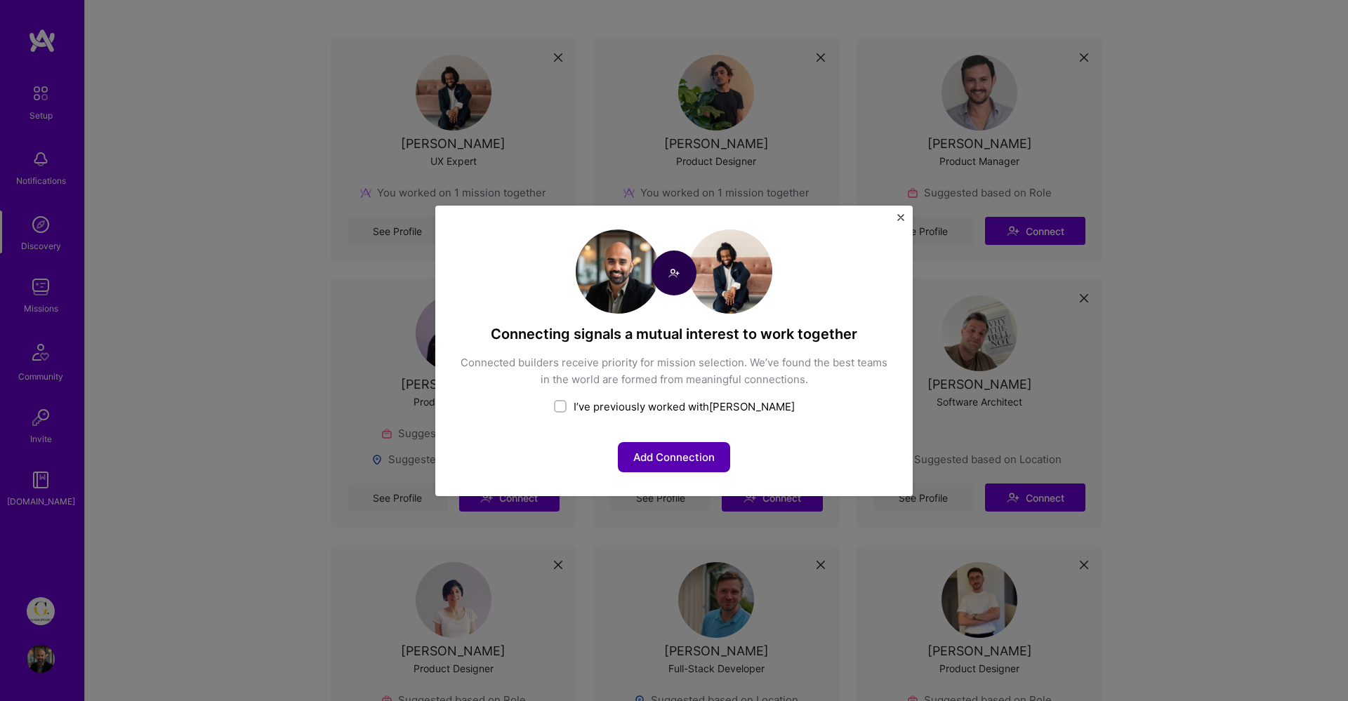
click at [662, 448] on button "Add Connection" at bounding box center [674, 457] width 112 height 30
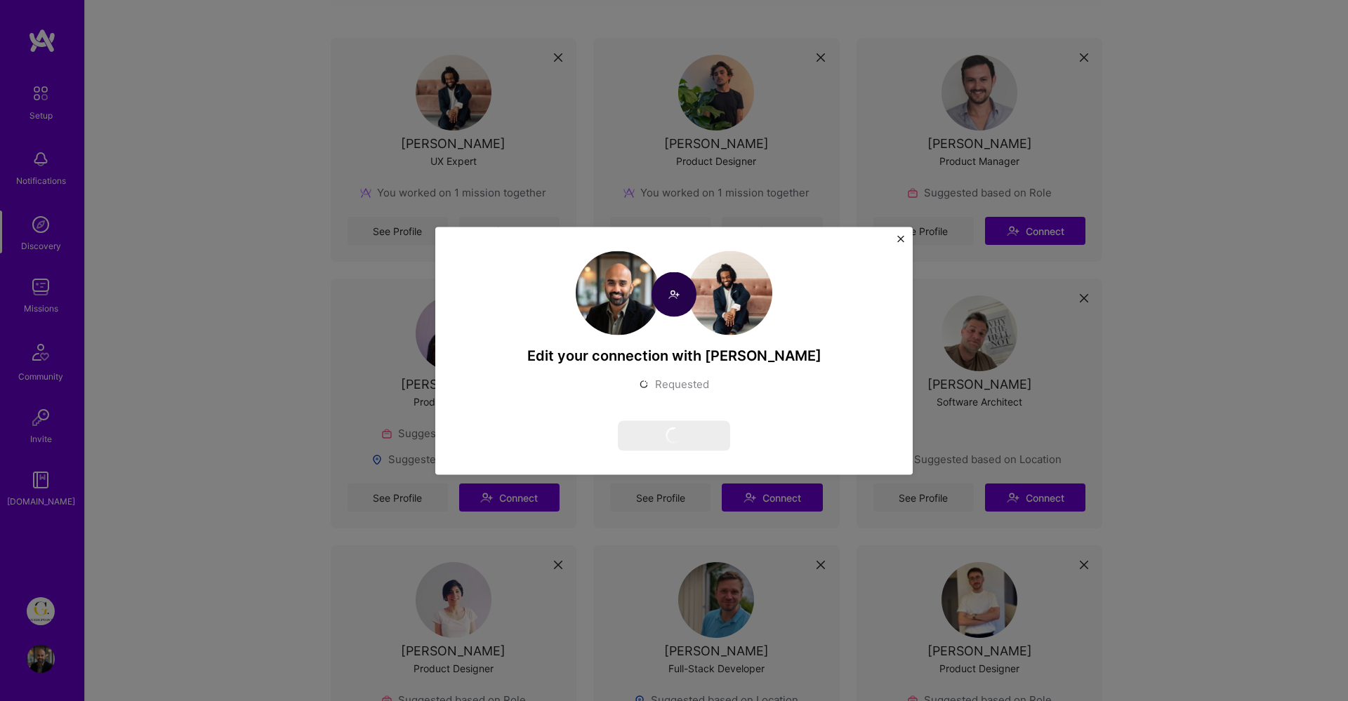
click at [899, 235] on img "Close" at bounding box center [900, 238] width 7 height 7
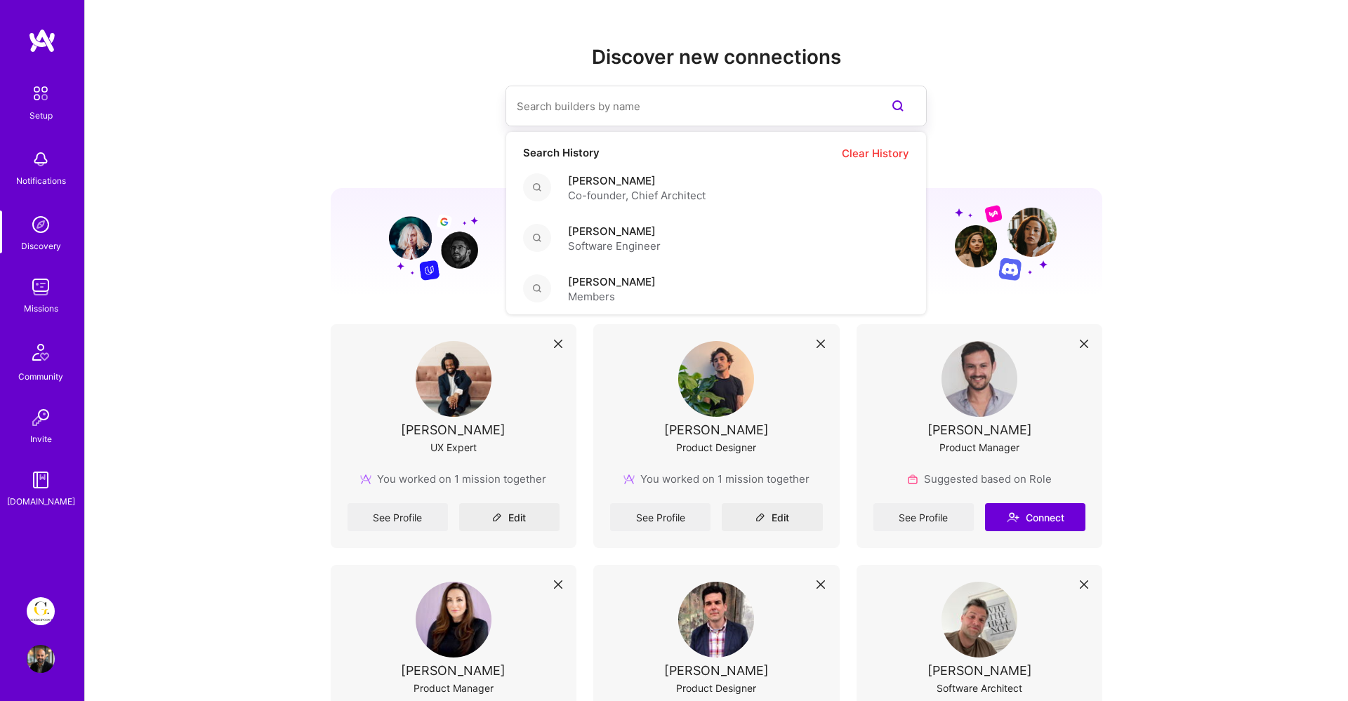
click at [729, 102] on input at bounding box center [688, 106] width 343 height 36
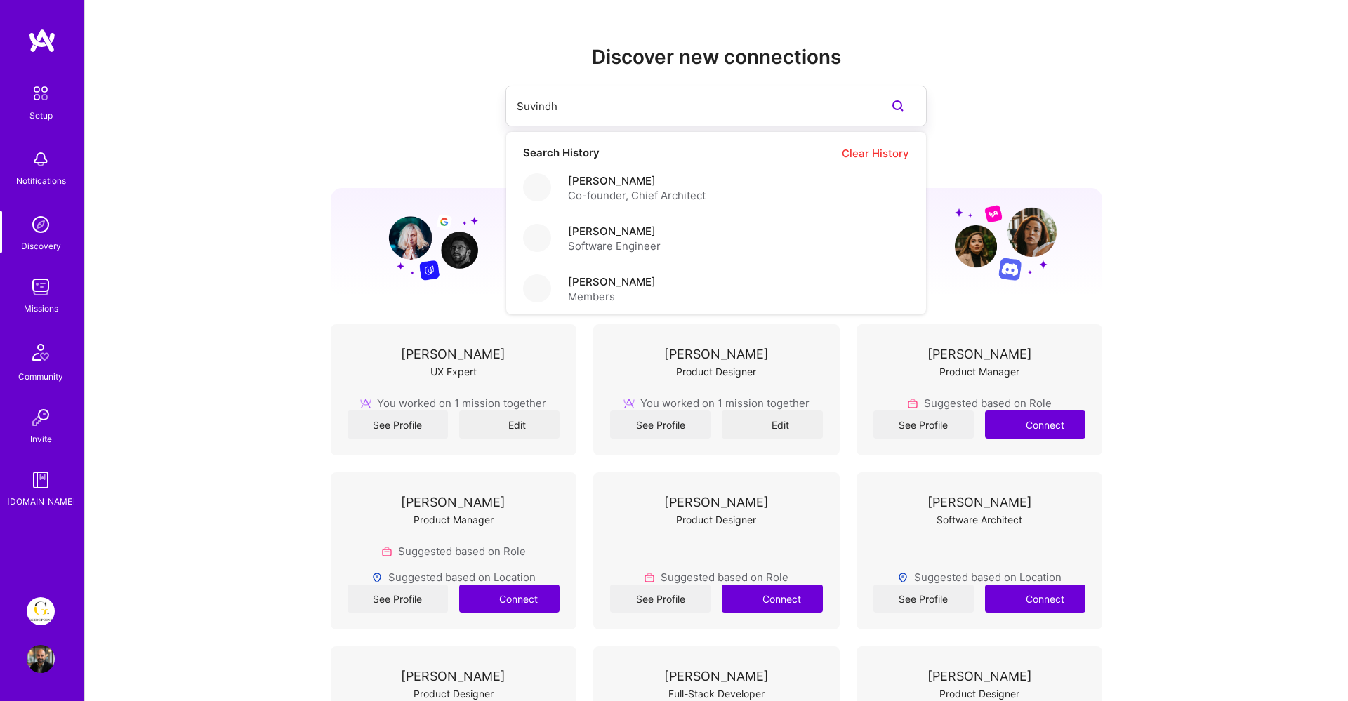
type input "Suvindh"
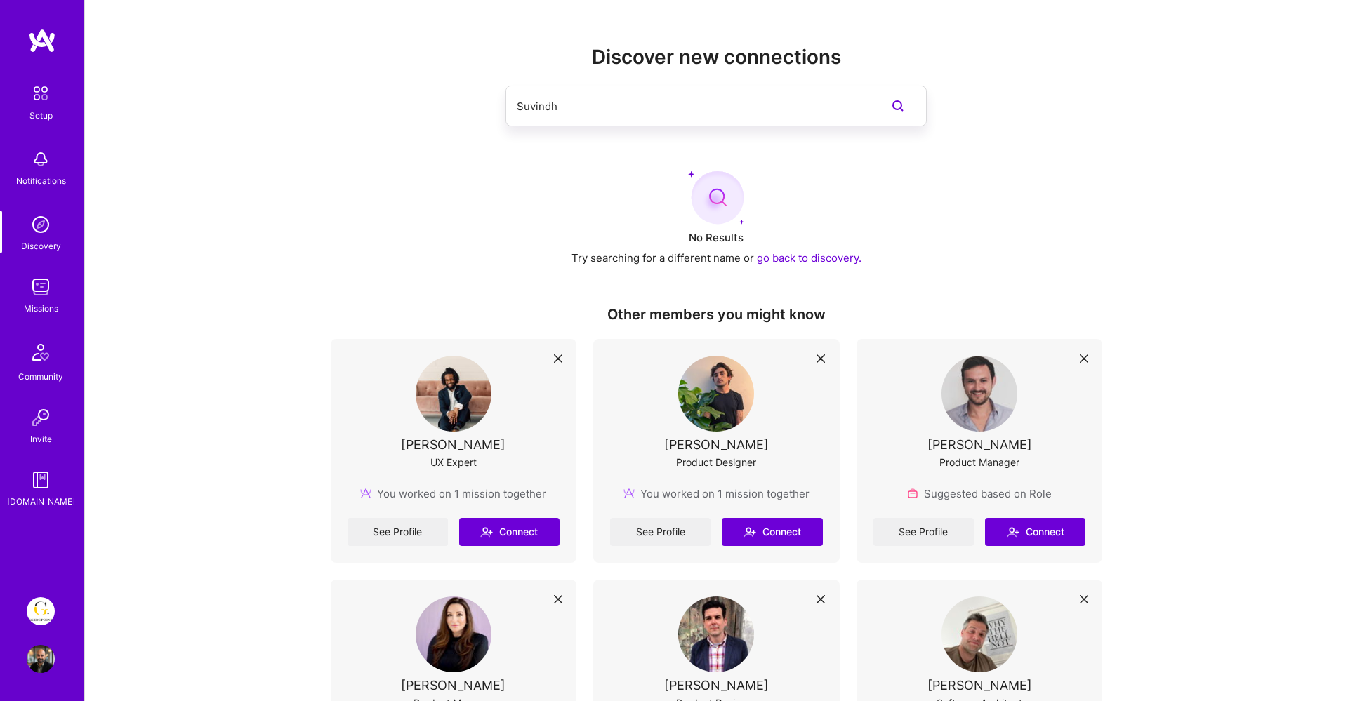
click at [776, 264] on button "go back to discovery." at bounding box center [809, 258] width 105 height 15
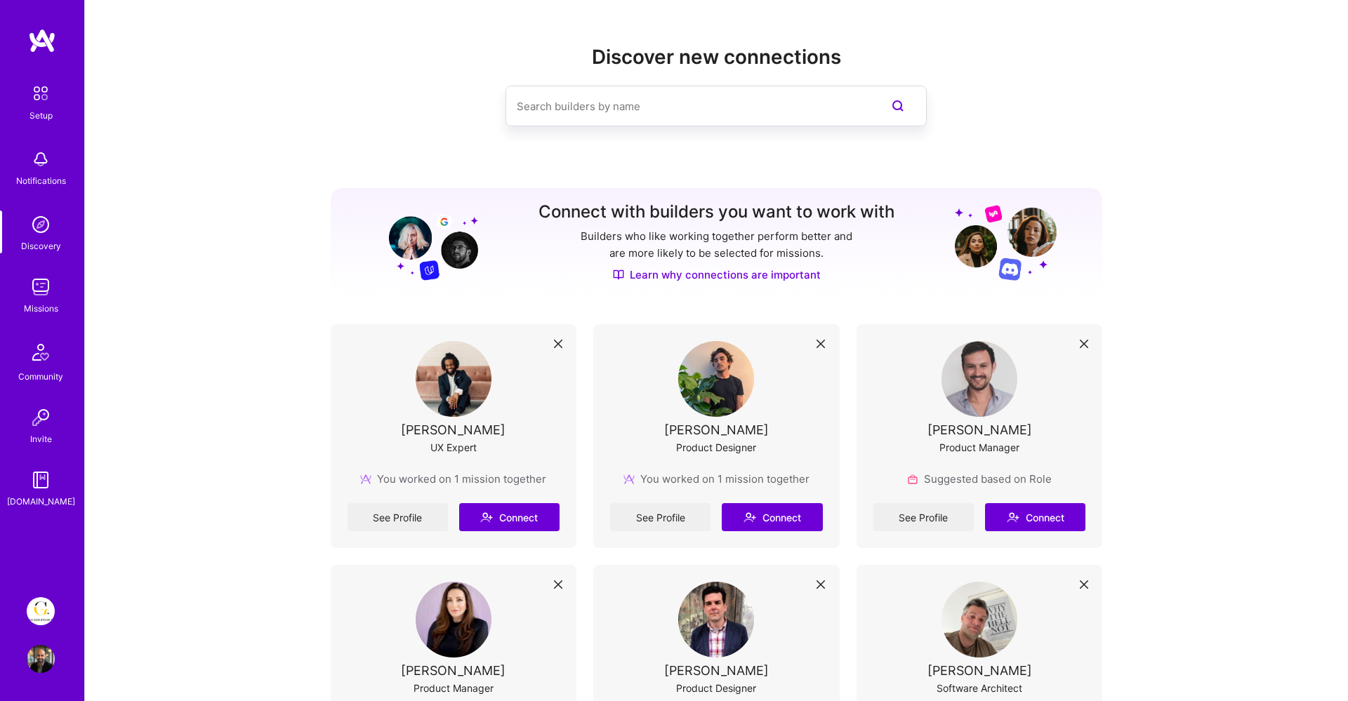
click at [705, 119] on input at bounding box center [688, 106] width 343 height 36
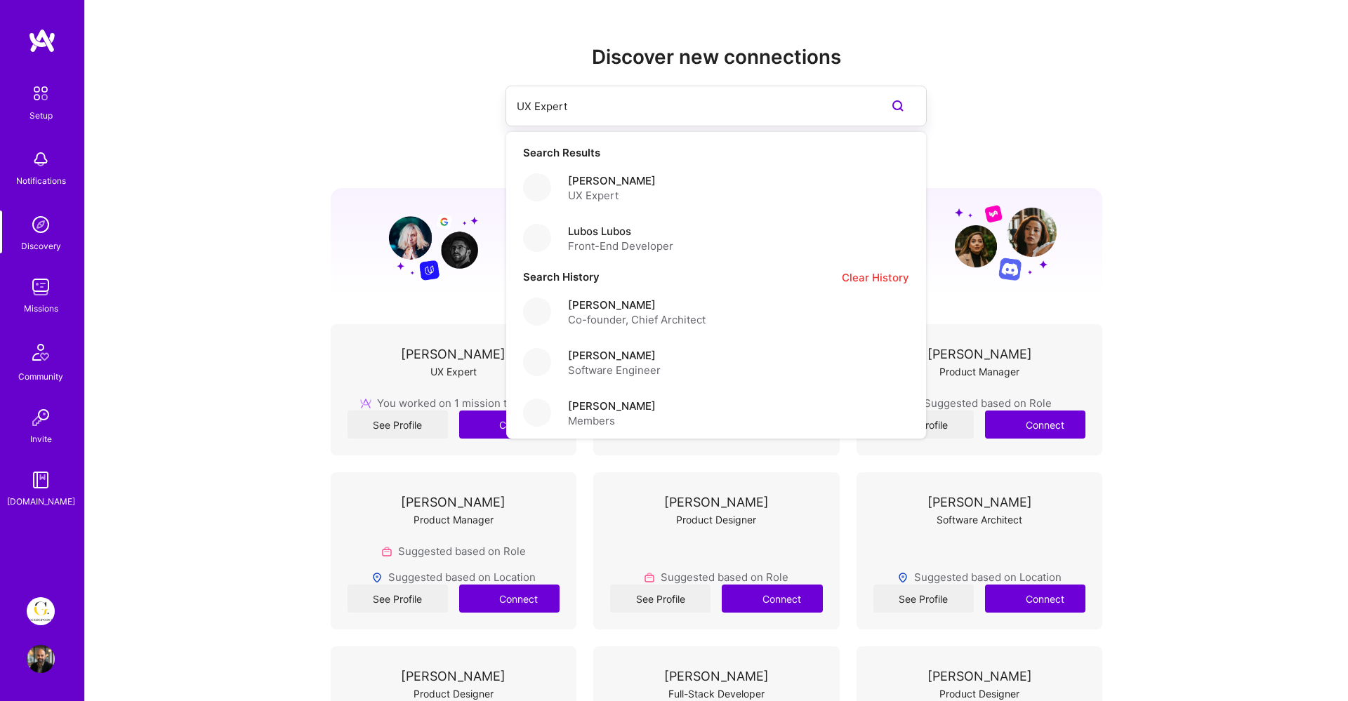
type input "UX Expert"
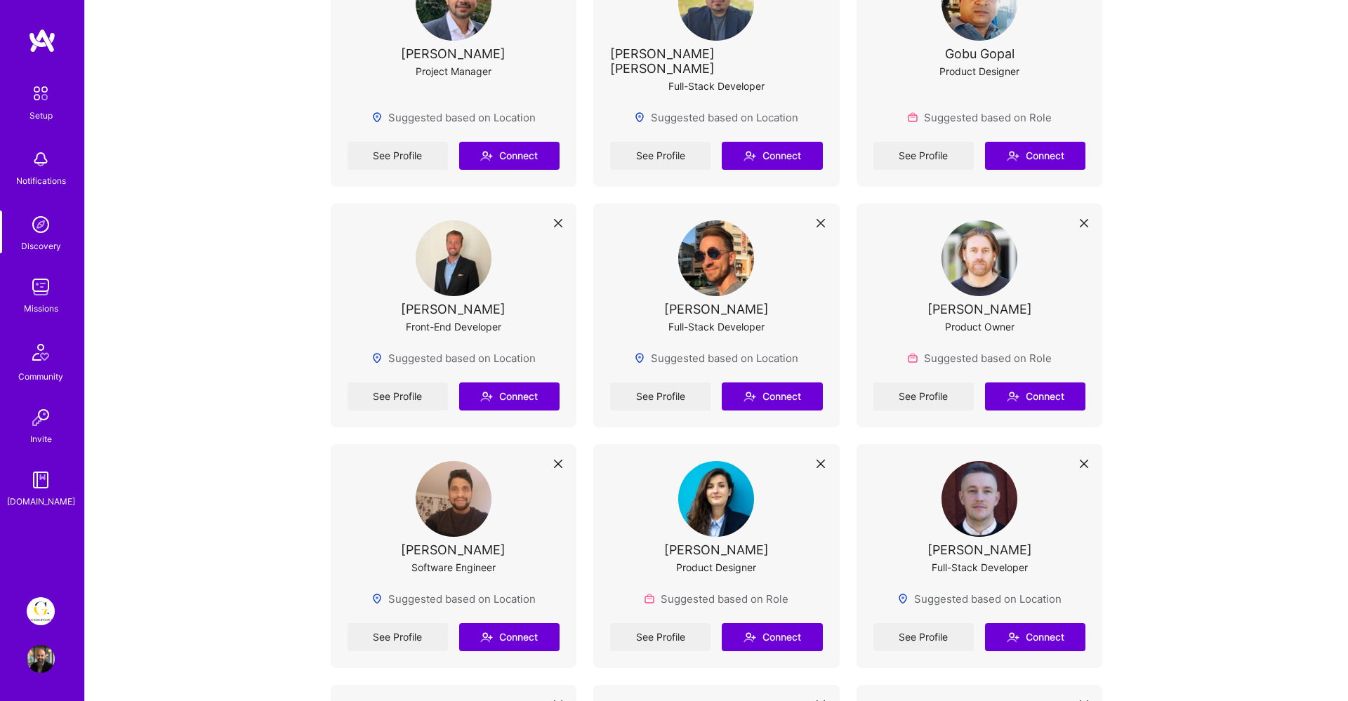
scroll to position [1207, 0]
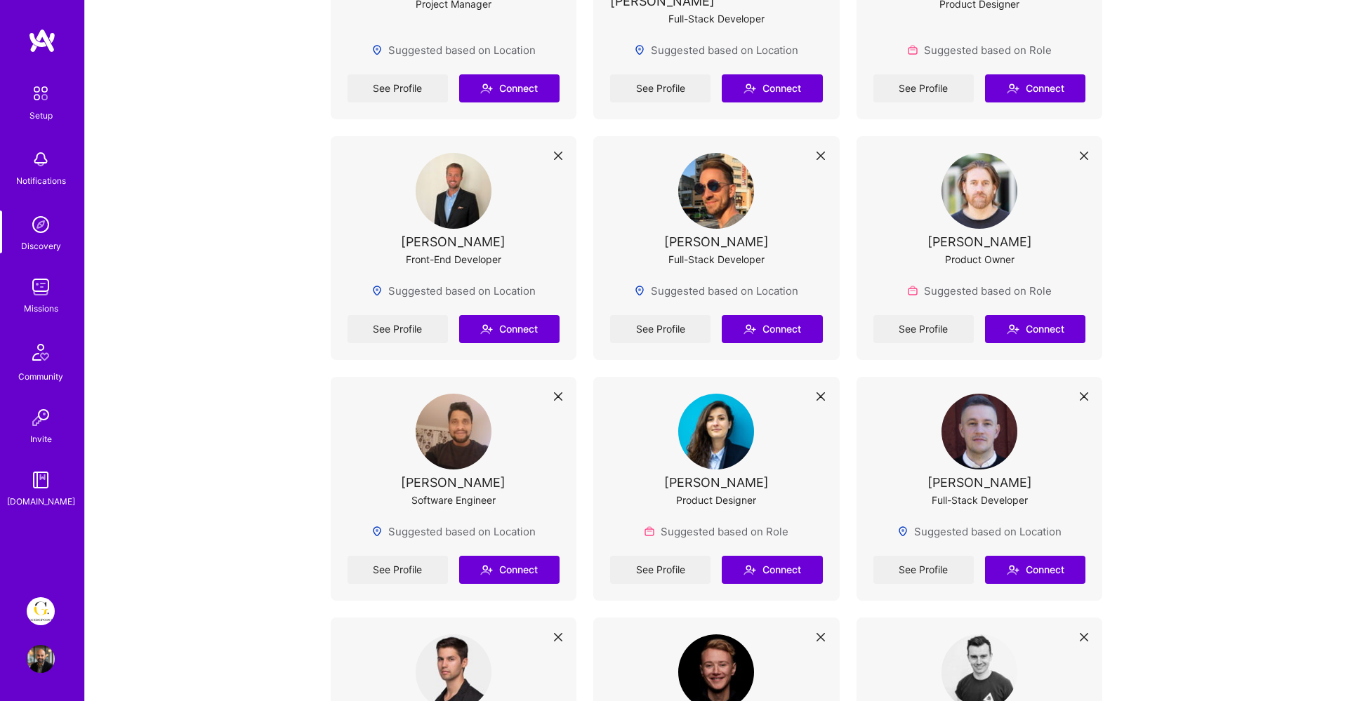
click at [720, 404] on img at bounding box center [716, 432] width 76 height 76
click at [661, 559] on link "See Profile" at bounding box center [660, 570] width 100 height 28
